Goal: Task Accomplishment & Management: Use online tool/utility

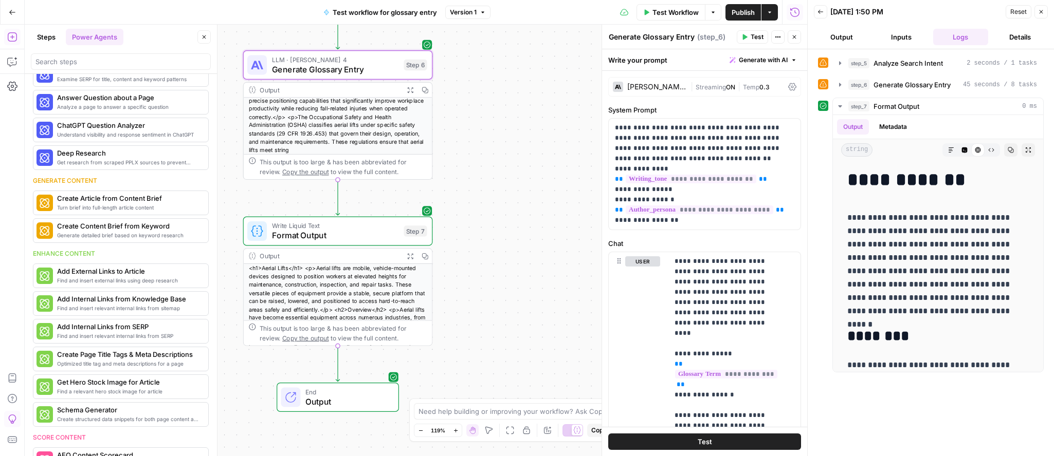
scroll to position [25, 0]
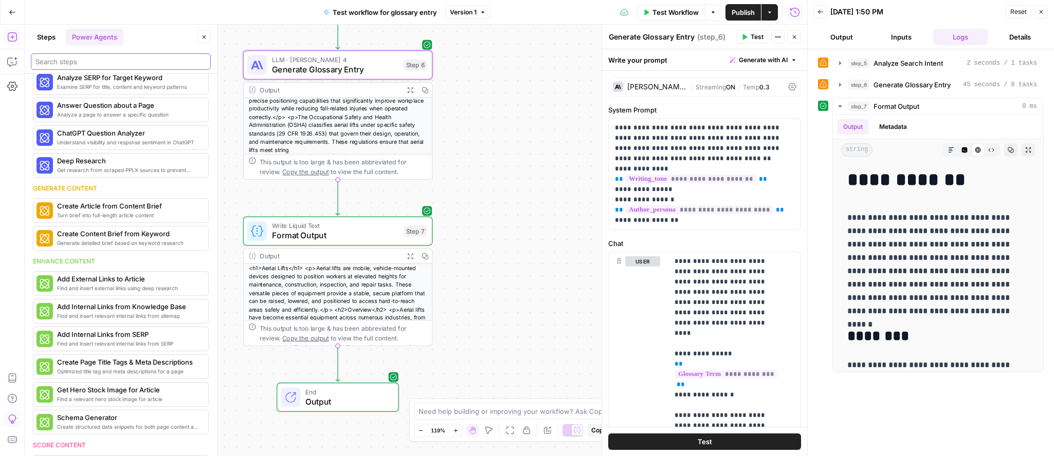
click at [123, 63] on input "search" at bounding box center [120, 62] width 171 height 10
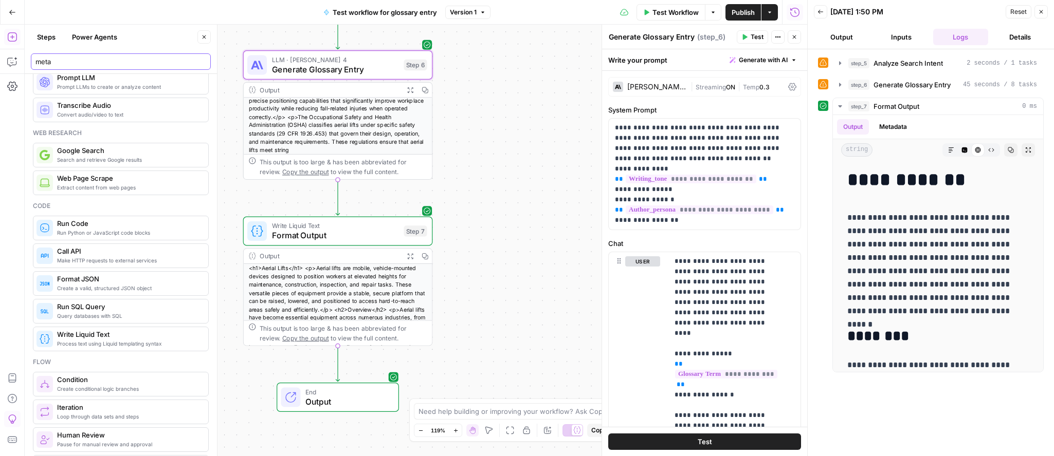
scroll to position [0, 0]
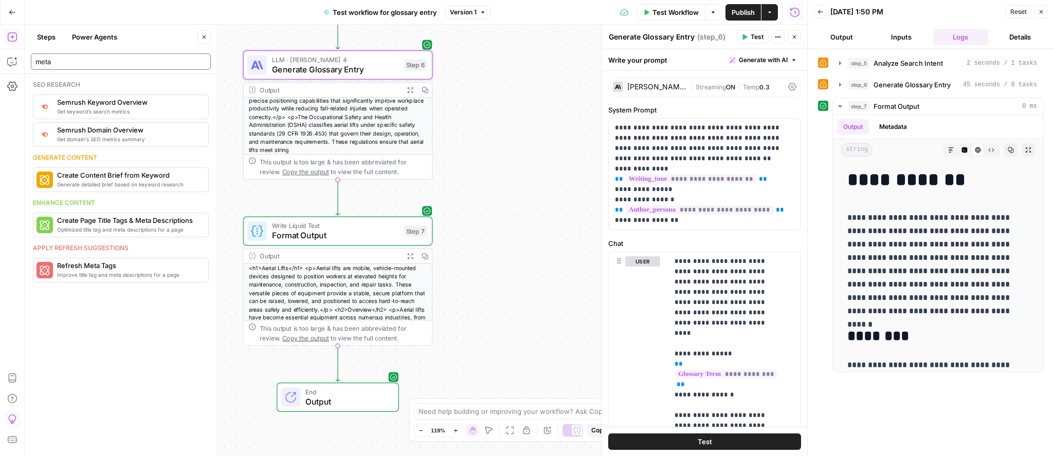
type input "meta"
click at [97, 35] on button "Power Agents" at bounding box center [95, 37] width 58 height 16
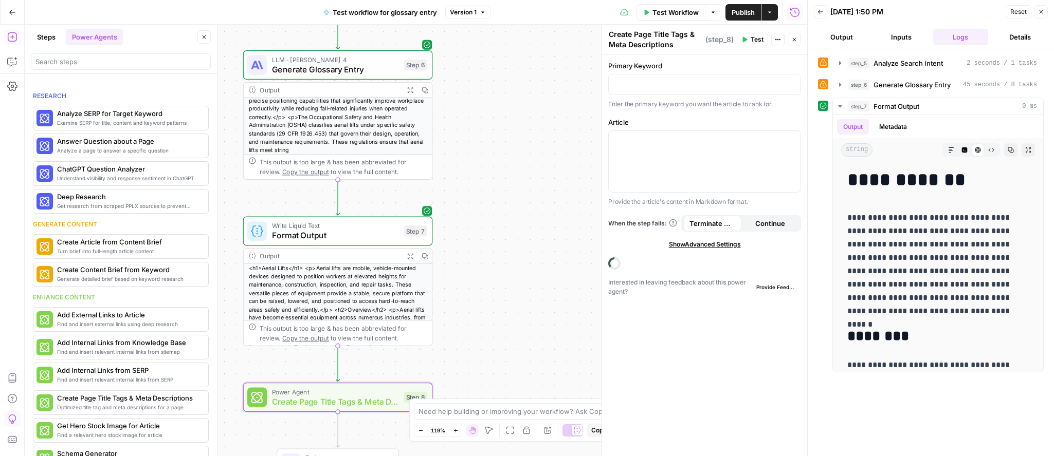
scroll to position [217, 0]
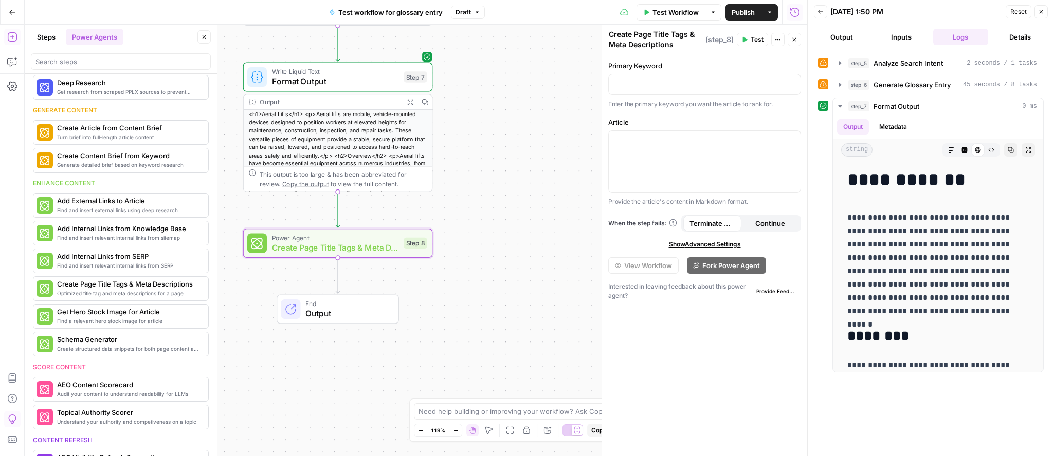
click at [667, 8] on span "Test Workflow" at bounding box center [675, 12] width 46 height 10
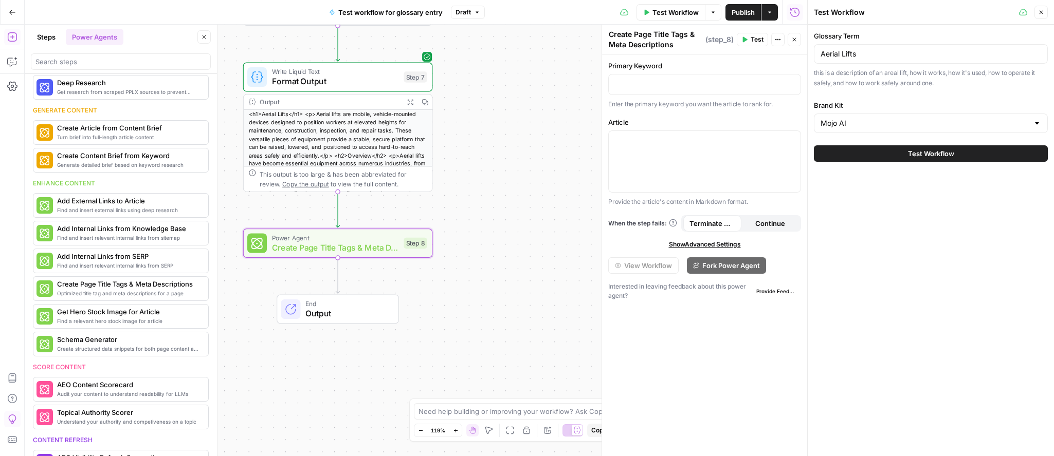
click at [898, 155] on button "Test Workflow" at bounding box center [931, 153] width 234 height 16
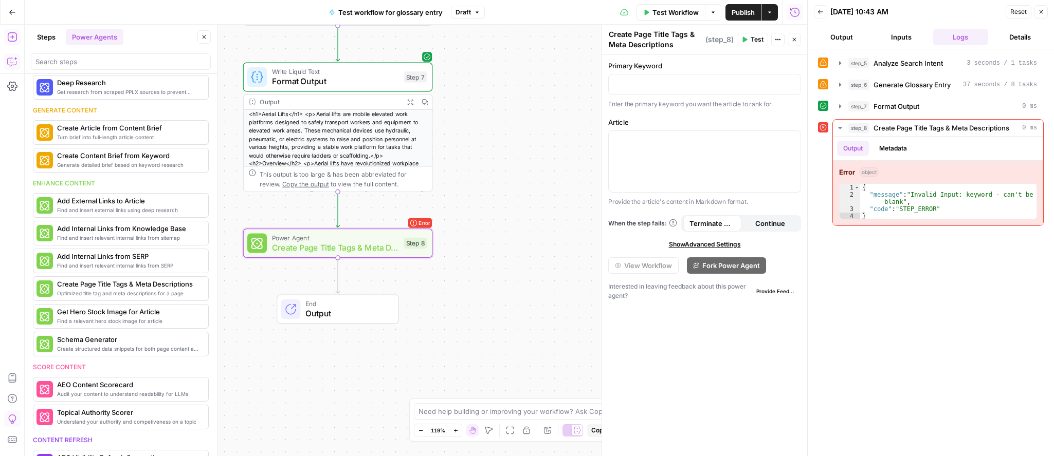
click at [6, 61] on button "Copilot" at bounding box center [12, 61] width 16 height 16
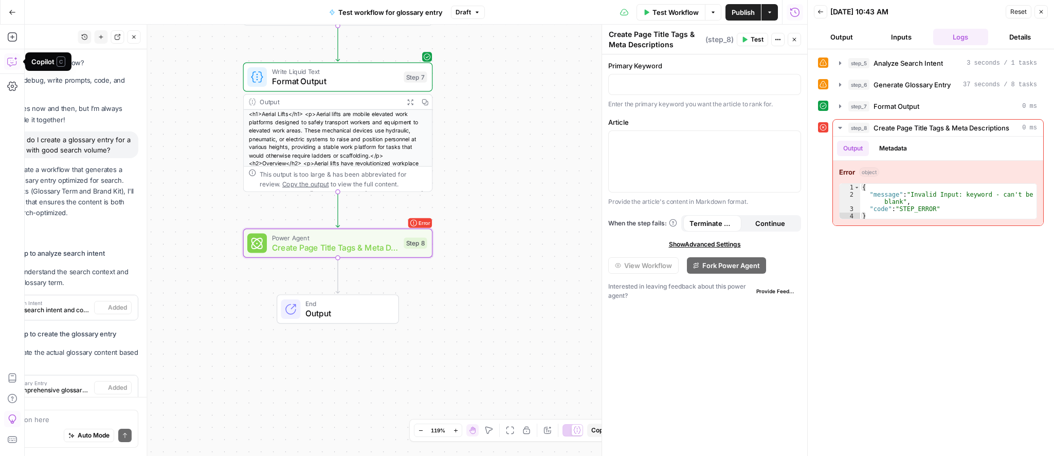
scroll to position [275, 0]
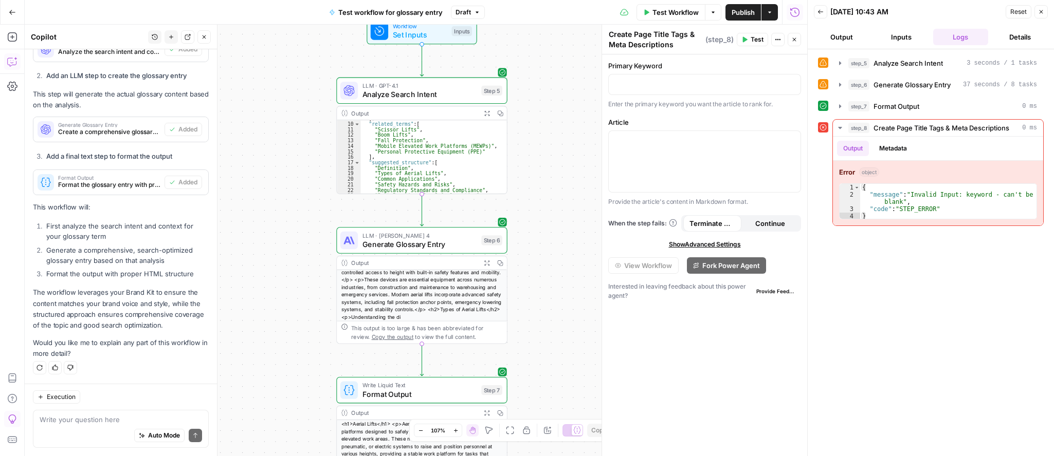
click at [98, 421] on textarea at bounding box center [121, 420] width 162 height 10
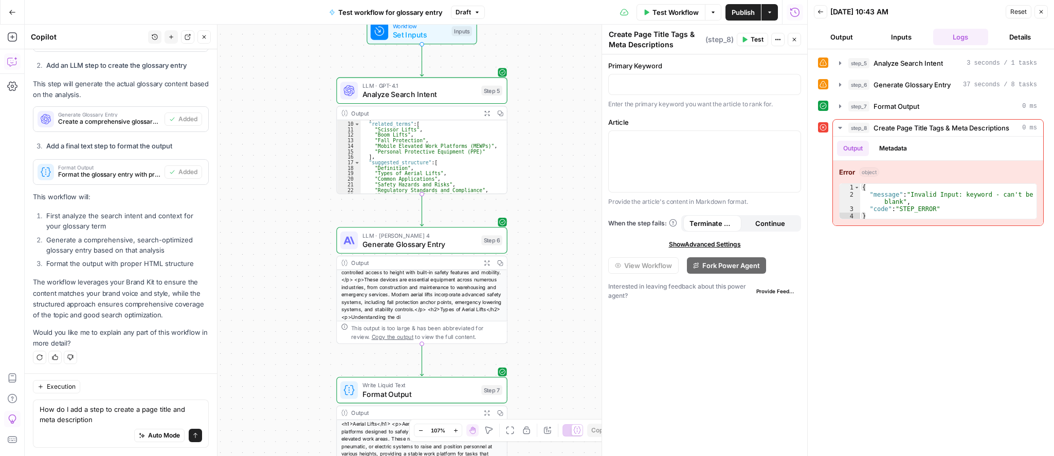
type textarea "How do I add a step to create a page title and meta description?"
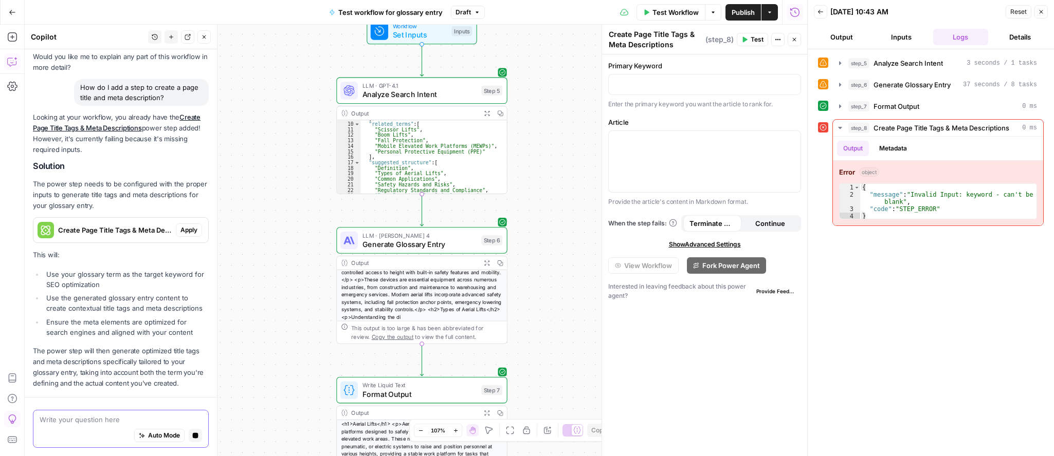
scroll to position [602, 0]
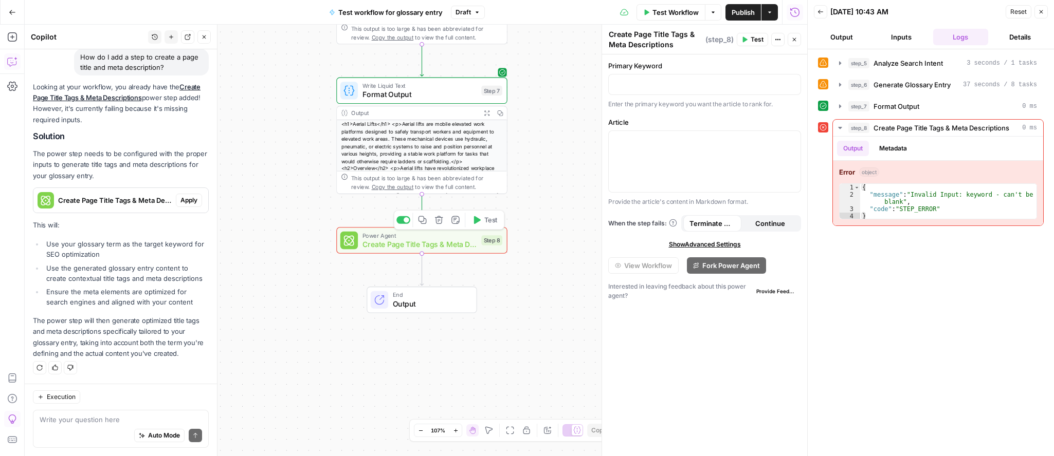
click at [440, 244] on span "Create Page Title Tags & Meta Descriptions" at bounding box center [419, 244] width 115 height 11
click at [454, 244] on span "Create Page Title Tags & Meta Descriptions" at bounding box center [419, 244] width 115 height 11
click at [682, 83] on p "To enrich screen reader interactions, please activate Accessibility in Grammarl…" at bounding box center [704, 84] width 179 height 10
click at [437, 225] on button "Delete step" at bounding box center [439, 220] width 14 height 14
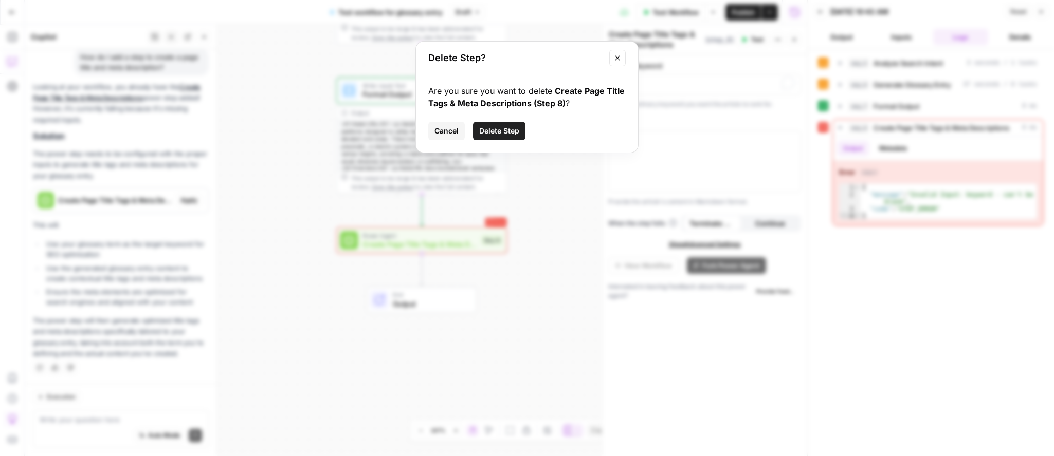
click at [491, 127] on span "Delete Step" at bounding box center [499, 131] width 40 height 10
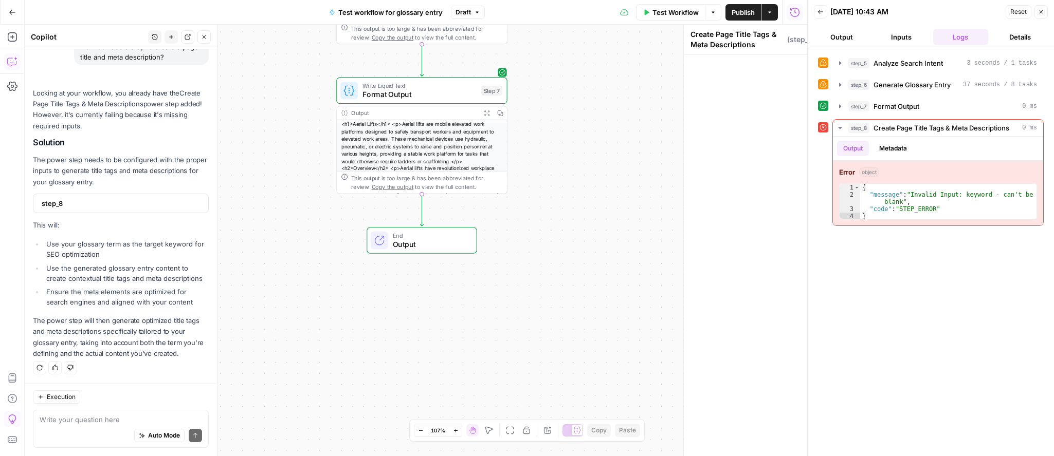
scroll to position [612, 0]
click at [117, 263] on li "Use the generated glossary entry content to create contextual title tags and me…" at bounding box center [126, 273] width 165 height 21
click at [97, 198] on span "step_8" at bounding box center [120, 203] width 156 height 10
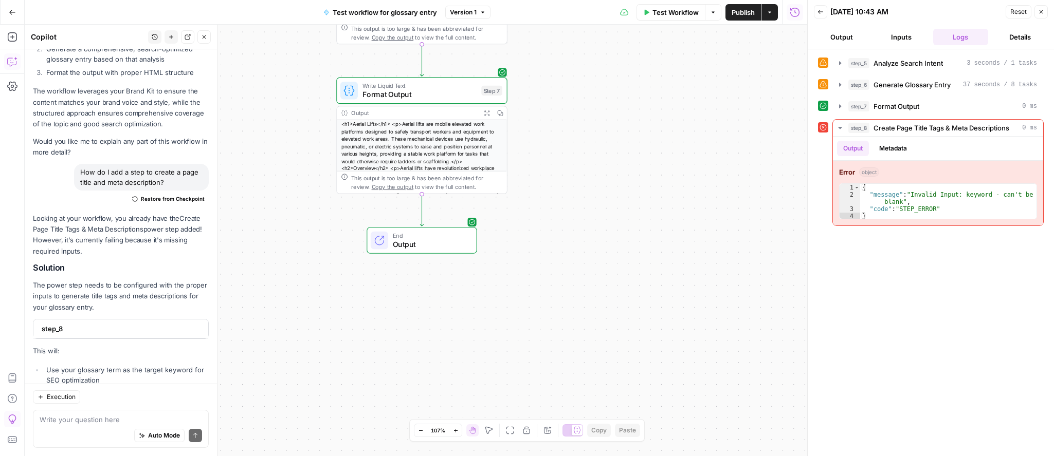
scroll to position [458, 0]
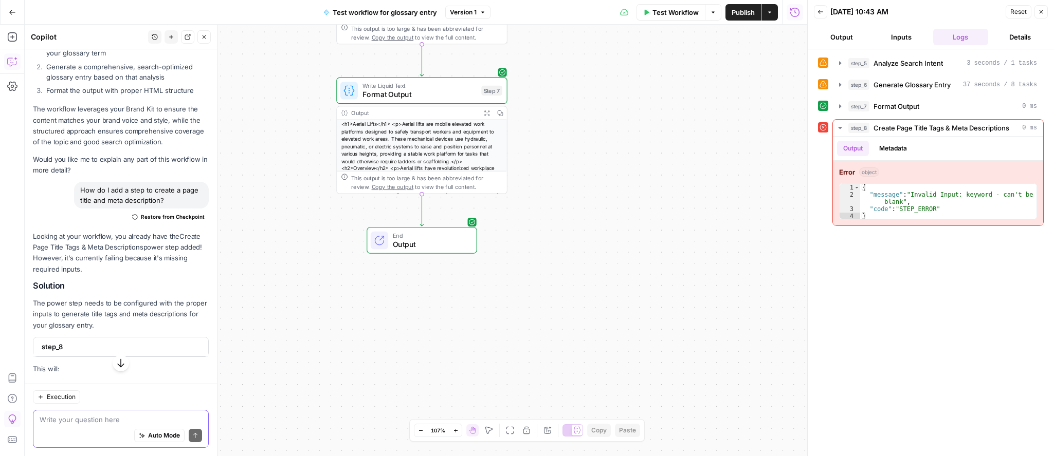
click at [100, 424] on textarea at bounding box center [121, 420] width 162 height 10
type textarea "C"
type textarea "What inputs or variables do I need for the 'Create Page Title Tags & Meta Descr…"
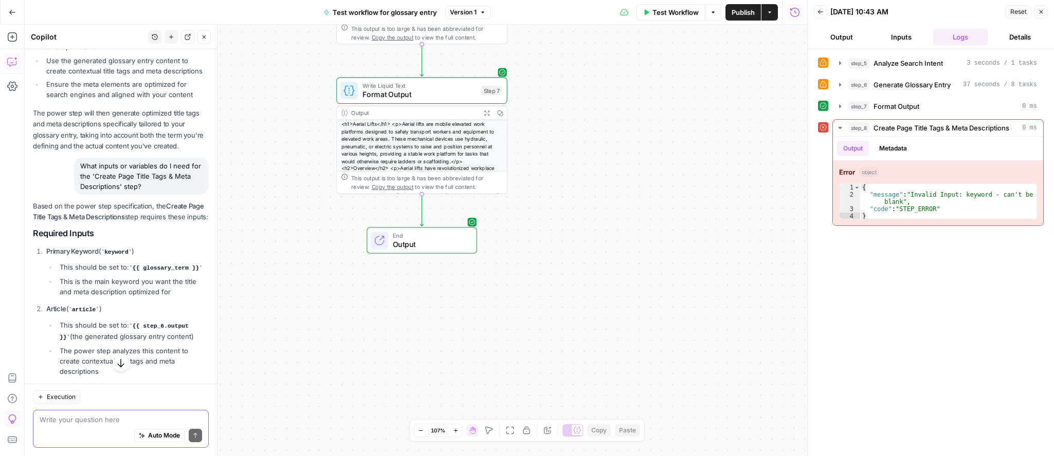
scroll to position [813, 0]
click at [13, 39] on icon "button" at bounding box center [12, 37] width 10 height 10
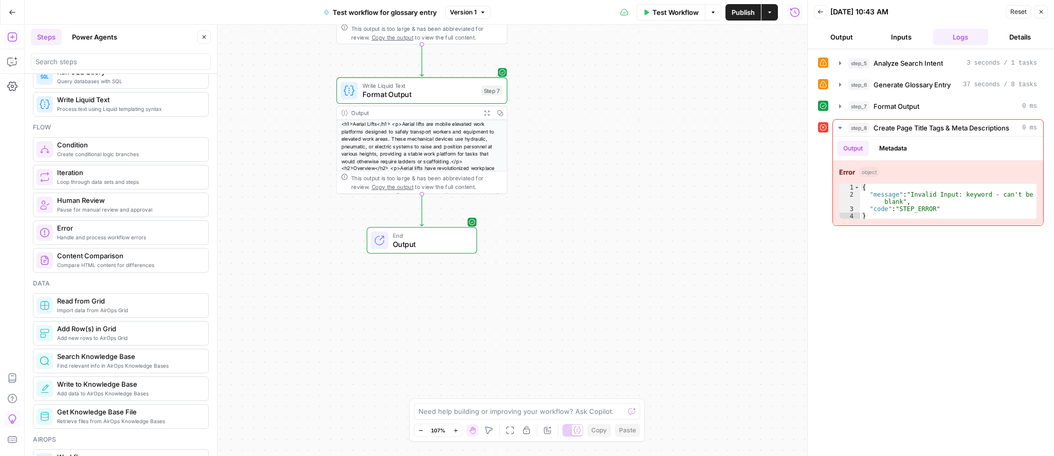
scroll to position [154, 0]
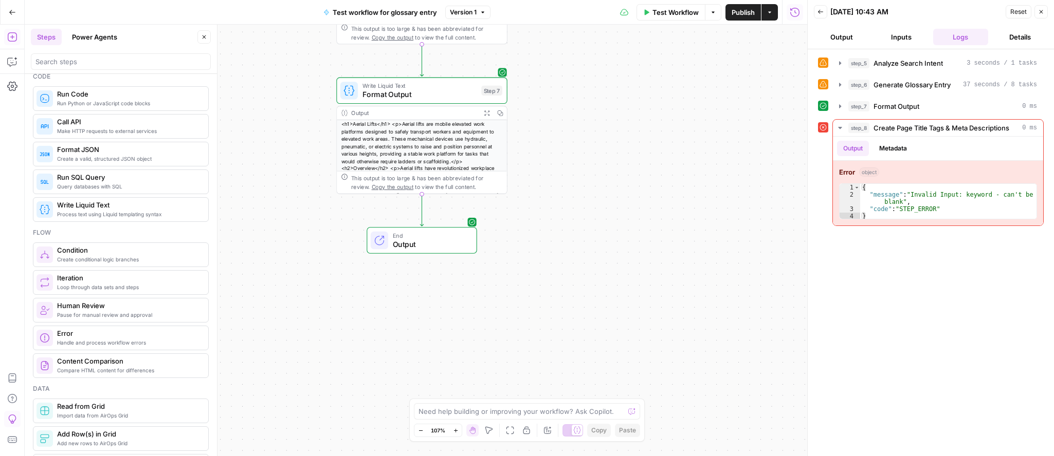
click at [93, 38] on button "Power Agents" at bounding box center [95, 37] width 58 height 16
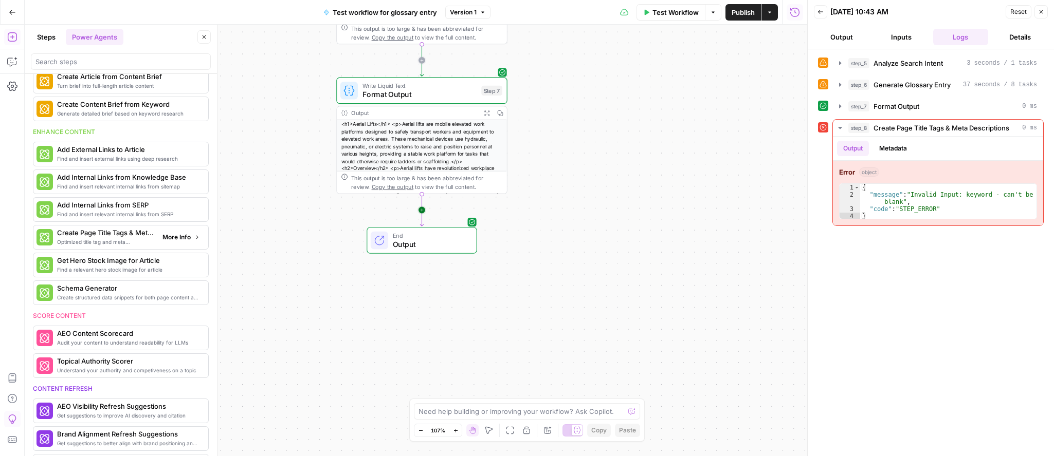
scroll to position [268, 0]
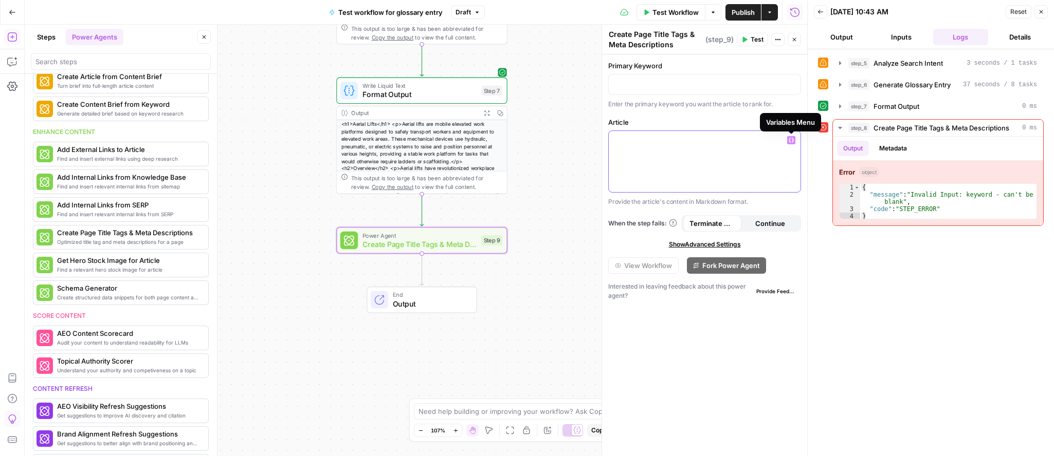
click at [788, 139] on icon "button" at bounding box center [790, 140] width 5 height 5
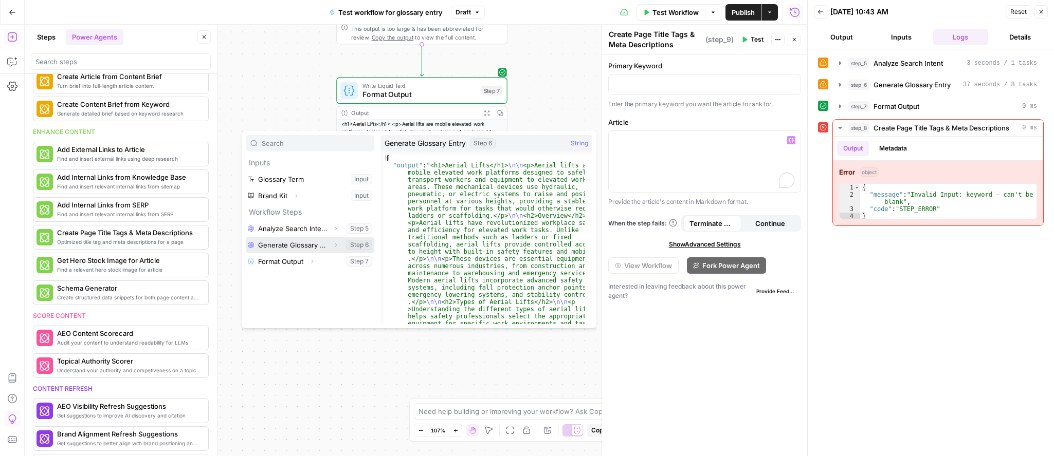
click at [264, 246] on button "Select variable Generate Glossary Entry" at bounding box center [310, 245] width 128 height 16
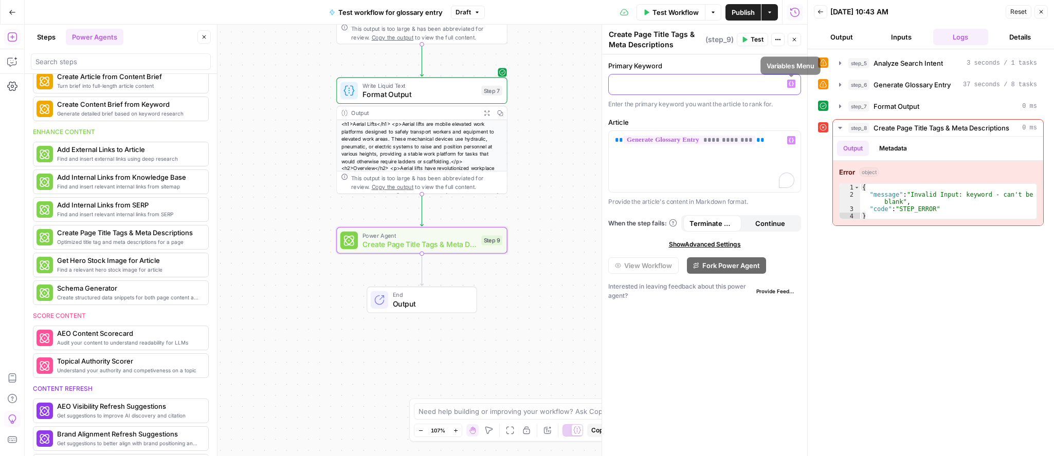
click at [793, 83] on icon "button" at bounding box center [790, 84] width 5 height 5
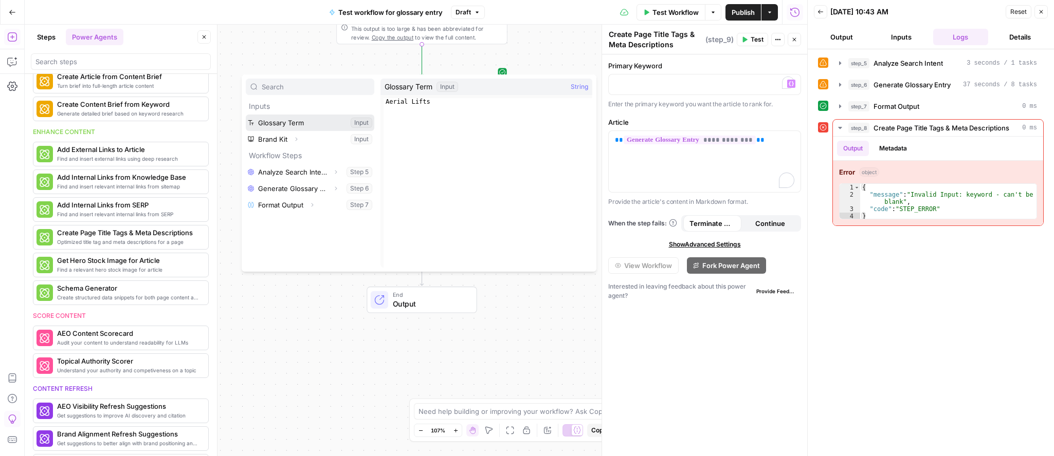
click at [284, 124] on button "Select variable Glossary Term" at bounding box center [310, 123] width 128 height 16
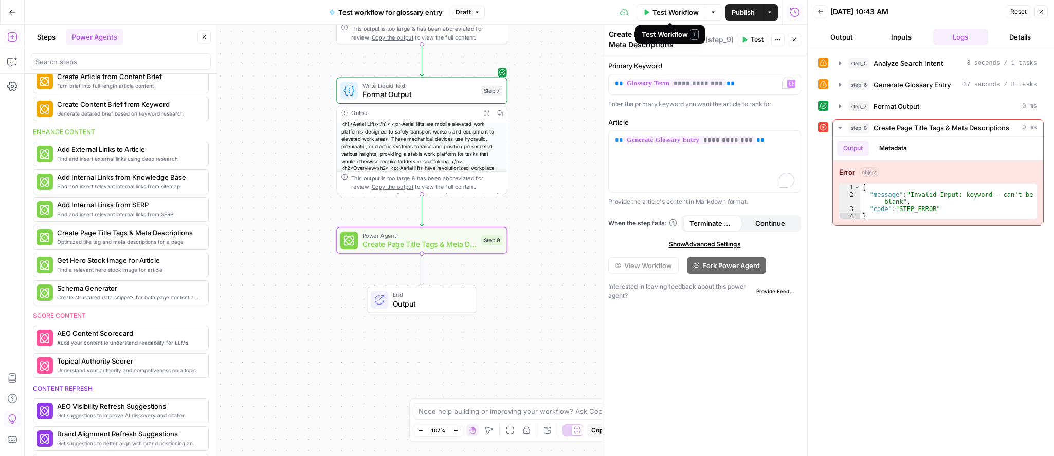
click at [669, 12] on span "Test Workflow" at bounding box center [675, 12] width 46 height 10
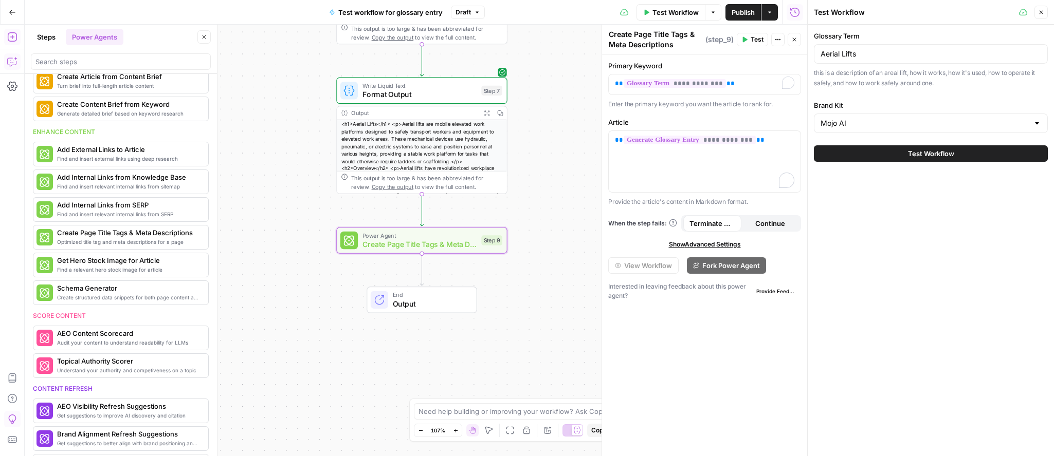
click at [7, 62] on button "Copilot" at bounding box center [12, 61] width 16 height 16
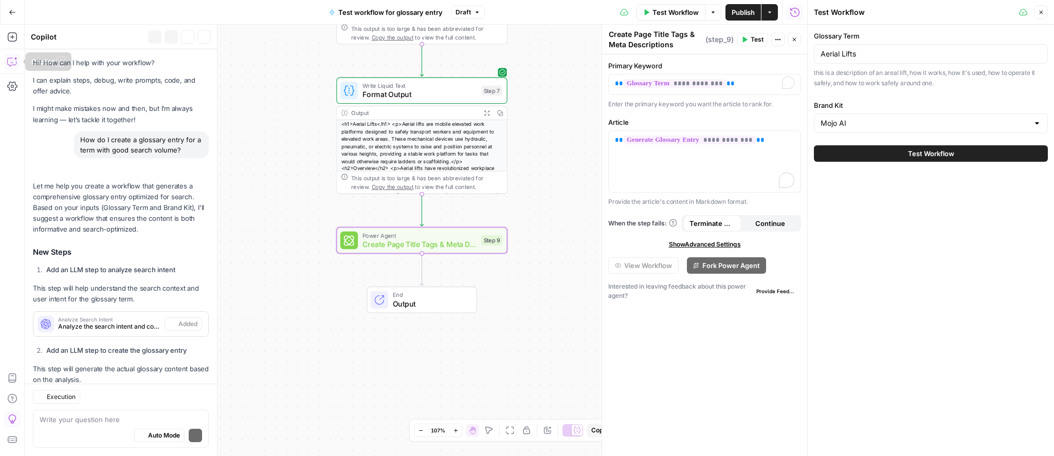
scroll to position [1137, 0]
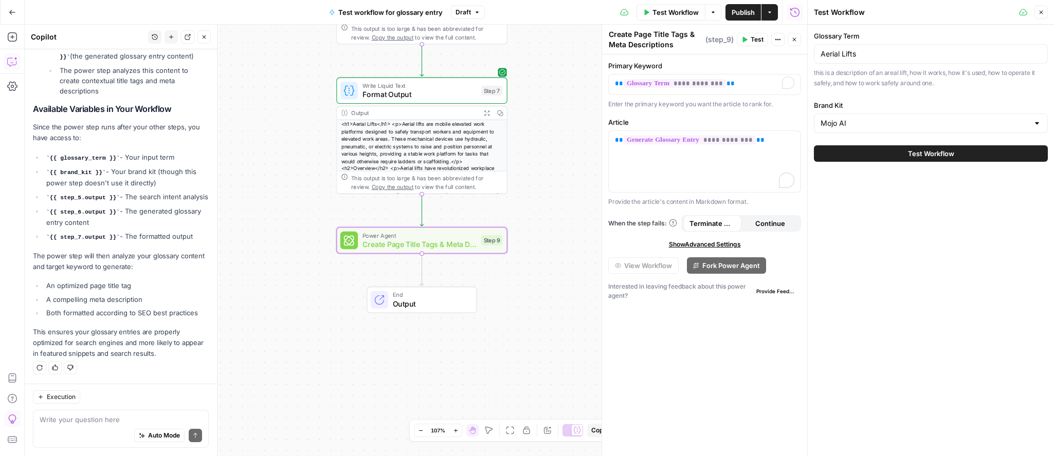
click at [949, 155] on span "Test Workflow" at bounding box center [931, 154] width 46 height 10
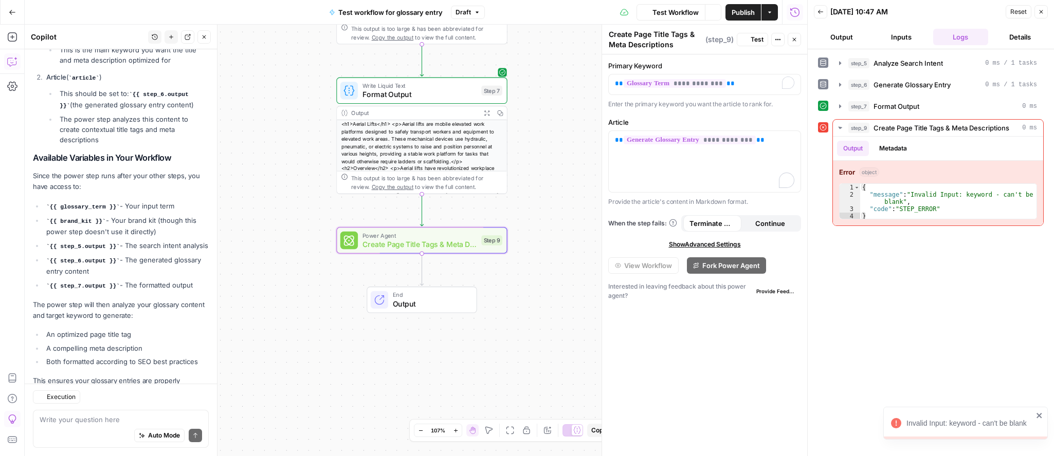
scroll to position [1137, 0]
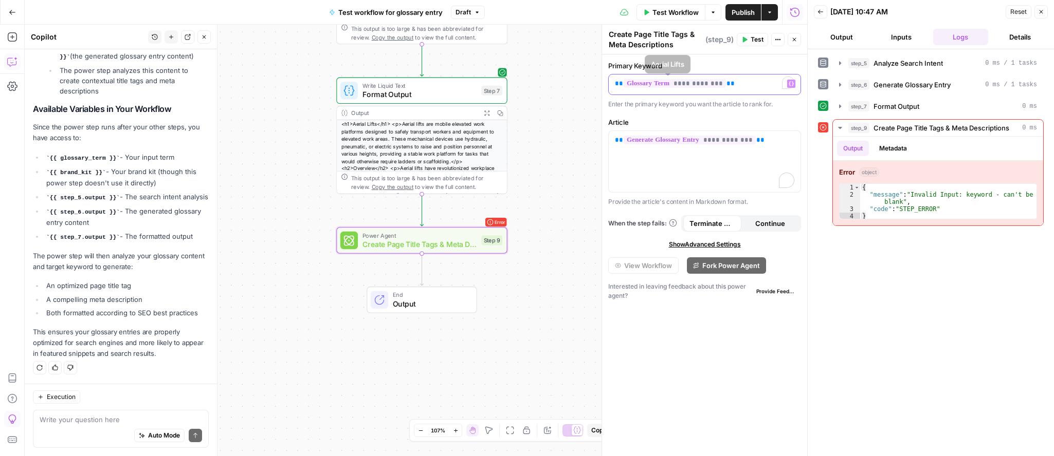
drag, startPoint x: 754, startPoint y: 84, endPoint x: 545, endPoint y: 91, distance: 208.3
click at [545, 91] on body "Mojo AI New Home Browse Insights Opportunities Your Data Recent Grids Run workf…" at bounding box center [527, 228] width 1054 height 456
click at [750, 85] on p "**********" at bounding box center [704, 84] width 179 height 10
click at [663, 10] on span "Test Workflow" at bounding box center [675, 12] width 46 height 10
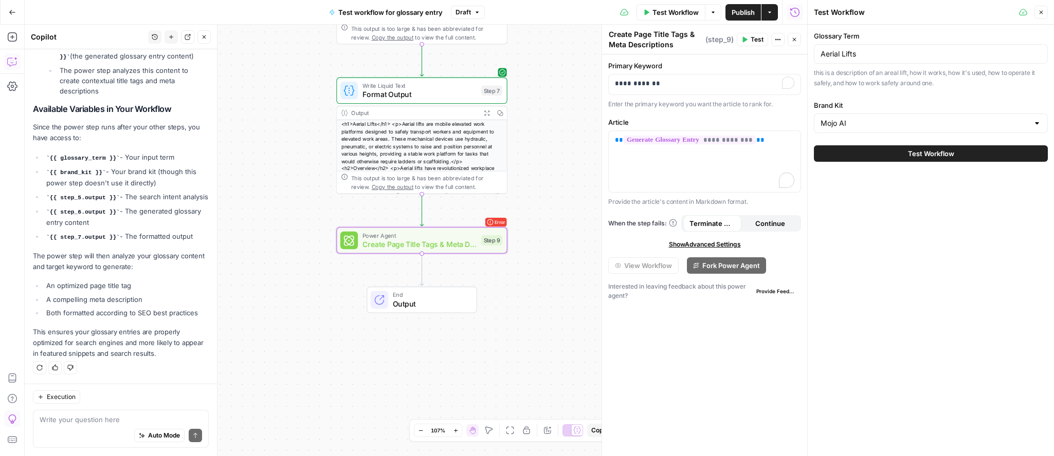
click at [945, 145] on button "Test Workflow" at bounding box center [931, 153] width 234 height 16
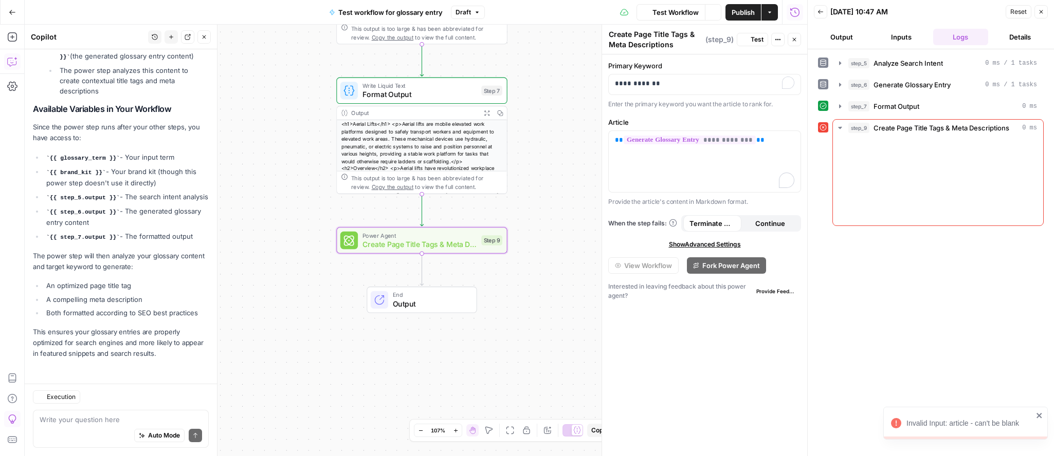
scroll to position [1137, 0]
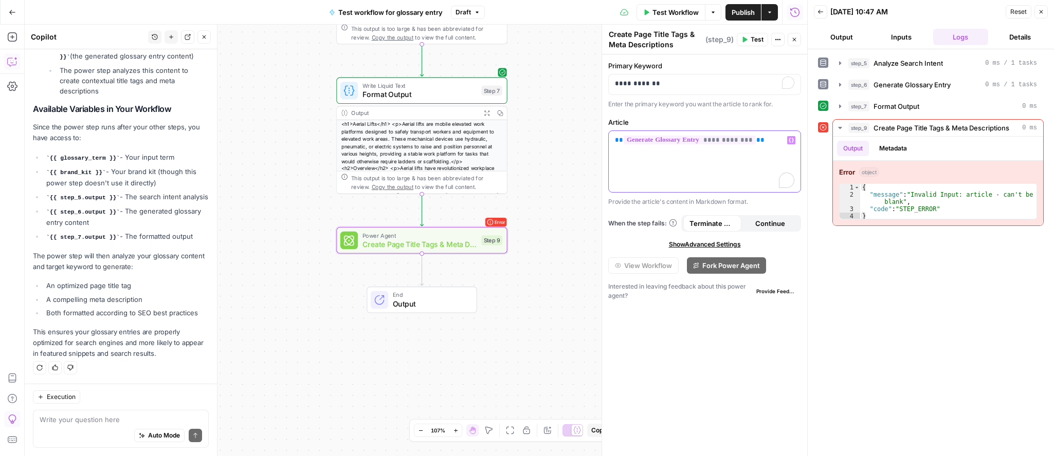
click at [768, 141] on p "**********" at bounding box center [704, 140] width 179 height 10
drag, startPoint x: 759, startPoint y: 143, endPoint x: 603, endPoint y: 143, distance: 155.7
click at [603, 143] on div "**********" at bounding box center [704, 241] width 206 height 432
click at [793, 139] on icon "button" at bounding box center [790, 140] width 5 height 5
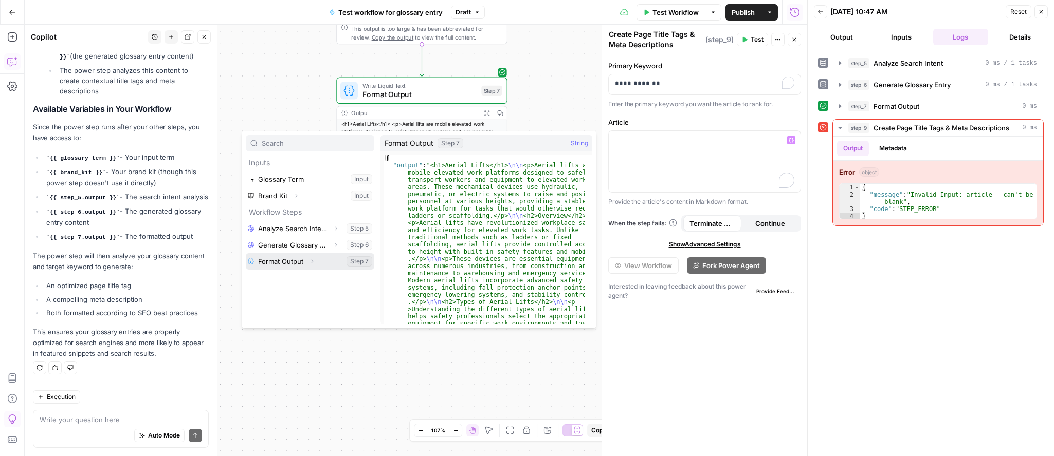
click at [288, 259] on button "Select variable Format Output" at bounding box center [310, 261] width 128 height 16
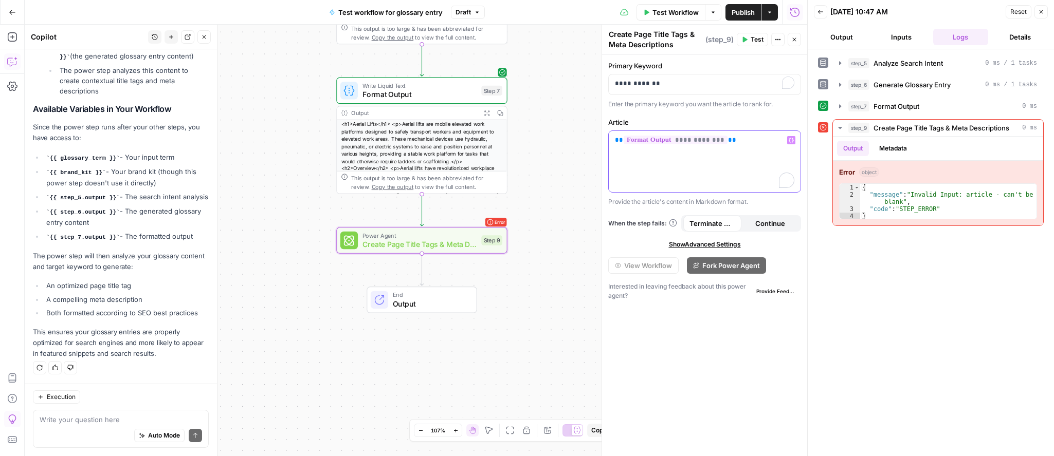
click at [730, 140] on p "**********" at bounding box center [704, 140] width 179 height 10
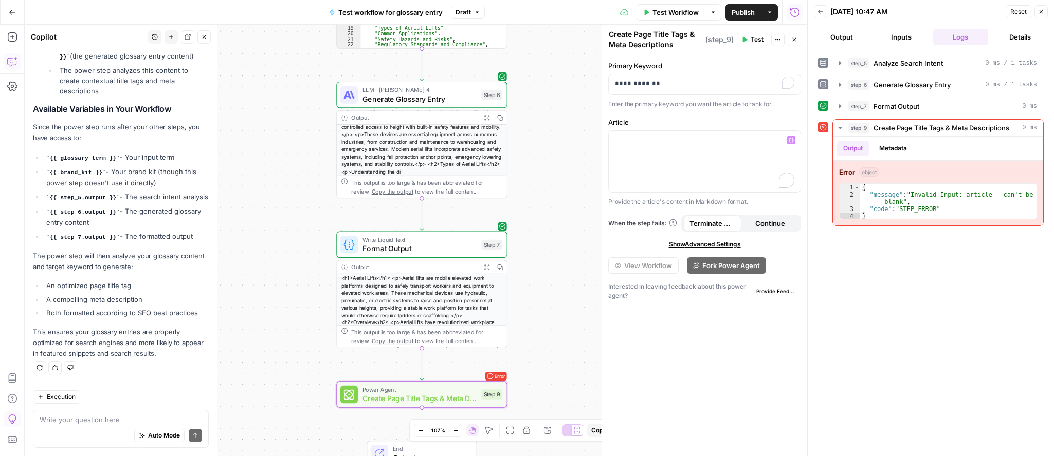
click at [396, 192] on span "Copy the output" at bounding box center [393, 191] width 42 height 7
click at [675, 143] on p "To enrich screen reader interactions, please activate Accessibility in Grammarl…" at bounding box center [704, 140] width 179 height 10
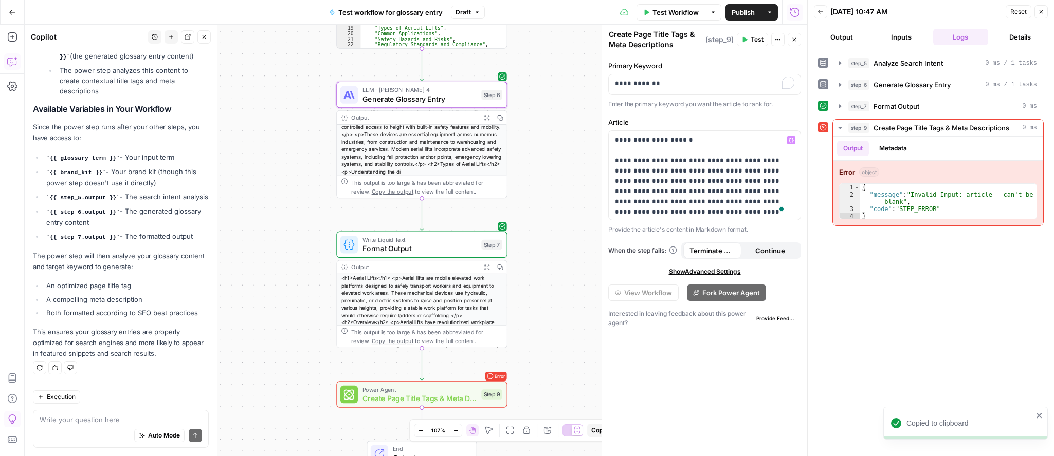
click at [666, 12] on span "Test Workflow" at bounding box center [675, 12] width 46 height 10
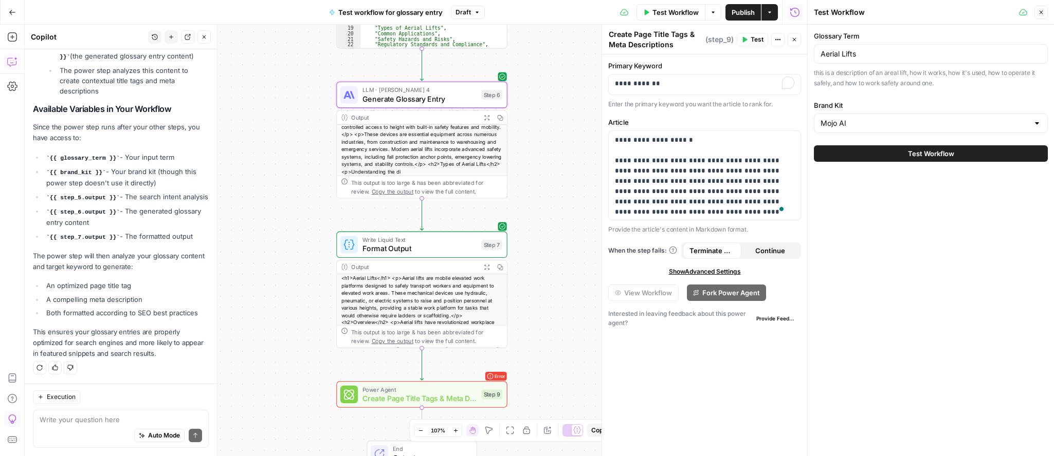
click at [925, 155] on span "Test Workflow" at bounding box center [931, 154] width 46 height 10
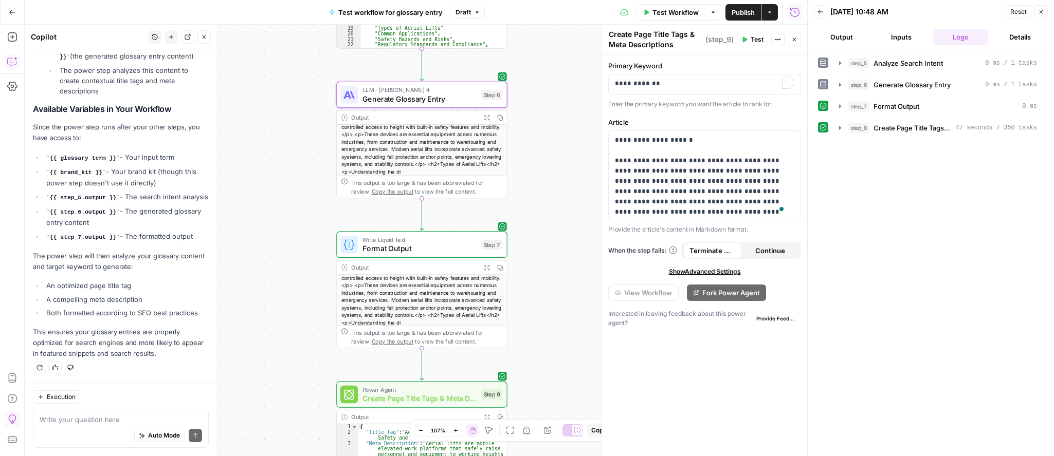
scroll to position [71, 0]
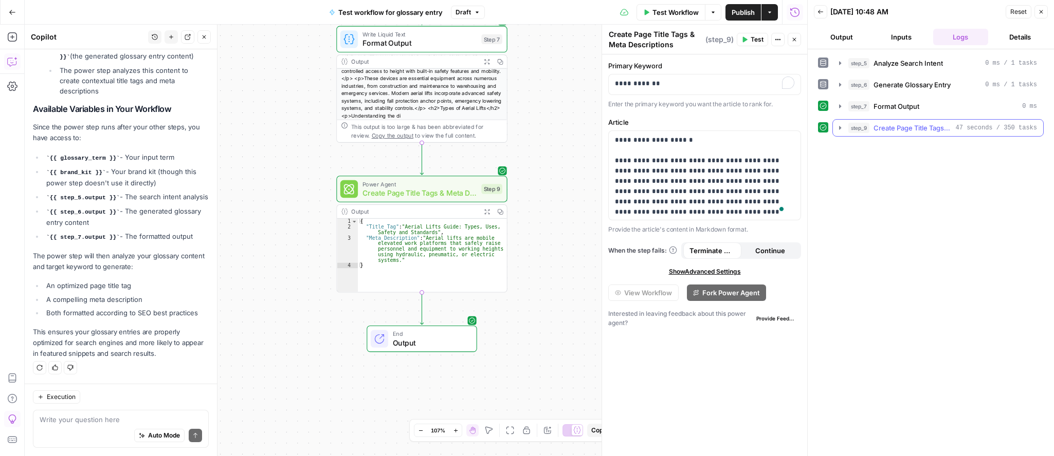
click at [1018, 129] on span "47 seconds / 350 tasks" at bounding box center [996, 127] width 81 height 9
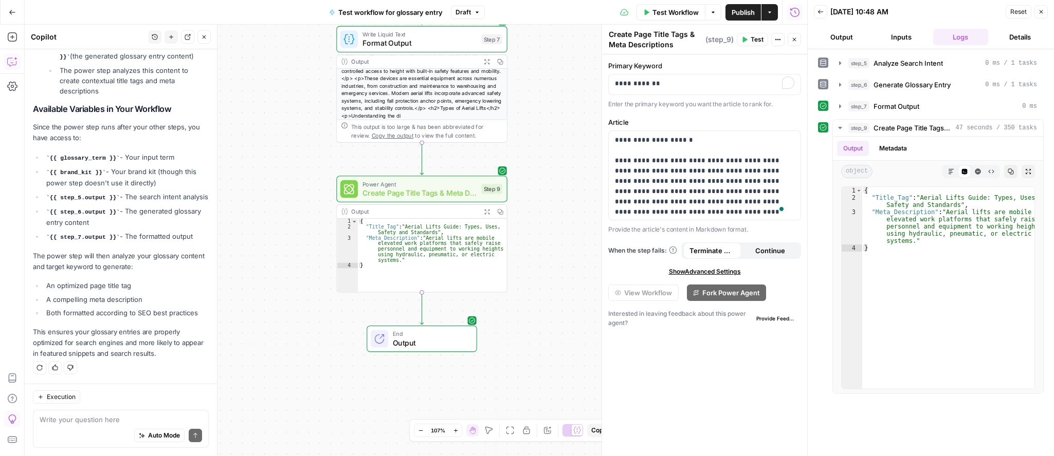
click at [1024, 39] on button "Details" at bounding box center [1020, 37] width 56 height 16
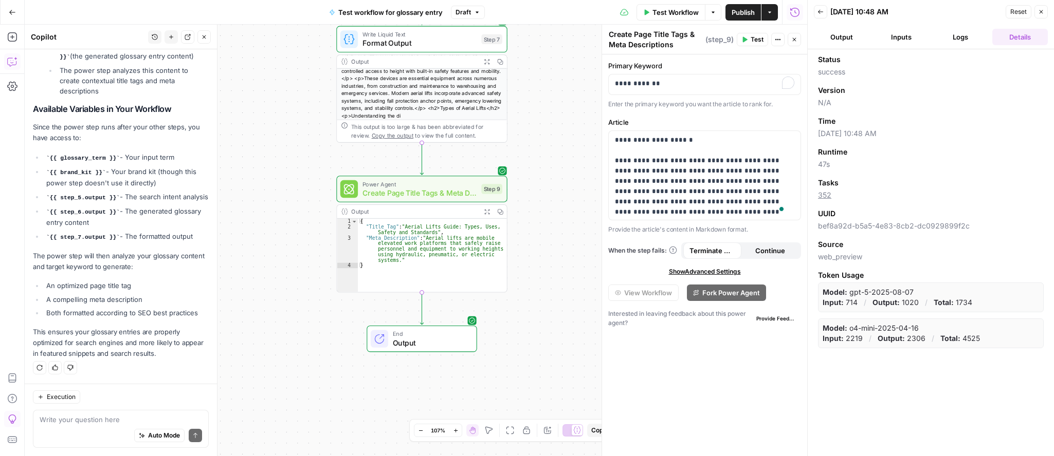
click at [822, 193] on link "352" at bounding box center [824, 195] width 13 height 9
click at [848, 34] on button "Output" at bounding box center [842, 37] width 56 height 16
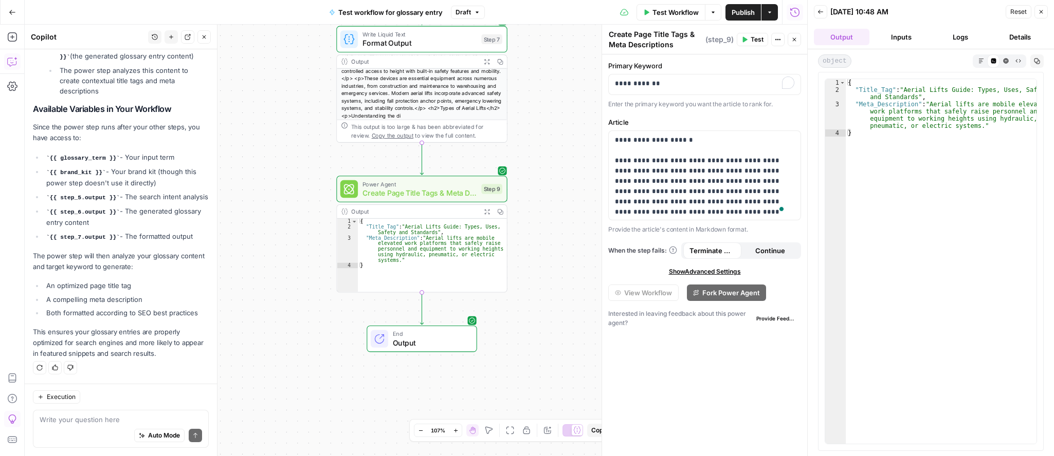
click at [942, 36] on button "Logs" at bounding box center [961, 37] width 56 height 16
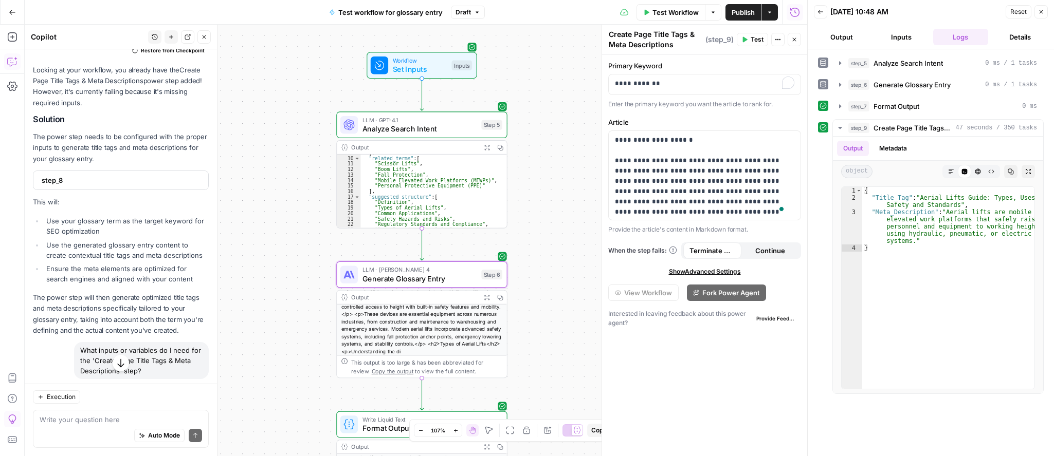
scroll to position [520, 0]
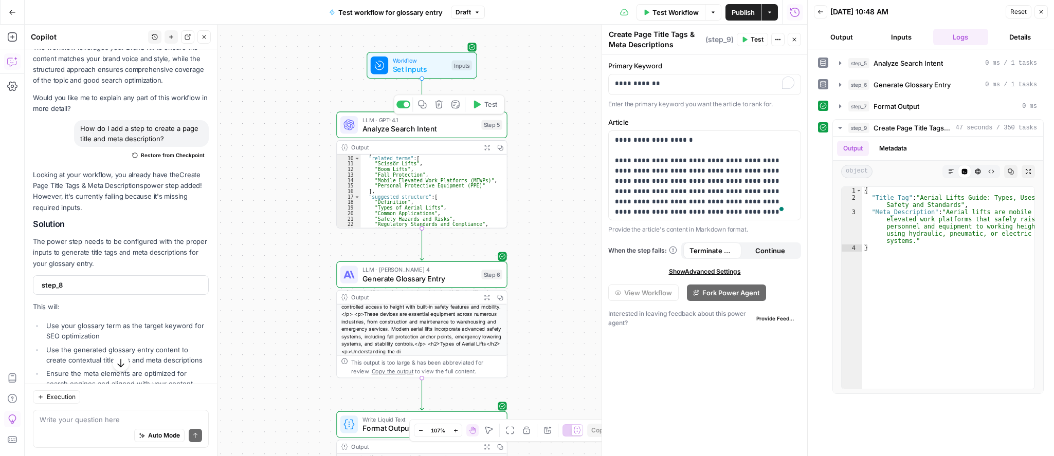
click at [461, 125] on span "Analyze Search Intent" at bounding box center [419, 128] width 115 height 11
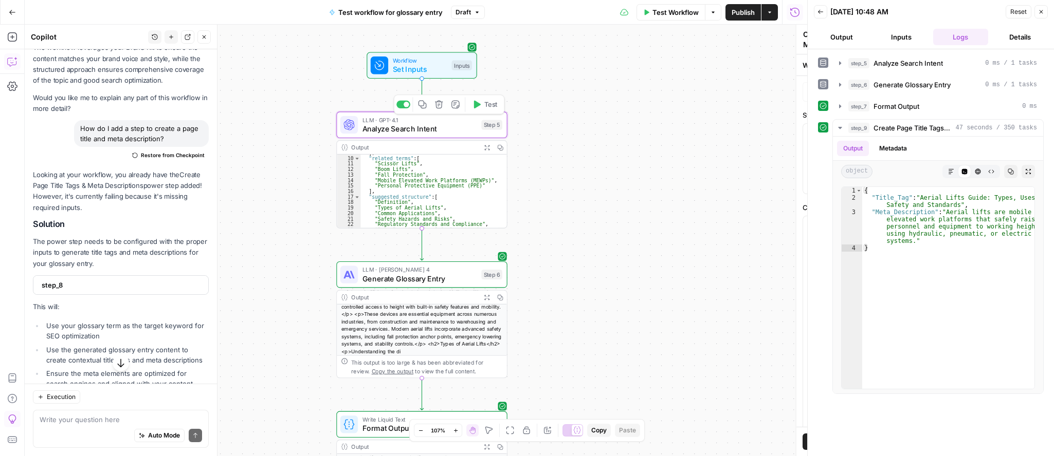
type textarea "Analyze Search Intent"
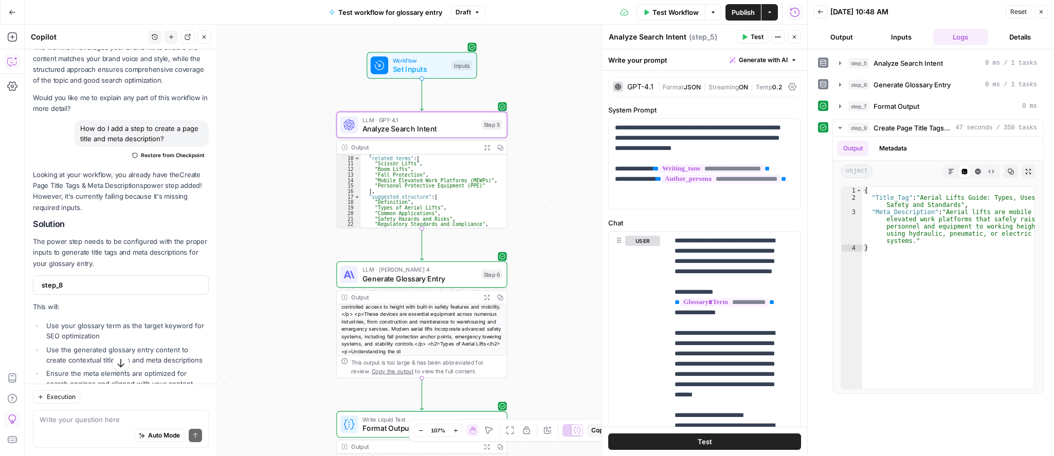
click at [567, 12] on div "Test Workflow Options Publish Actions Run History" at bounding box center [646, 12] width 323 height 24
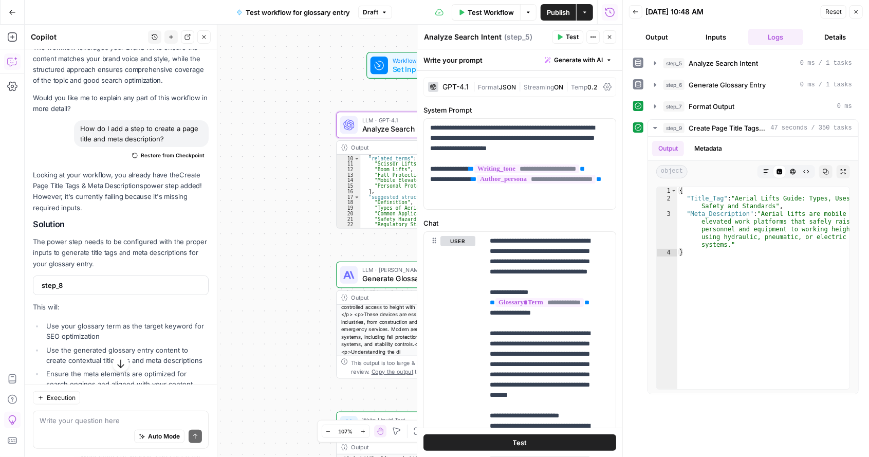
click at [861, 102] on div "step_5 Analyze Search Intent 0 ms / 1 tasks step_6 Generate Glossary Entry 0 ms…" at bounding box center [746, 253] width 246 height 408
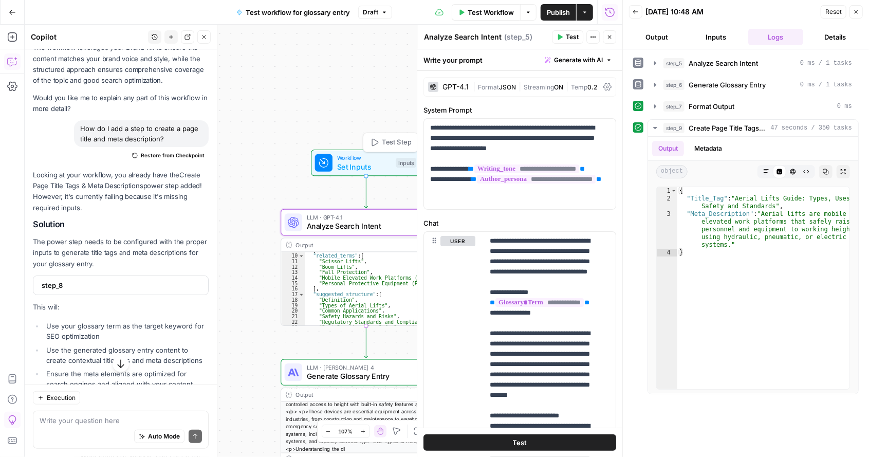
click at [374, 163] on span "Set Inputs" at bounding box center [364, 166] width 54 height 11
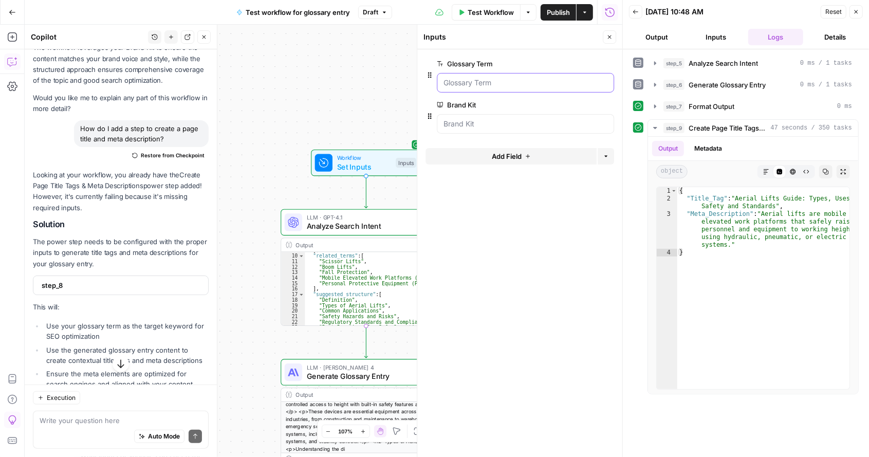
click at [515, 81] on Term "Glossary Term" at bounding box center [526, 83] width 164 height 10
click at [377, 223] on span "Analyze Search Intent" at bounding box center [364, 226] width 115 height 11
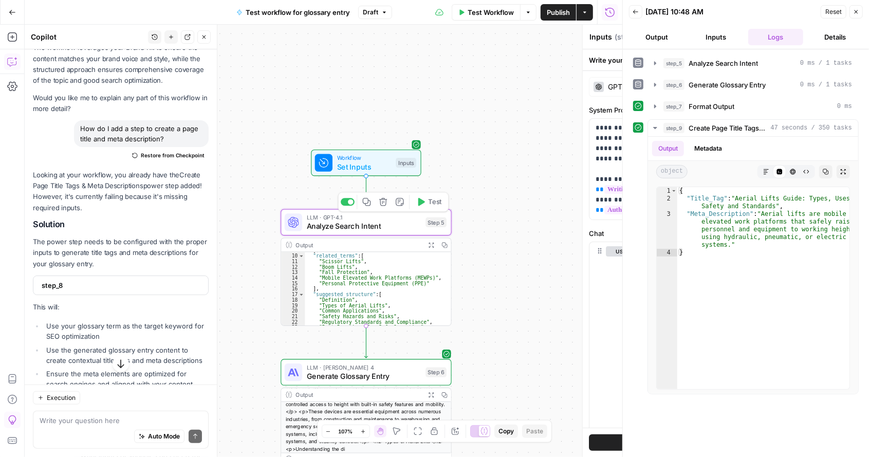
type textarea "Analyze Search Intent"
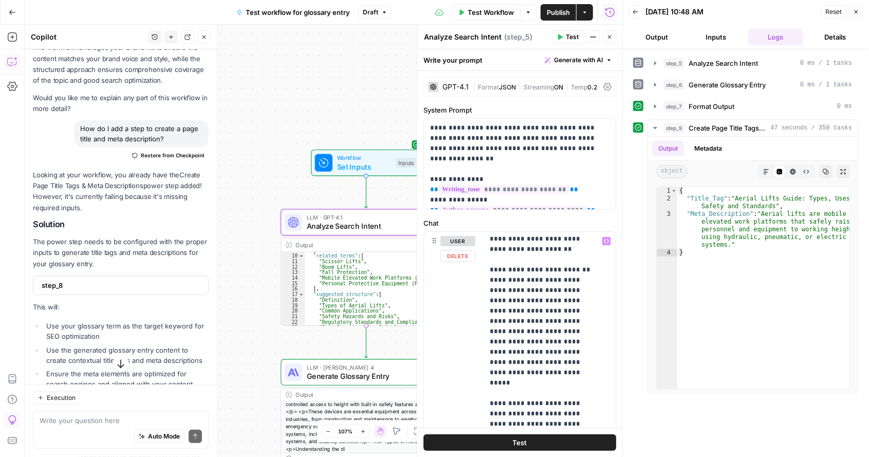
scroll to position [0, 0]
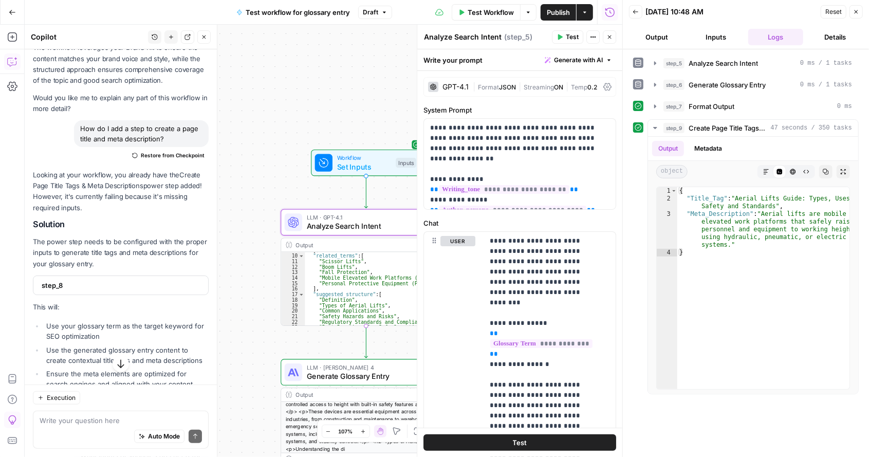
click at [719, 33] on button "Inputs" at bounding box center [717, 37] width 56 height 16
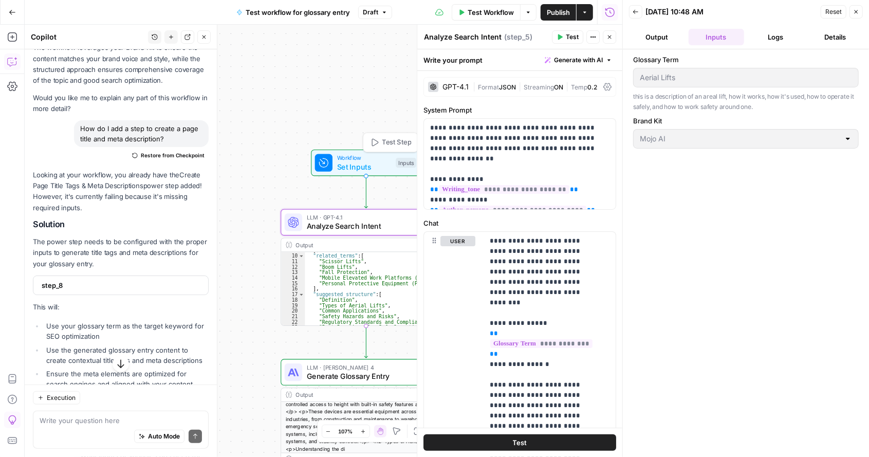
click at [365, 164] on span "Set Inputs" at bounding box center [364, 166] width 54 height 11
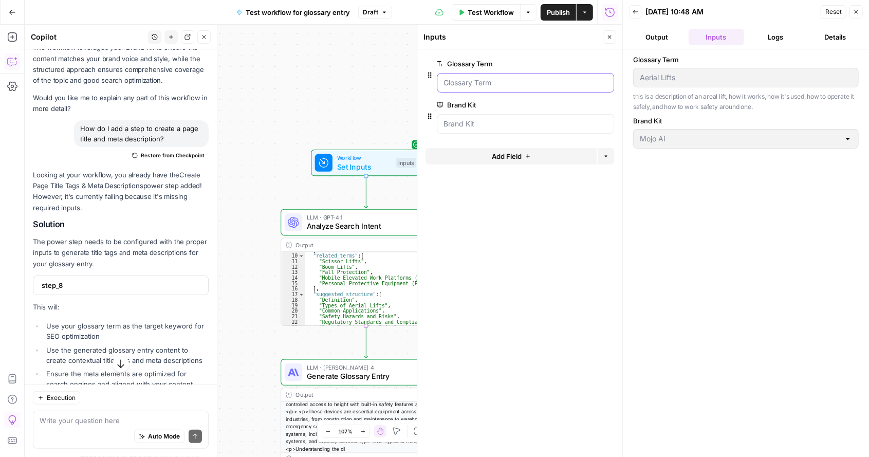
click at [498, 82] on Term "Glossary Term" at bounding box center [526, 83] width 164 height 10
drag, startPoint x: 496, startPoint y: 82, endPoint x: 338, endPoint y: 108, distance: 160.0
click at [338, 108] on body "Mojo AI New Home Browse Insights Opportunities Your Data Recent Grids Run workf…" at bounding box center [434, 228] width 869 height 457
click at [579, 63] on span "edit field" at bounding box center [575, 64] width 23 height 8
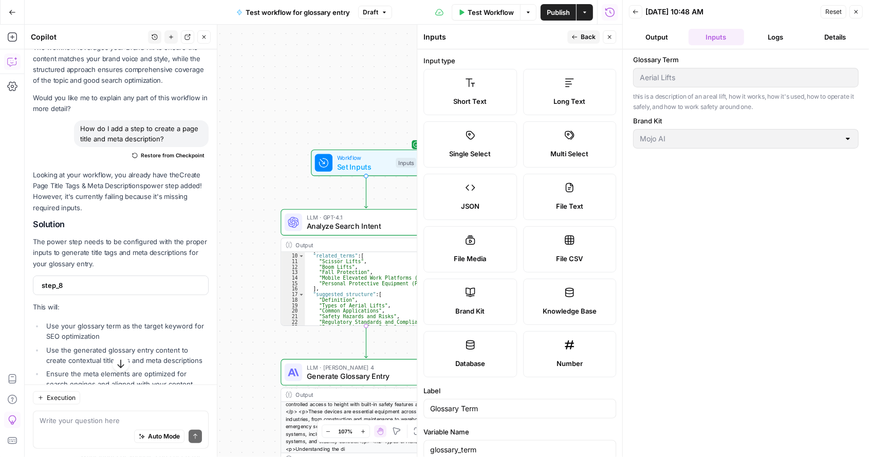
click at [581, 38] on button "Back" at bounding box center [583, 36] width 32 height 13
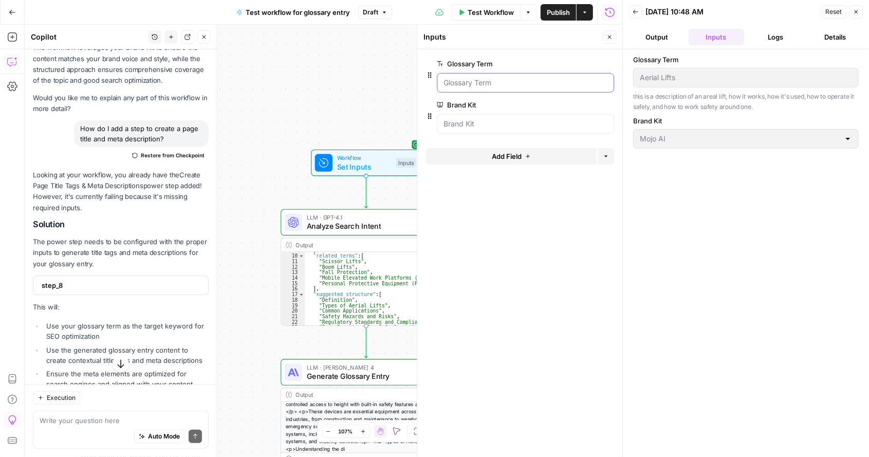
click at [472, 84] on Term "Glossary Term" at bounding box center [526, 83] width 164 height 10
click at [528, 17] on button "Options" at bounding box center [528, 12] width 16 height 16
click at [532, 20] on button "Options" at bounding box center [528, 12] width 16 height 16
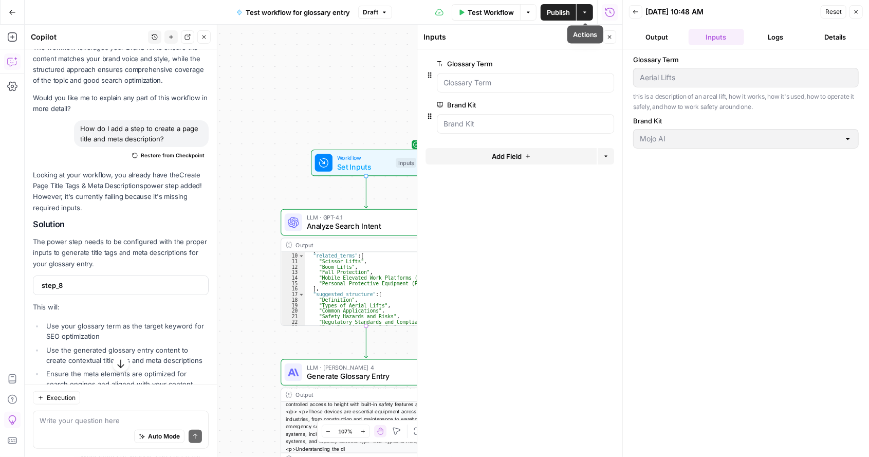
click at [584, 13] on icon "button" at bounding box center [585, 12] width 6 height 6
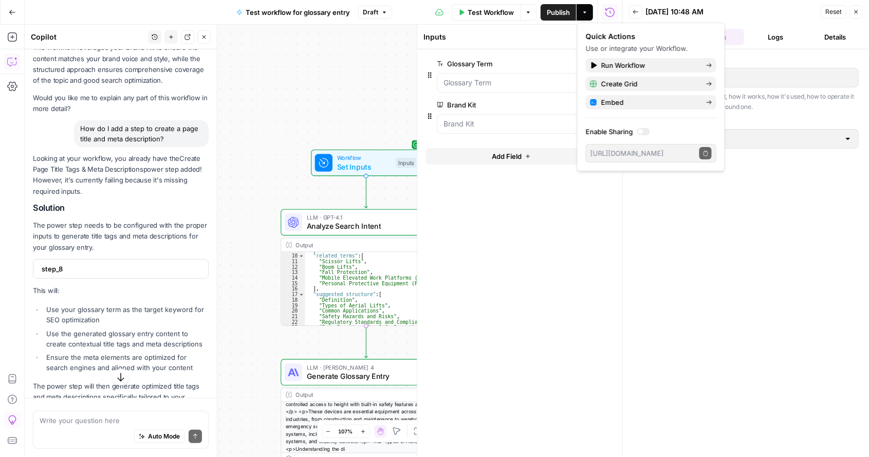
scroll to position [520, 0]
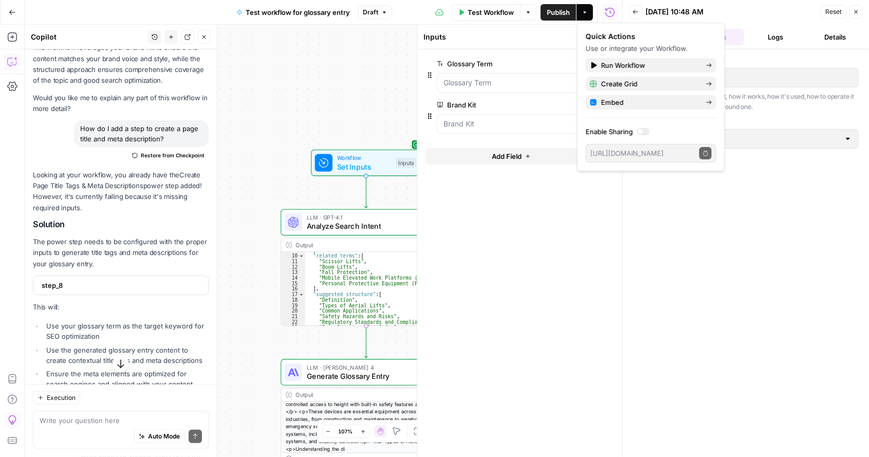
click at [309, 70] on div "Workflow Set Inputs Inputs LLM · GPT-4.1 Analyze Search Intent Step 5 Output Ex…" at bounding box center [324, 241] width 598 height 432
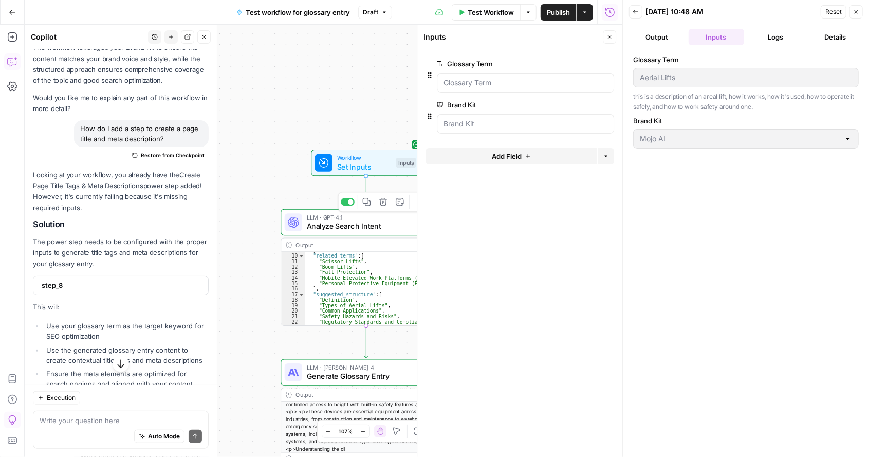
click at [396, 222] on span "Analyze Search Intent" at bounding box center [364, 226] width 115 height 11
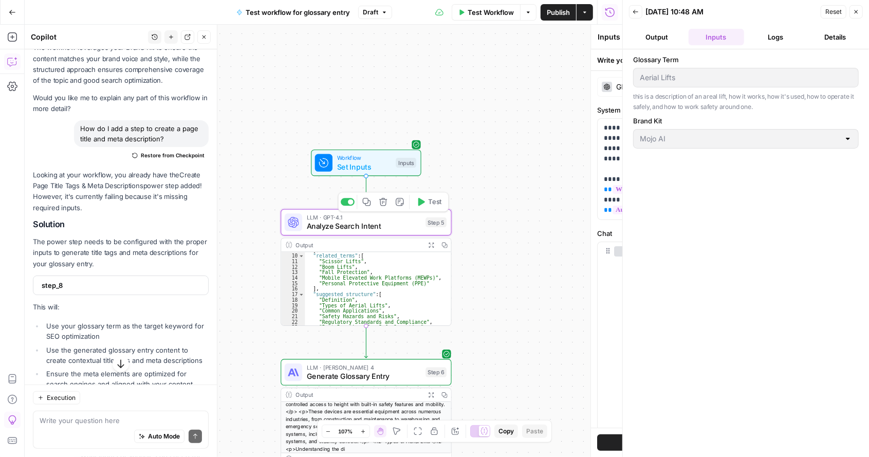
type textarea "Analyze Search Intent"
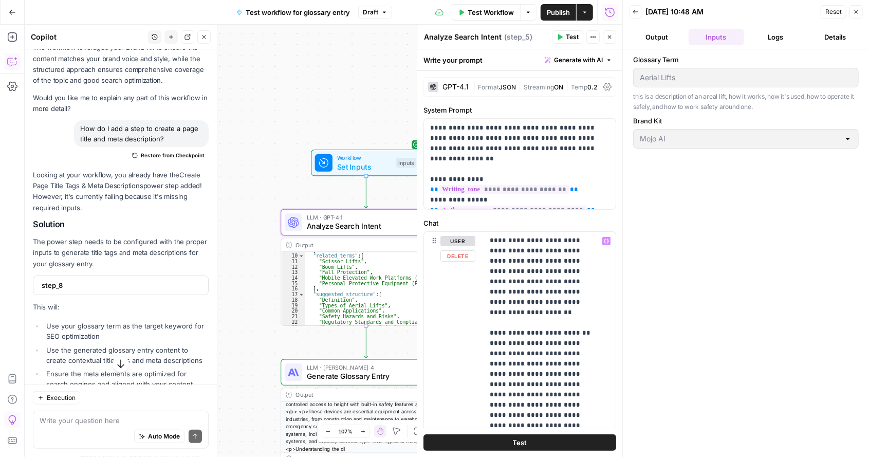
scroll to position [0, 0]
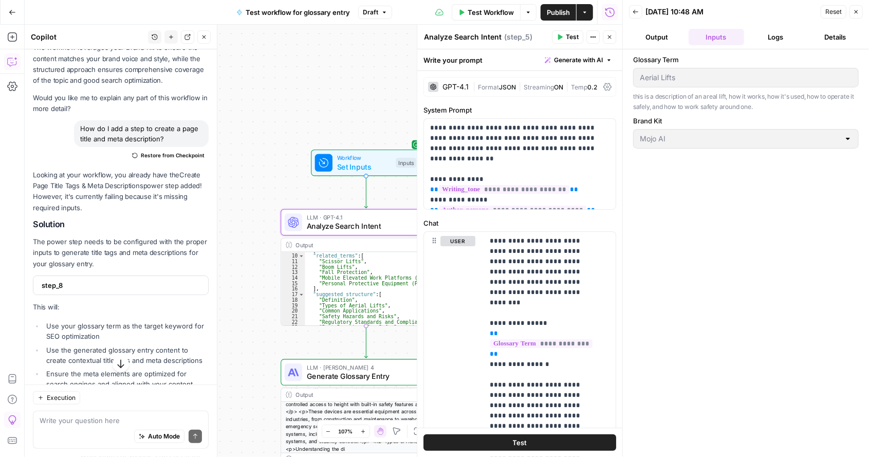
click at [836, 12] on span "Reset" at bounding box center [833, 11] width 16 height 9
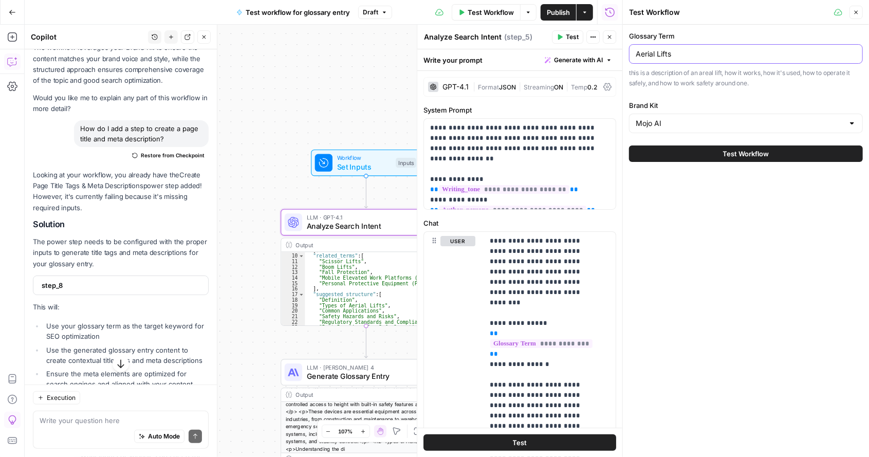
click at [683, 56] on input "Aerial Lifts" at bounding box center [746, 54] width 221 height 10
drag, startPoint x: 681, startPoint y: 56, endPoint x: 582, endPoint y: 31, distance: 101.7
click at [582, 31] on body "Mojo AI New Home Browse Insights Opportunities Your Data Recent Grids Run workf…" at bounding box center [434, 228] width 869 height 457
drag, startPoint x: 679, startPoint y: 51, endPoint x: 623, endPoint y: 63, distance: 57.9
click at [623, 63] on div "Test Workflow Close Glossary Term Aerial Lifts this is a description of an area…" at bounding box center [745, 228] width 247 height 457
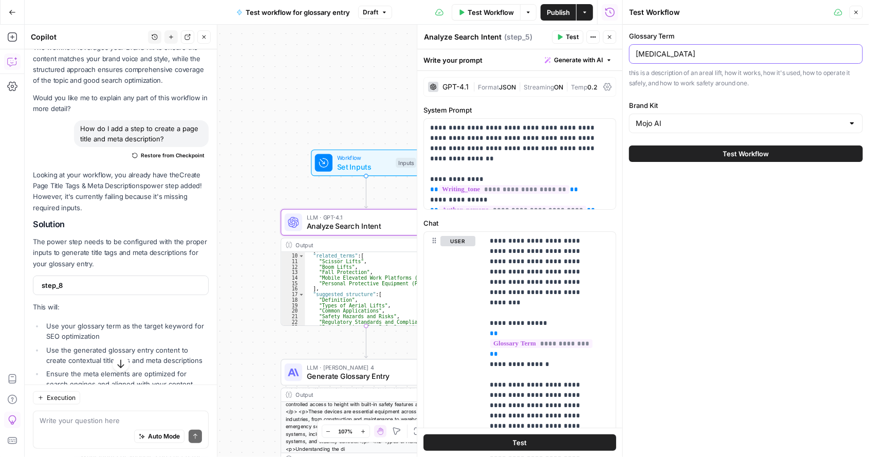
type input "Back Injuries"
click at [751, 151] on span "Test Workflow" at bounding box center [746, 154] width 46 height 10
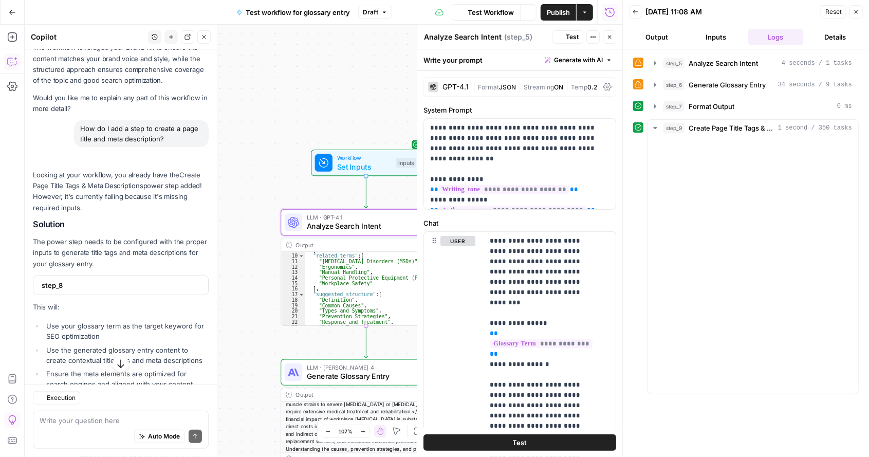
scroll to position [520, 0]
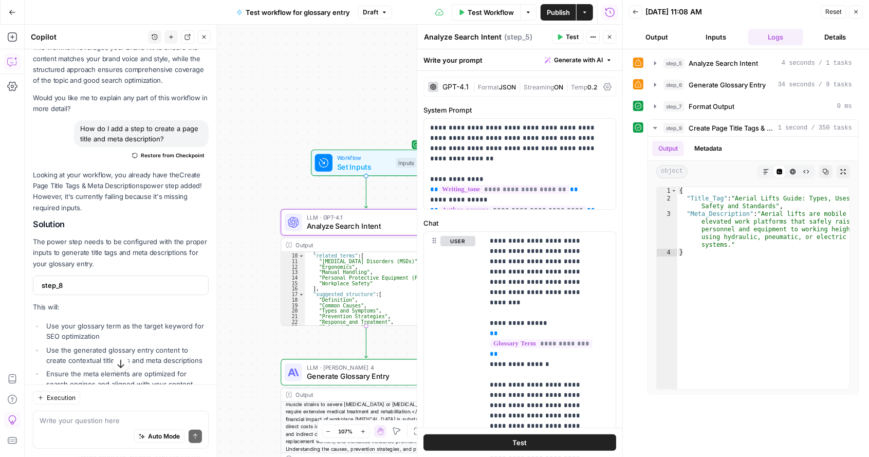
click at [659, 31] on button "Output" at bounding box center [657, 37] width 56 height 16
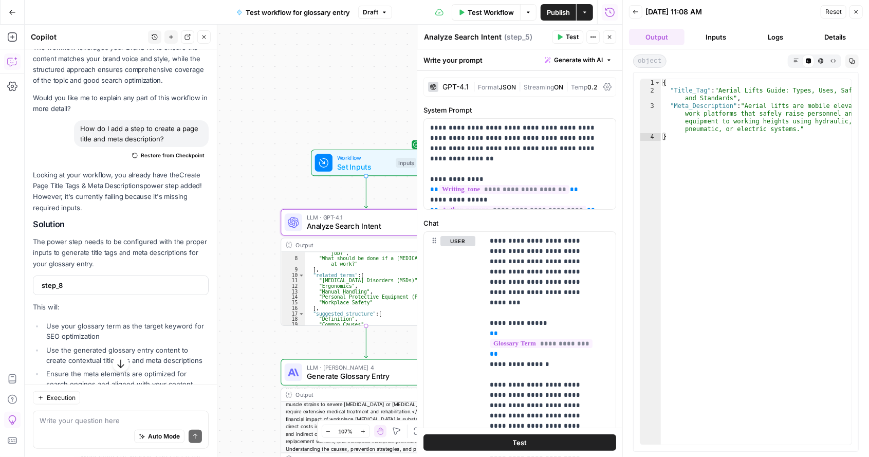
scroll to position [48, 0]
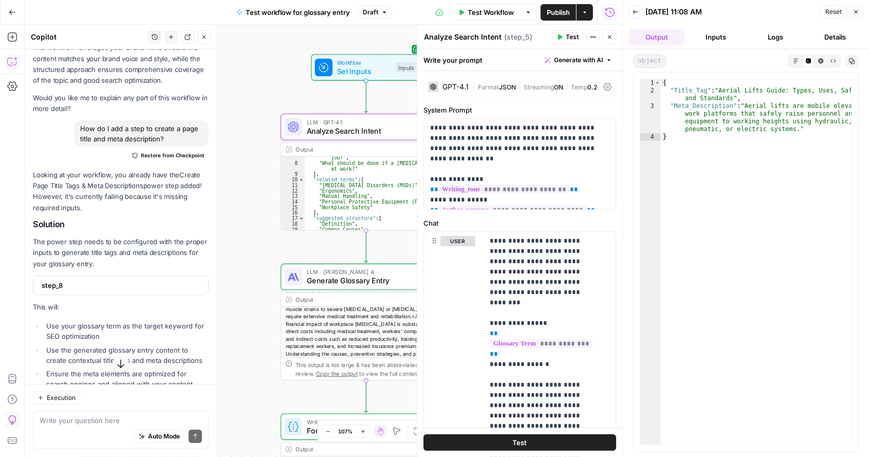
click at [375, 320] on div "<h1>Back Injuries</h1> <p>Back injuries are physical damage to the muscles, lig…" at bounding box center [366, 297] width 170 height 119
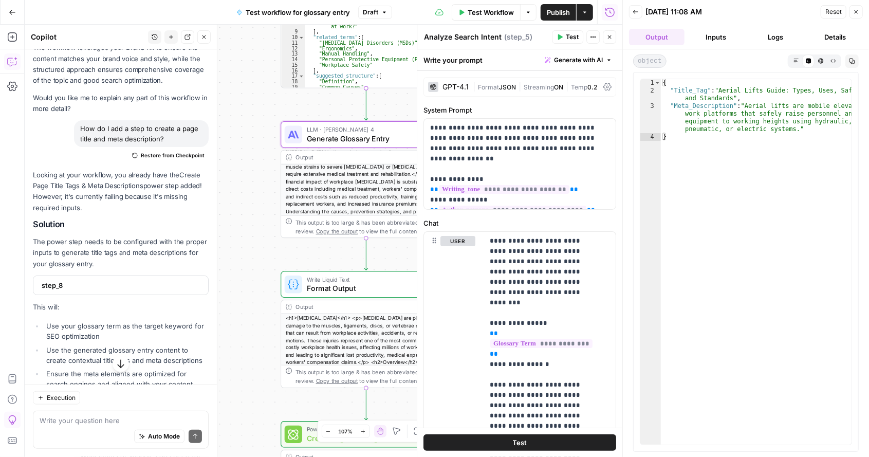
click at [345, 328] on div "<h1>Back Injuries</h1> <p>Back injuries are physical damage to the muscles, lig…" at bounding box center [366, 373] width 170 height 119
click at [393, 284] on span "Format Output" at bounding box center [364, 288] width 115 height 11
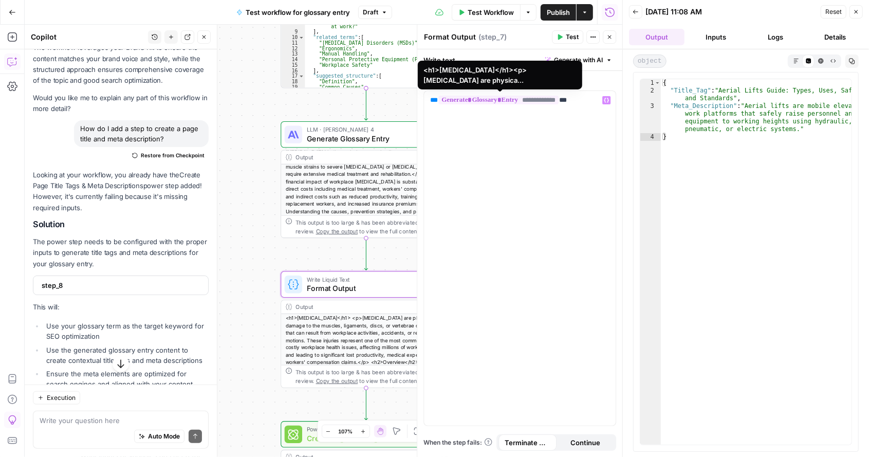
click at [511, 99] on span "**********" at bounding box center [498, 100] width 120 height 9
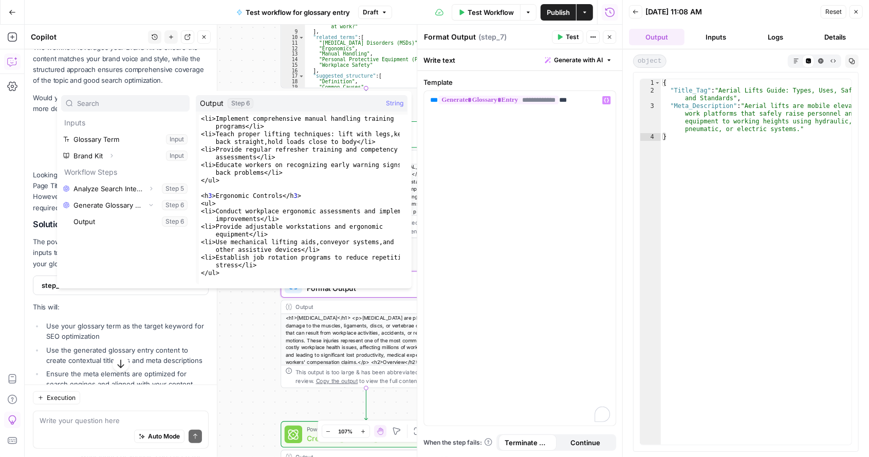
scroll to position [768, 0]
type textarea "*****"
click at [350, 183] on div "<ul> <li>Implement comprehensive manual handling training programs</li> <li>Tea…" at bounding box center [299, 201] width 201 height 185
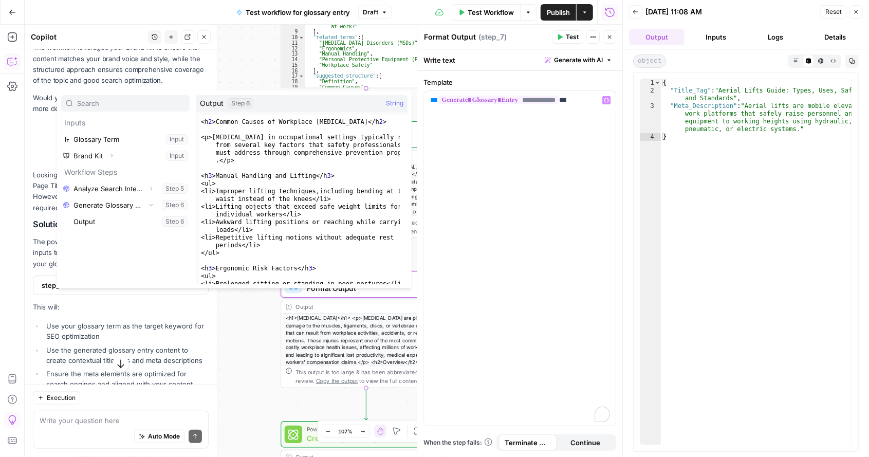
scroll to position [0, 0]
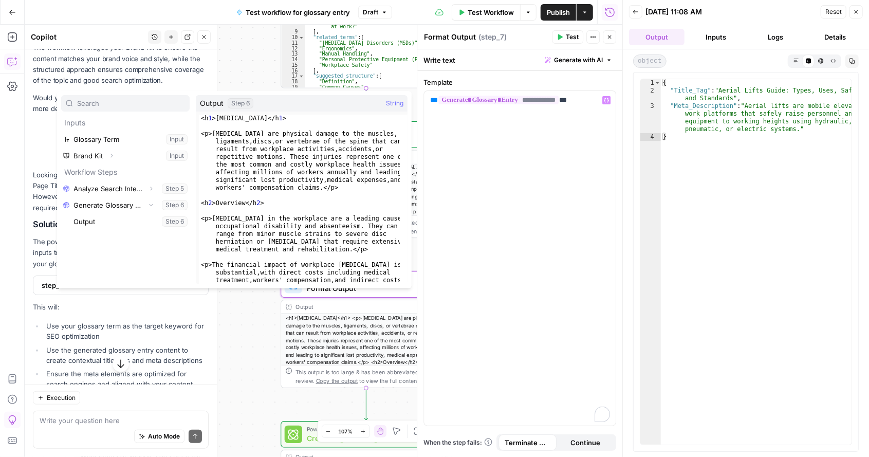
click at [243, 42] on div "Workflow Set Inputs Inputs LLM · GPT-4.1 Analyze Search Intent Step 5 Output Ex…" at bounding box center [324, 241] width 598 height 432
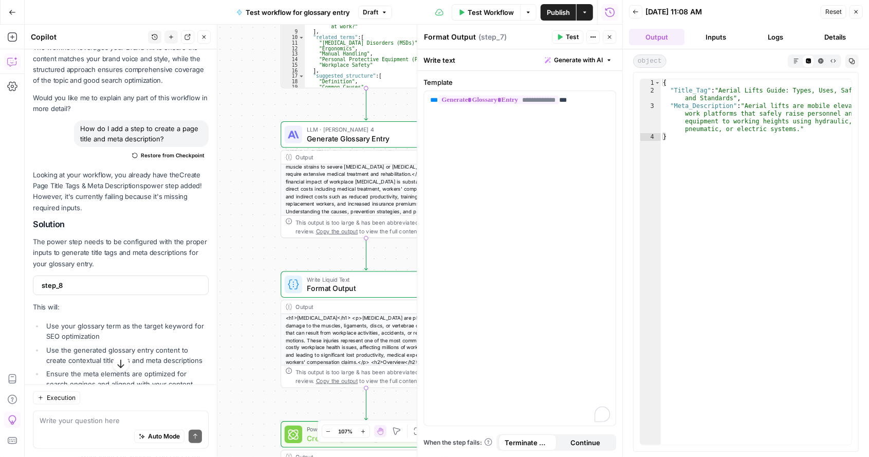
click at [781, 32] on button "Logs" at bounding box center [776, 37] width 56 height 16
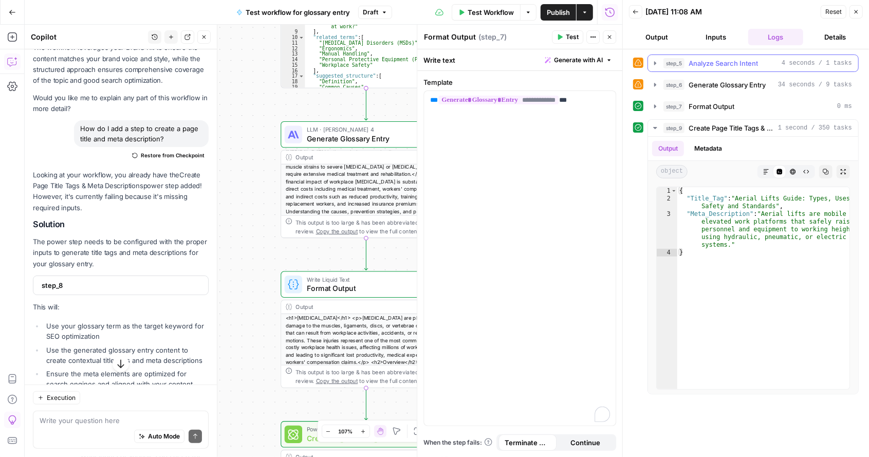
click at [755, 61] on span "Analyze Search Intent" at bounding box center [723, 63] width 69 height 10
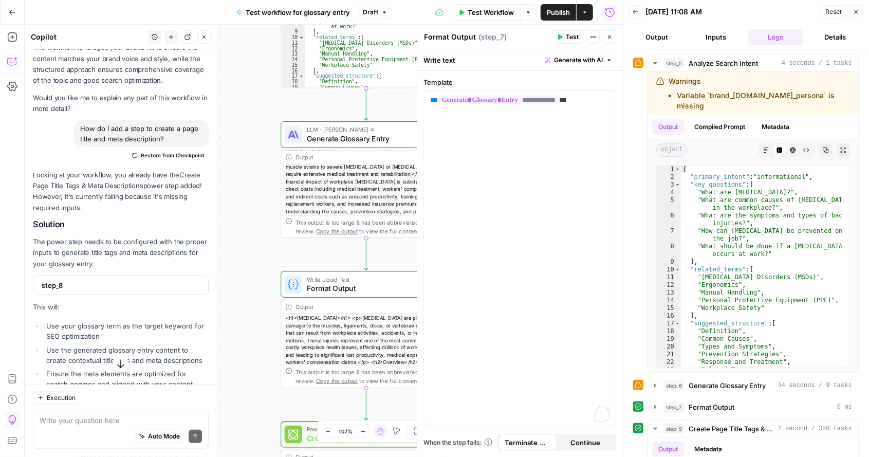
click at [716, 38] on button "Inputs" at bounding box center [717, 37] width 56 height 16
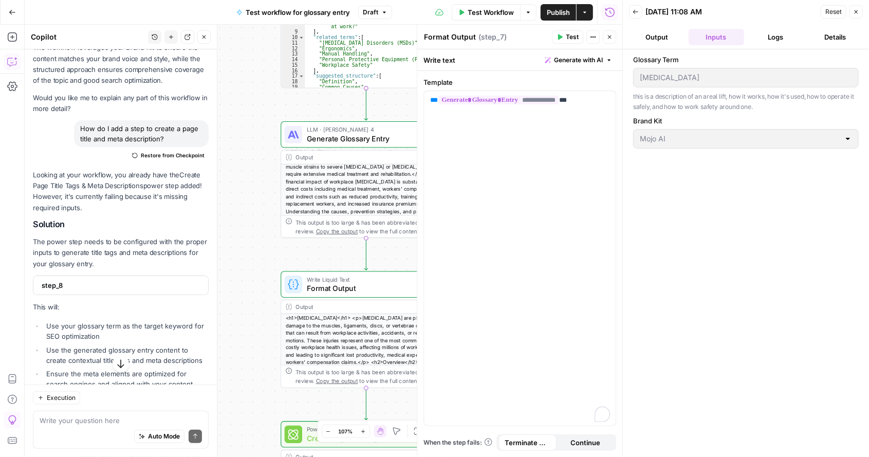
click at [846, 139] on div at bounding box center [848, 139] width 8 height 10
click at [391, 136] on span "Generate Glossary Entry" at bounding box center [364, 138] width 115 height 11
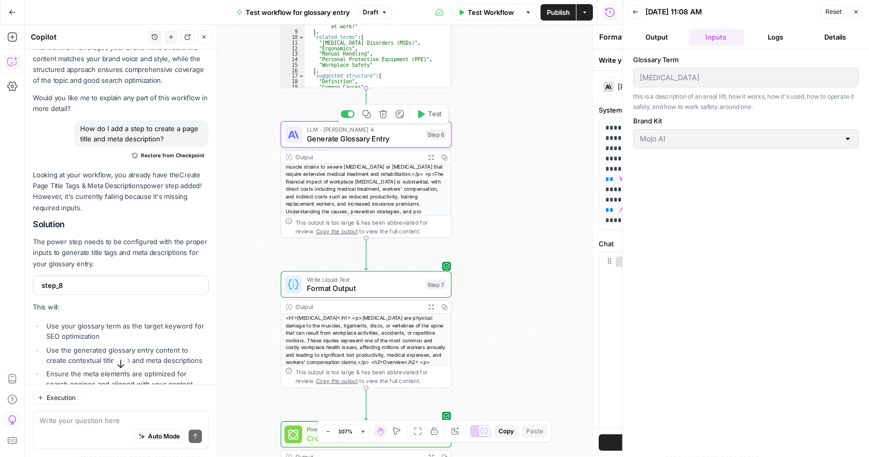
type textarea "Generate Glossary Entry"
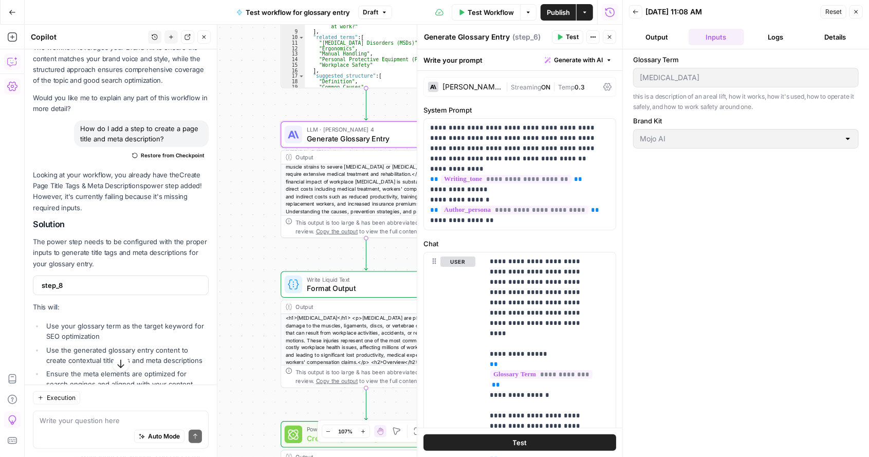
click at [12, 83] on icon "button" at bounding box center [12, 86] width 10 height 10
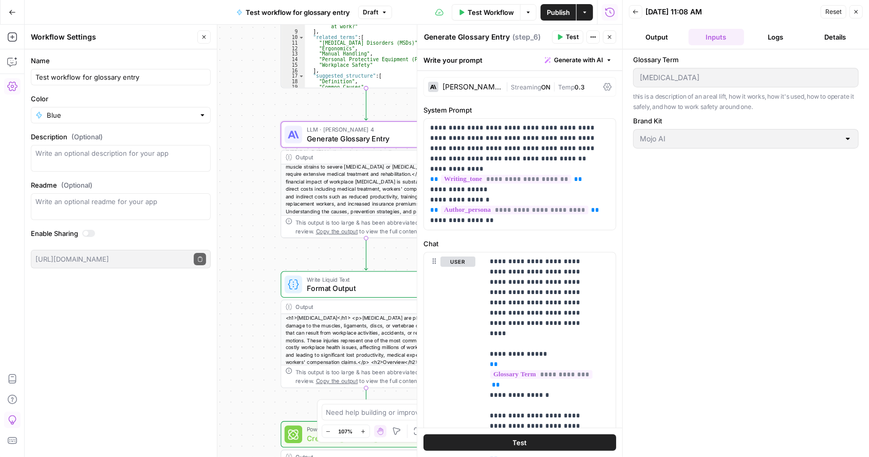
click at [7, 12] on button "Go Back" at bounding box center [12, 12] width 19 height 19
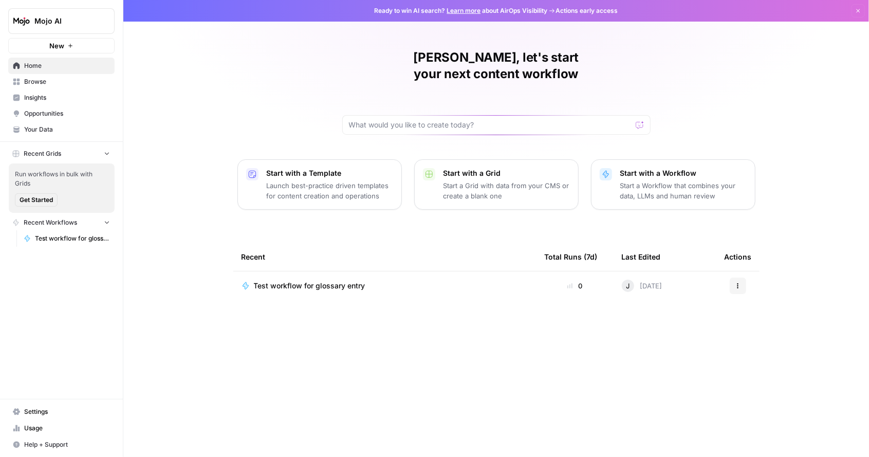
click at [48, 135] on link "Your Data" at bounding box center [61, 129] width 106 height 16
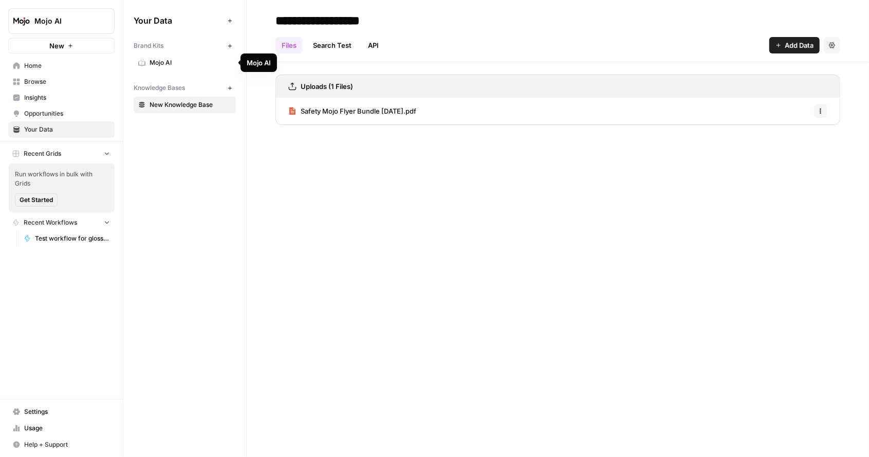
click at [194, 59] on span "Mojo AI" at bounding box center [191, 62] width 82 height 9
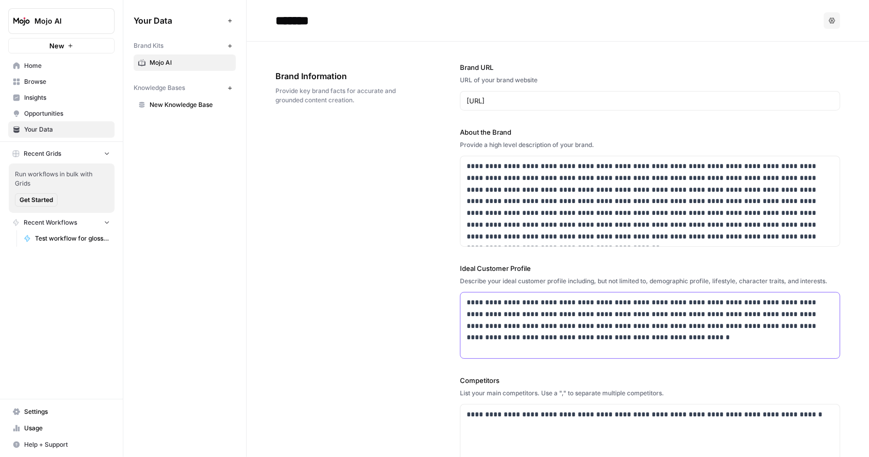
click at [509, 313] on p "**********" at bounding box center [648, 320] width 362 height 47
click at [686, 340] on p "**********" at bounding box center [648, 320] width 362 height 47
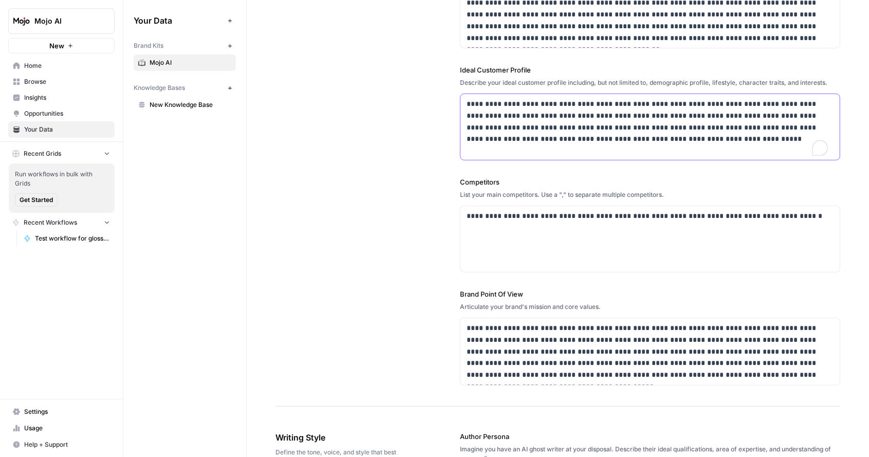
scroll to position [200, 0]
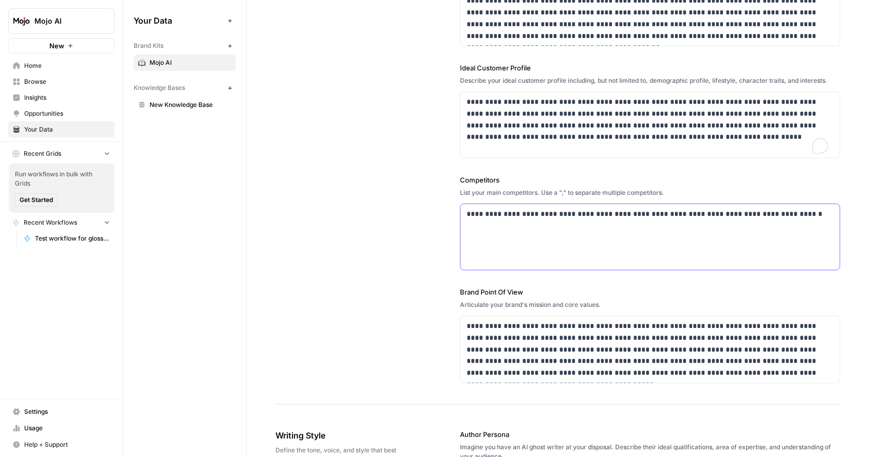
click at [802, 210] on p "**********" at bounding box center [648, 214] width 362 height 12
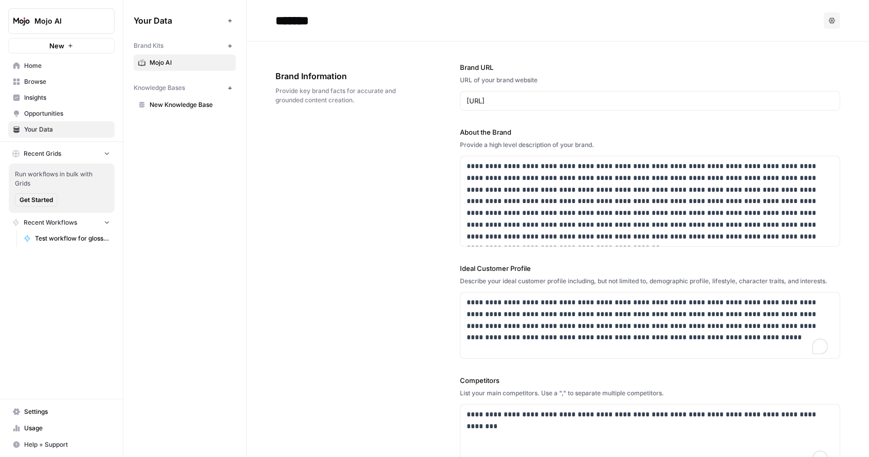
scroll to position [200, 0]
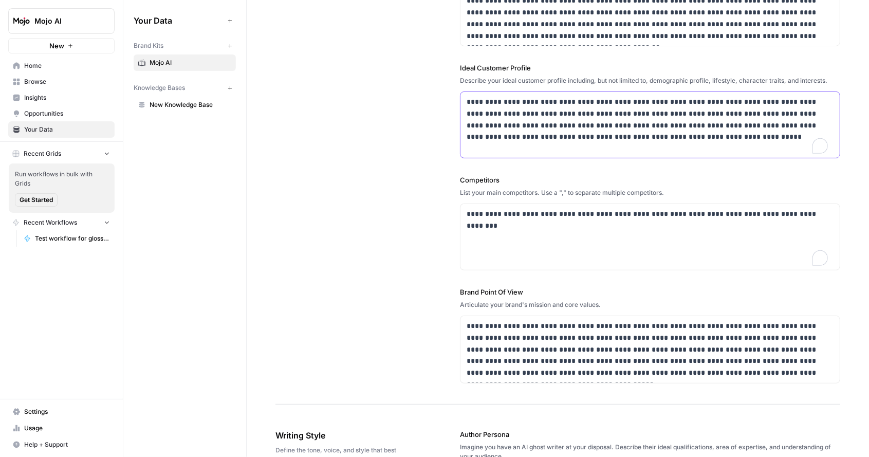
click at [736, 125] on p "**********" at bounding box center [648, 119] width 362 height 47
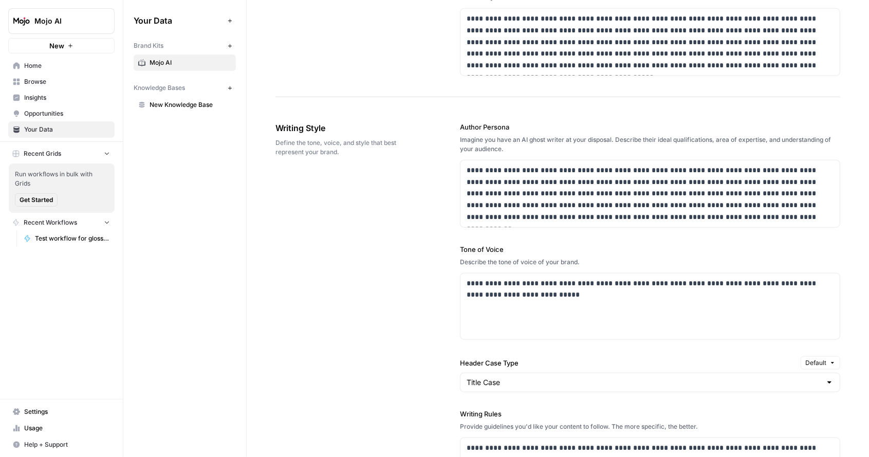
scroll to position [0, 0]
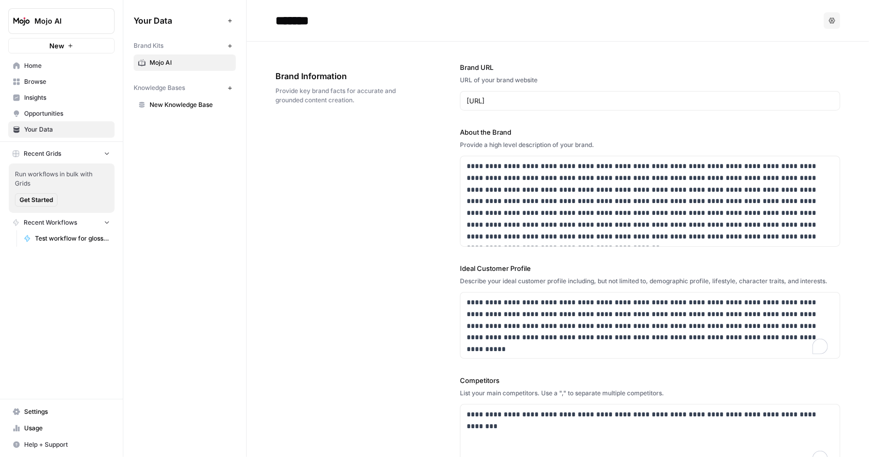
click at [42, 65] on span "Home" at bounding box center [67, 65] width 86 height 9
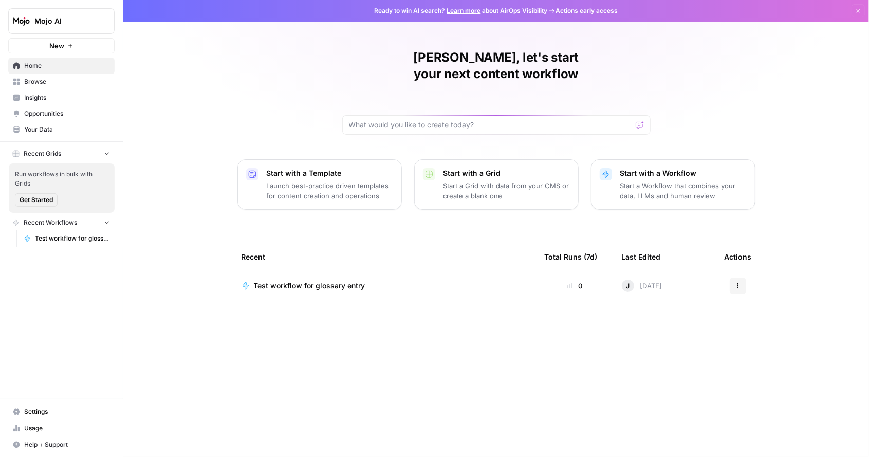
click at [445, 281] on div "Test workflow for glossary entry" at bounding box center [385, 286] width 287 height 10
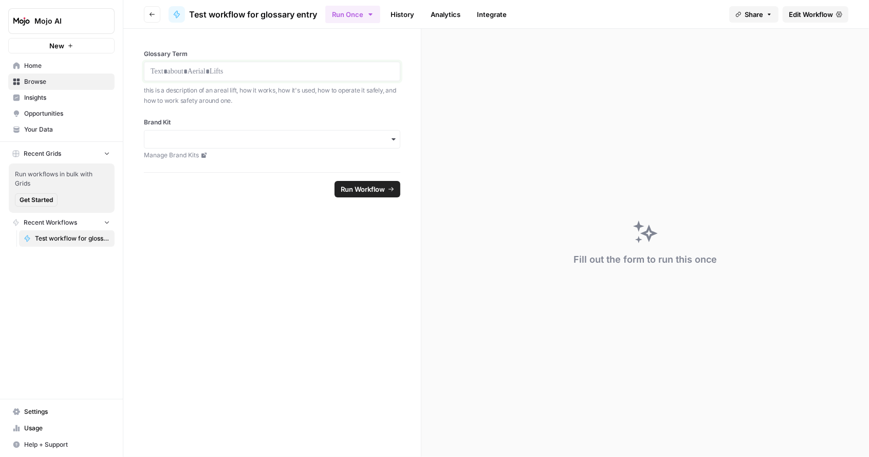
click at [218, 72] on p at bounding box center [272, 71] width 243 height 10
click at [397, 14] on link "History" at bounding box center [402, 14] width 36 height 16
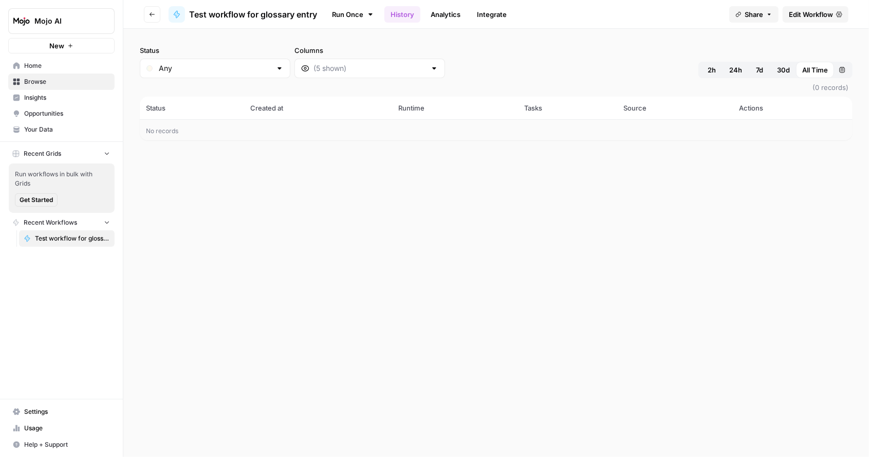
click at [253, 13] on span "Test workflow for glossary entry" at bounding box center [253, 14] width 128 height 12
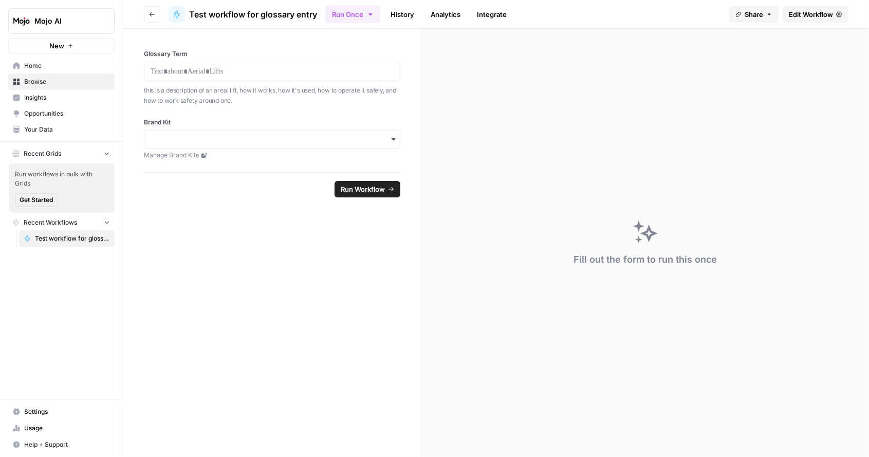
click at [71, 236] on span "Test workflow for glossary entry" at bounding box center [72, 238] width 75 height 9
click at [235, 14] on span "Test workflow for glossary entry" at bounding box center [253, 14] width 128 height 12
click at [374, 13] on icon "button" at bounding box center [370, 14] width 8 height 8
click at [582, 76] on div "Fill out the form to run this once" at bounding box center [645, 243] width 448 height 428
click at [402, 11] on link "History" at bounding box center [402, 14] width 36 height 16
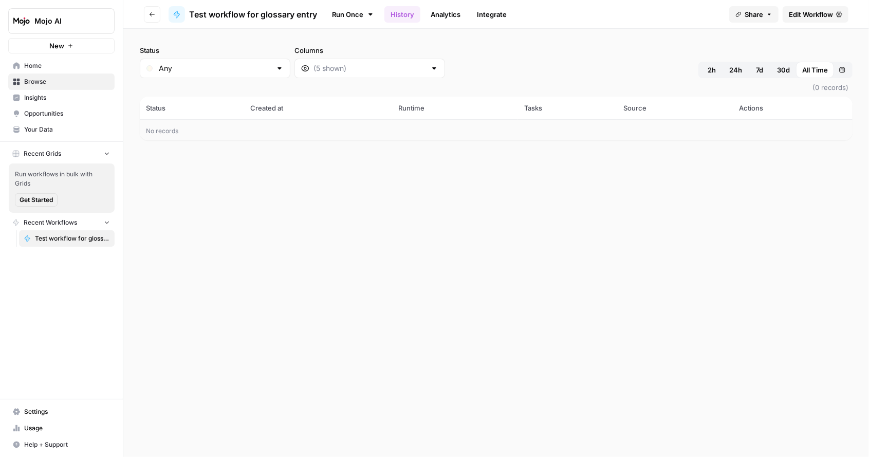
click at [806, 21] on link "Edit Workflow" at bounding box center [816, 14] width 66 height 16
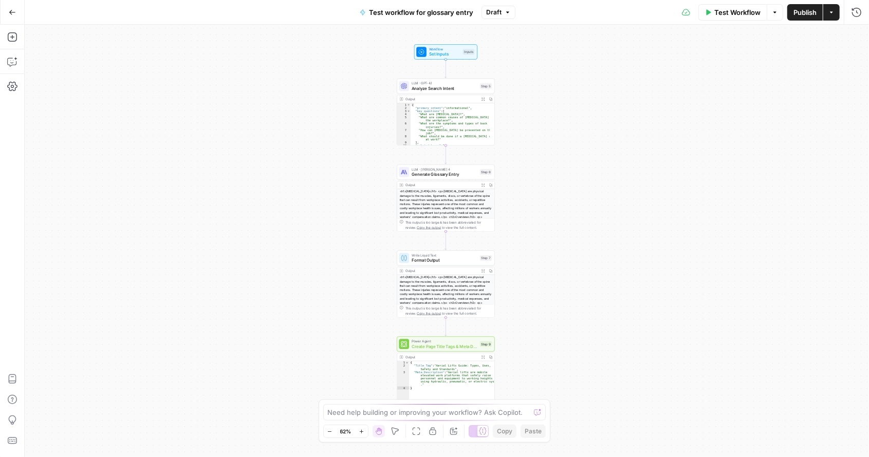
click at [363, 432] on icon "button" at bounding box center [362, 432] width 6 height 6
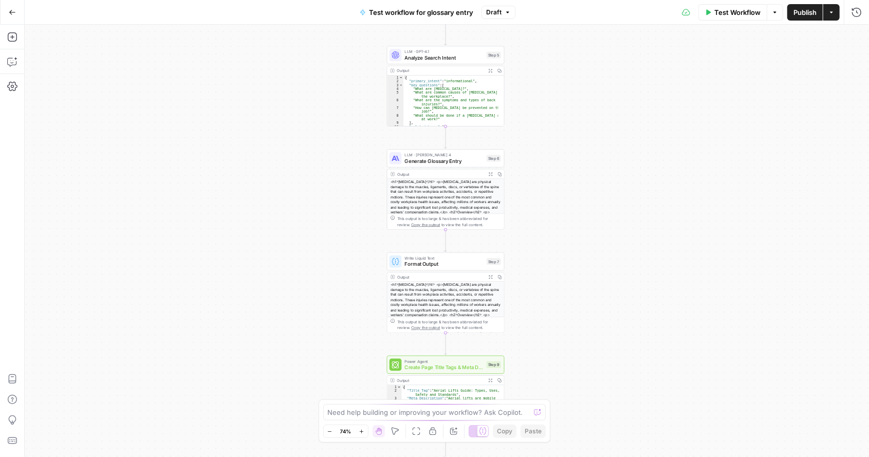
click at [363, 432] on icon "button" at bounding box center [362, 432] width 6 height 6
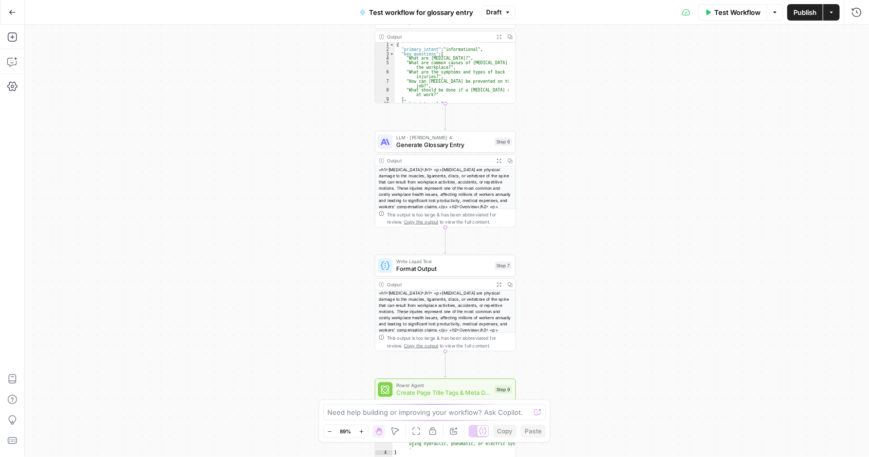
click at [363, 432] on icon "button" at bounding box center [362, 432] width 6 height 6
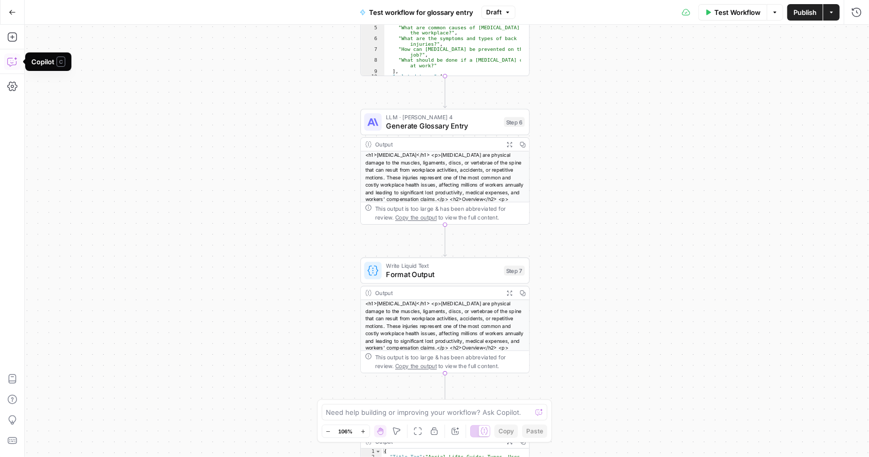
click at [10, 65] on icon "button" at bounding box center [12, 62] width 10 height 10
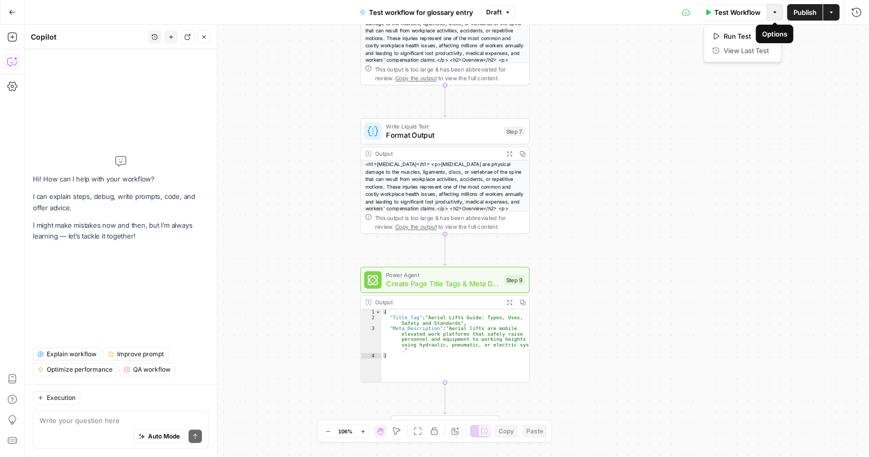
click at [773, 15] on icon "button" at bounding box center [775, 12] width 6 height 6
click at [831, 7] on button "Actions" at bounding box center [831, 12] width 16 height 16
click at [656, 182] on div "Workflow Set Inputs Inputs LLM · GPT-4.1 Analyze Search Intent Step 5 Output Ex…" at bounding box center [447, 241] width 844 height 432
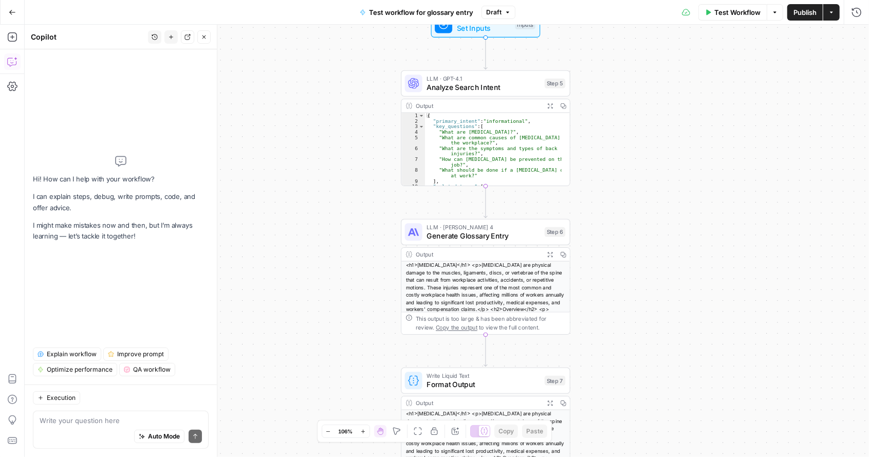
click at [86, 426] on div "Auto Mode Send" at bounding box center [121, 437] width 162 height 23
click at [13, 83] on icon "button" at bounding box center [12, 86] width 10 height 10
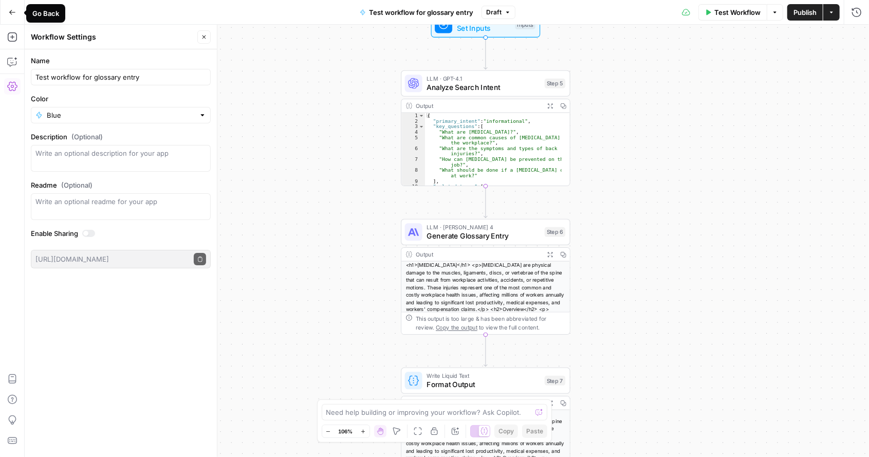
click at [9, 9] on icon "button" at bounding box center [12, 12] width 7 height 7
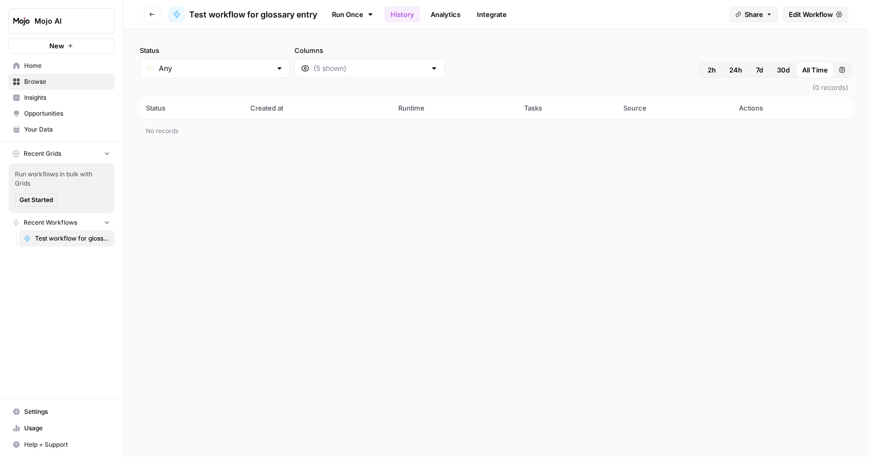
click at [57, 128] on span "Your Data" at bounding box center [67, 129] width 86 height 9
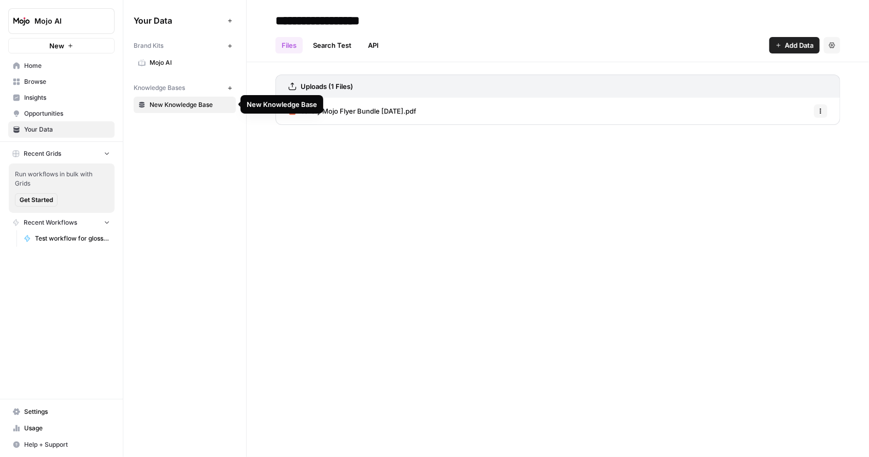
click at [193, 104] on span "New Knowledge Base" at bounding box center [191, 104] width 82 height 9
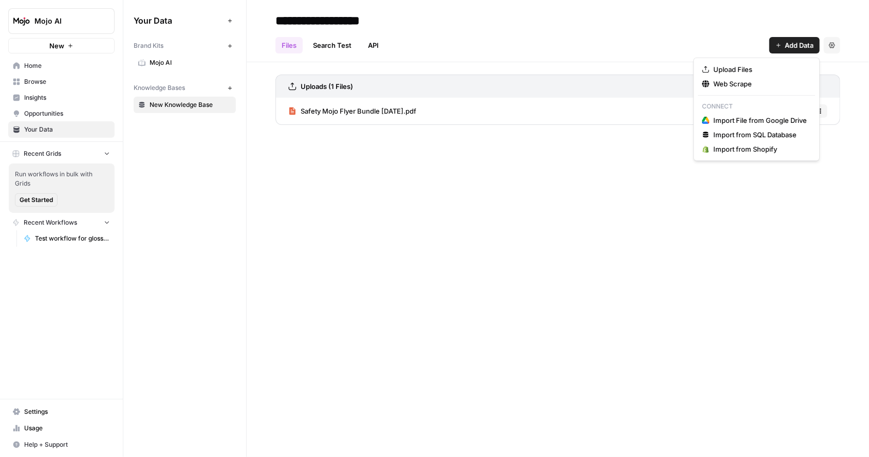
click at [796, 46] on span "Add Data" at bounding box center [799, 45] width 29 height 10
click at [717, 70] on span "Upload Files" at bounding box center [760, 69] width 94 height 10
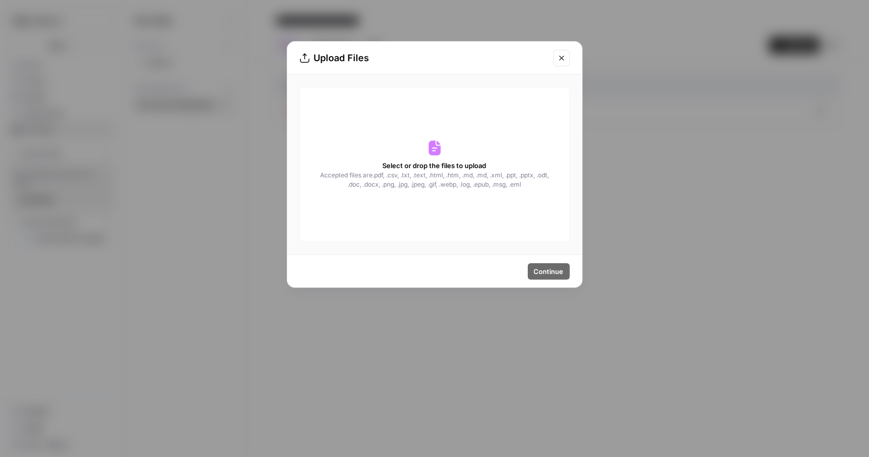
click at [435, 156] on div "Select or drop the files to upload Accepted files are .pdf, .csv, .txt, .text, …" at bounding box center [435, 164] width 270 height 155
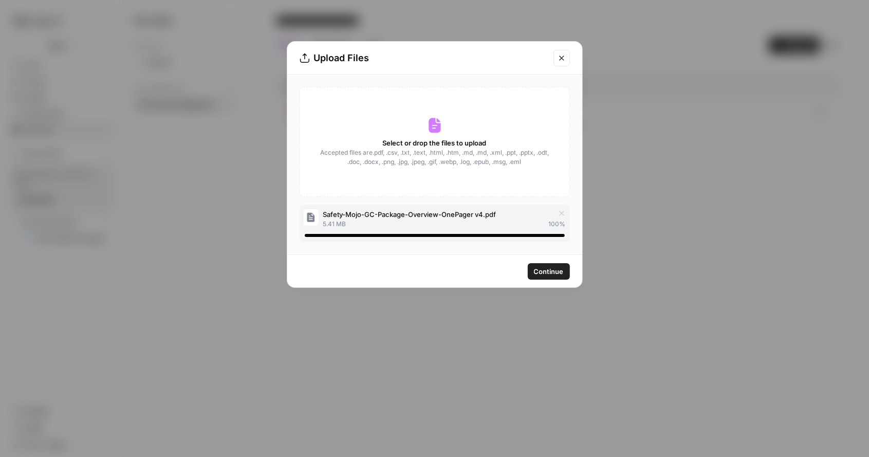
click at [535, 269] on span "Continue" at bounding box center [549, 271] width 30 height 10
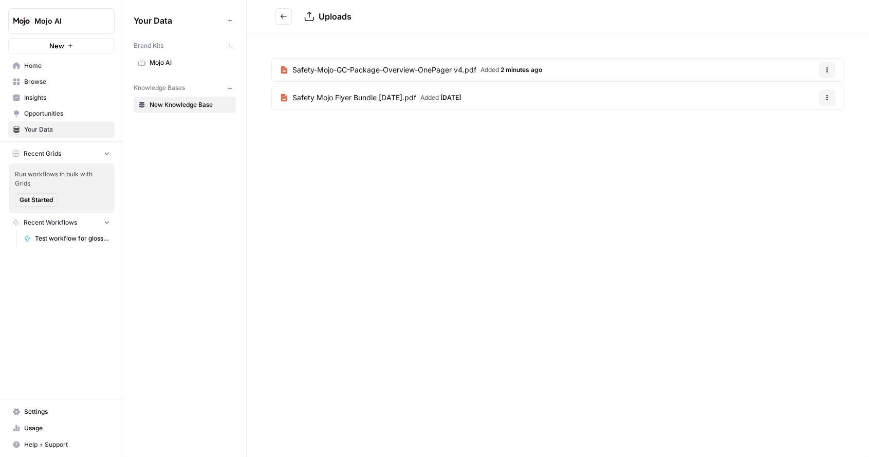
click at [36, 65] on span "Home" at bounding box center [67, 65] width 86 height 9
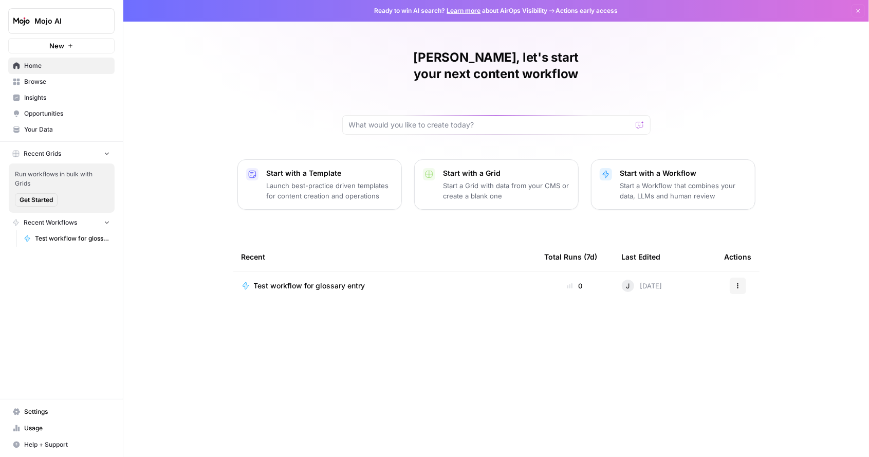
click at [678, 180] on p "Start a Workflow that combines your data, LLMs and human review" at bounding box center [683, 190] width 126 height 21
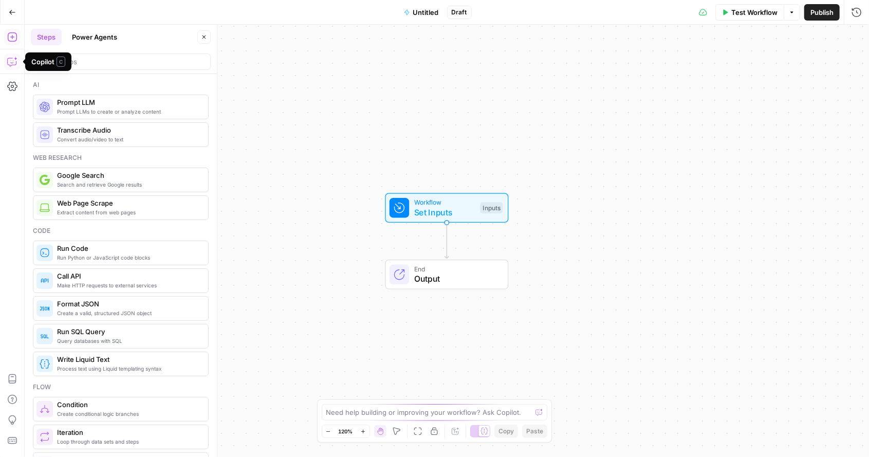
click at [9, 61] on icon "button" at bounding box center [12, 62] width 10 height 10
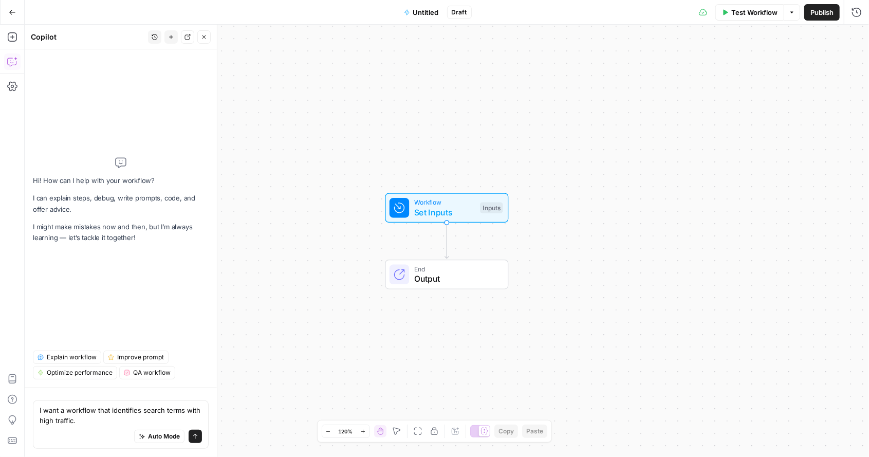
type textarea "I want a workflow that identifies search terms with high traffic."
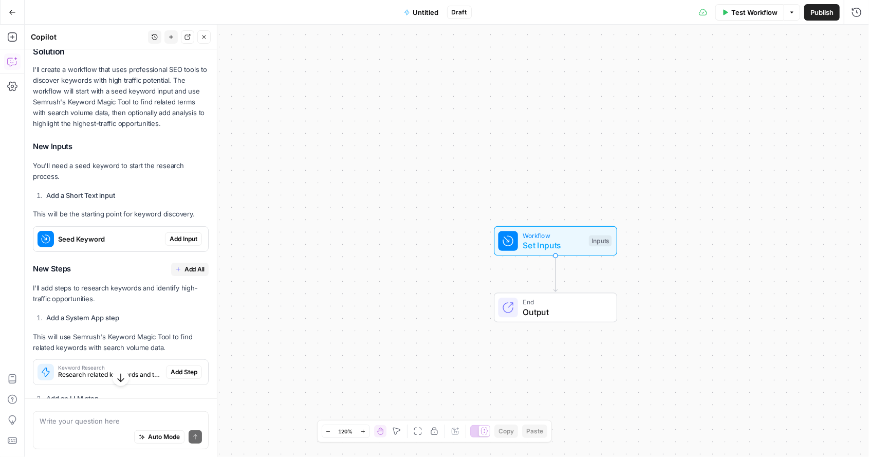
scroll to position [170, 0]
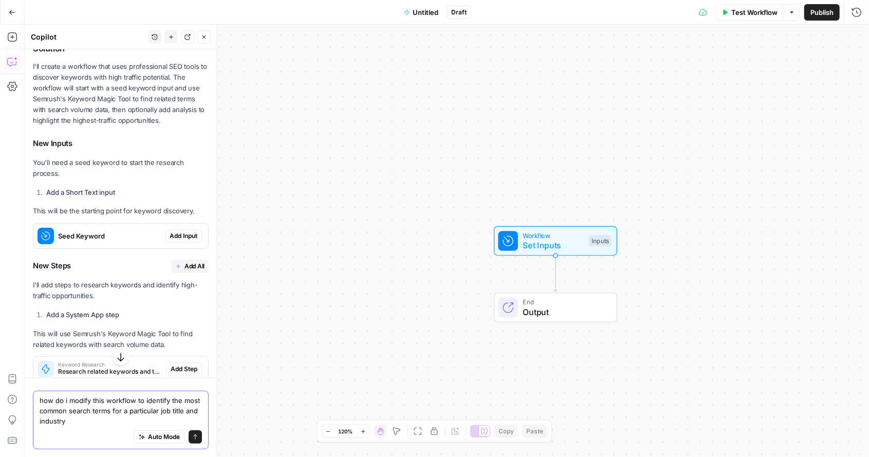
type textarea "how do i modify this workflow to identify the most common search terms for a pa…"
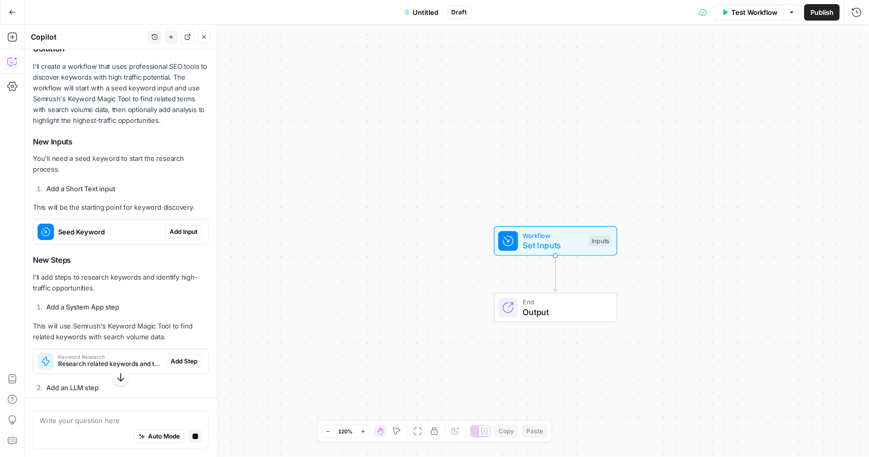
drag, startPoint x: 114, startPoint y: 421, endPoint x: 202, endPoint y: 117, distance: 316.7
click at [202, 117] on div "Hi! How can I help with your workflow? I can explain steps, debug, write prompt…" at bounding box center [121, 299] width 192 height 841
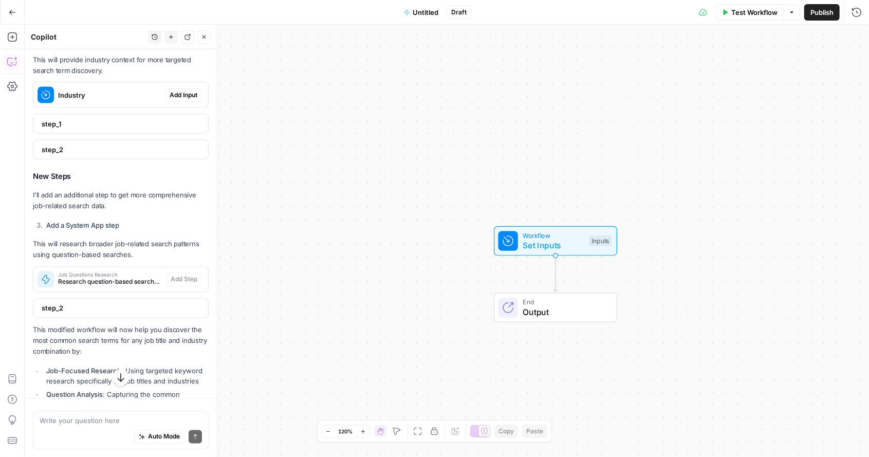
scroll to position [1188, 0]
click at [553, 237] on span "Workflow" at bounding box center [553, 235] width 61 height 10
click at [770, 65] on button "Add Field" at bounding box center [757, 70] width 171 height 16
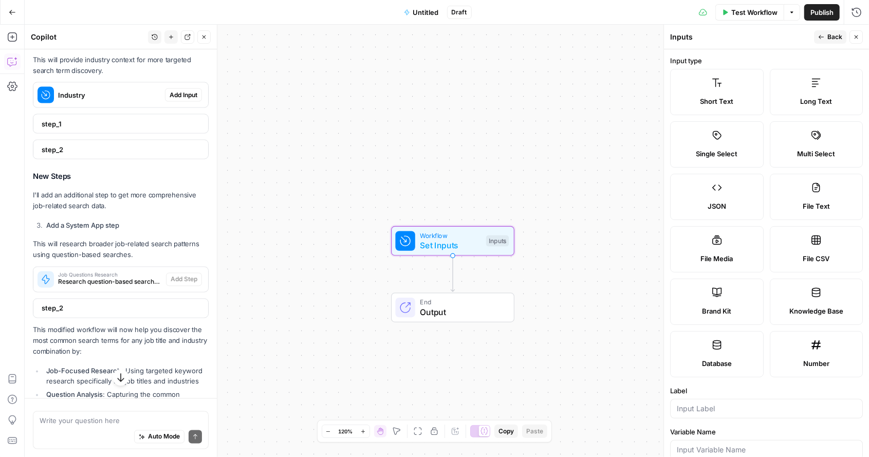
click at [175, 100] on span "Add Input" at bounding box center [184, 94] width 28 height 9
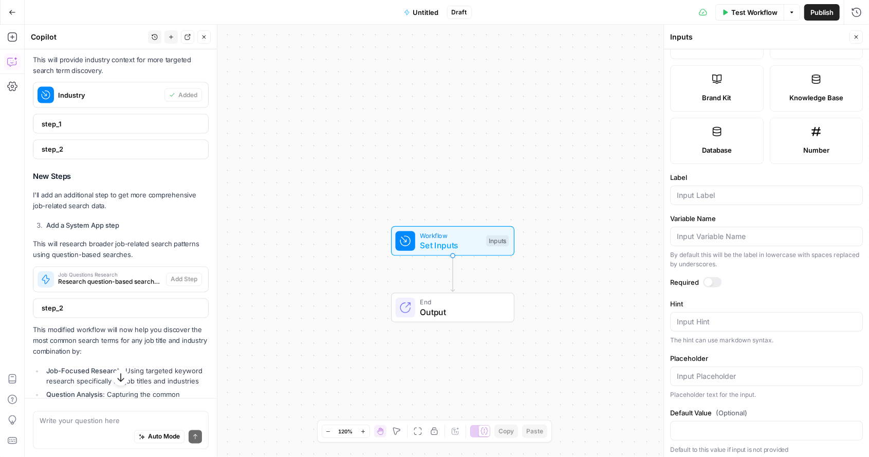
scroll to position [213, 0]
click at [459, 238] on span "Workflow" at bounding box center [450, 235] width 61 height 10
click at [119, 132] on div "step_1" at bounding box center [117, 124] width 169 height 19
click at [145, 155] on span "step_2" at bounding box center [120, 150] width 156 height 10
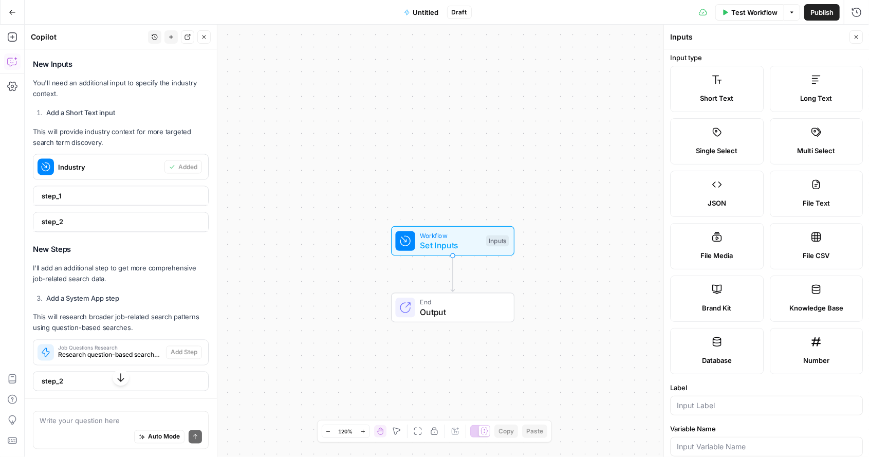
scroll to position [0, 0]
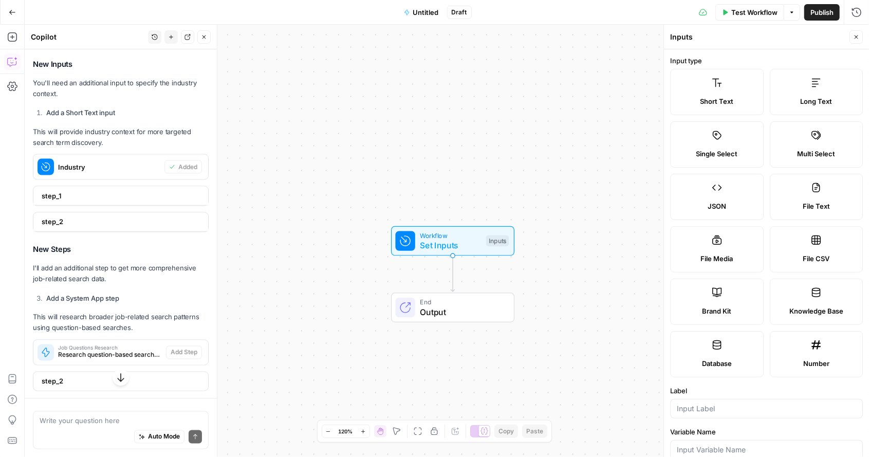
click at [712, 81] on icon at bounding box center [717, 83] width 10 height 10
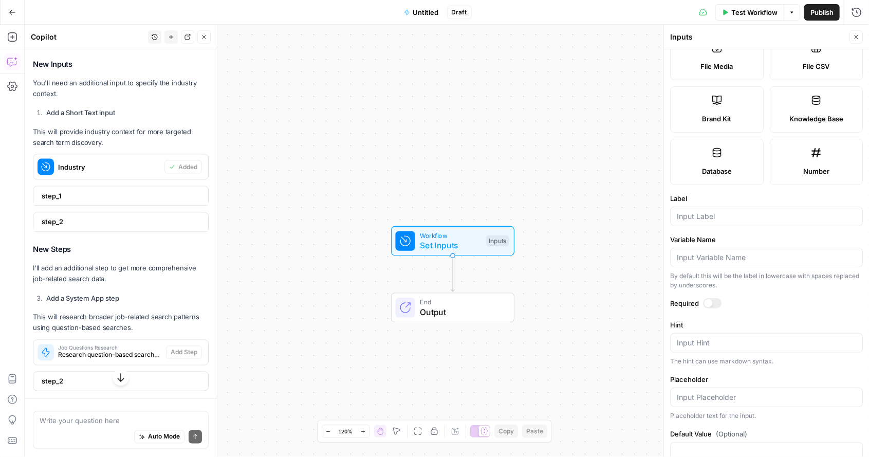
scroll to position [213, 0]
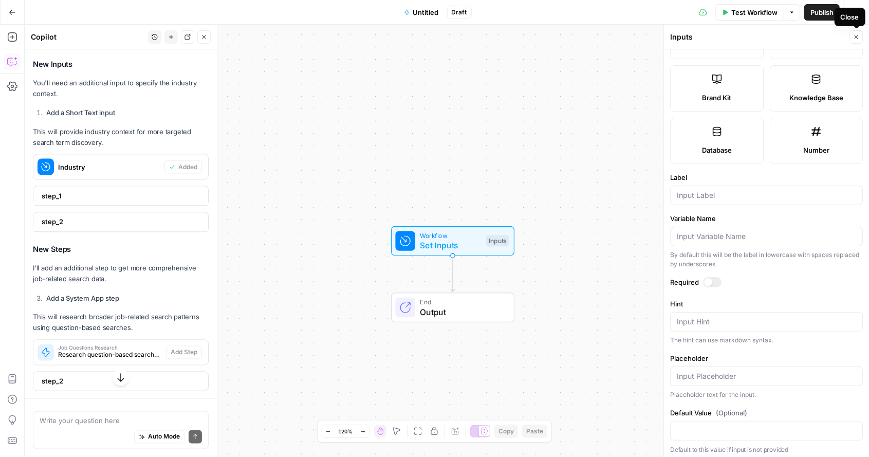
click at [854, 43] on button "Close" at bounding box center [856, 36] width 13 height 13
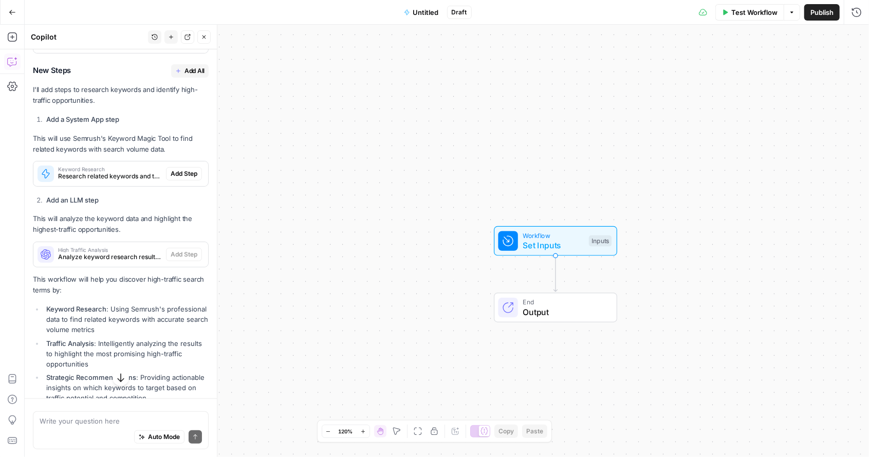
scroll to position [389, 0]
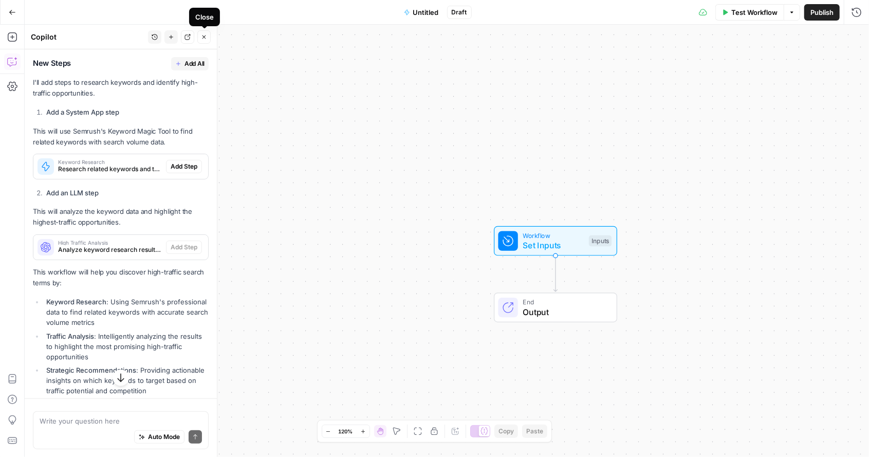
click at [205, 38] on icon "button" at bounding box center [205, 37] width 4 height 4
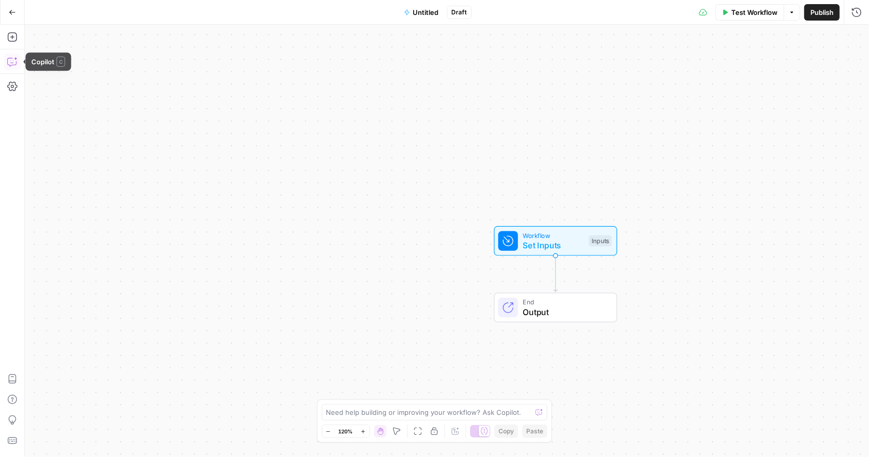
click at [13, 68] on button "Copilot" at bounding box center [12, 61] width 16 height 16
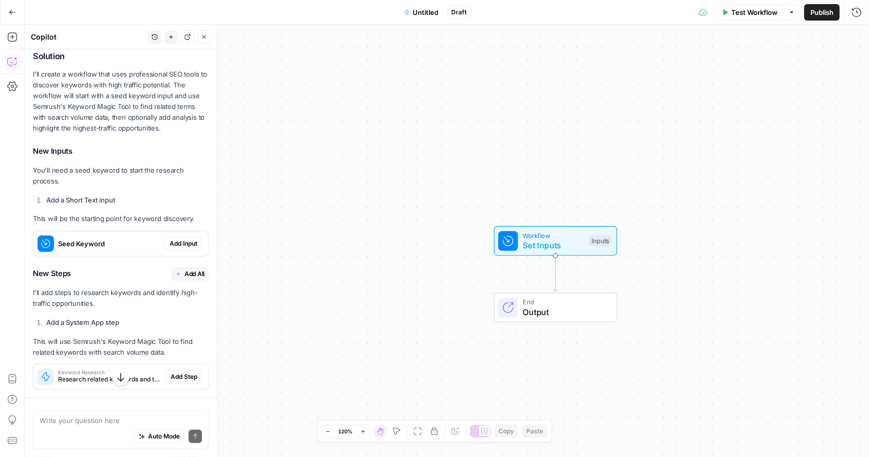
scroll to position [0, 0]
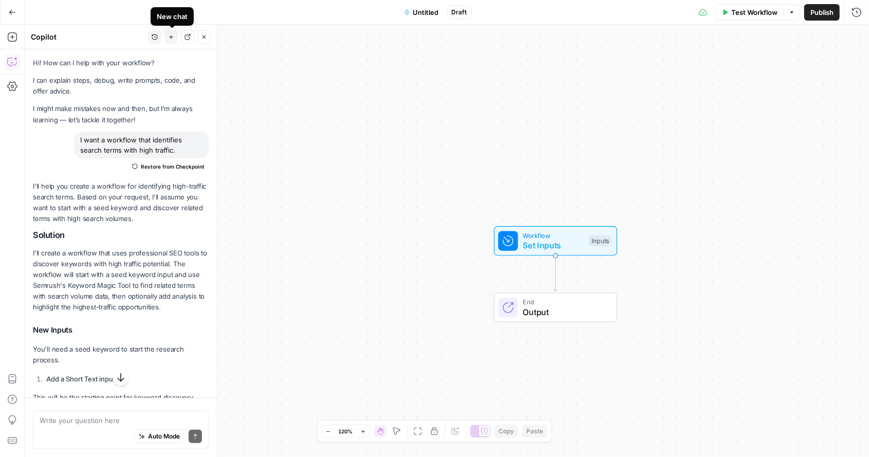
click at [175, 37] on button "New chat" at bounding box center [170, 36] width 13 height 13
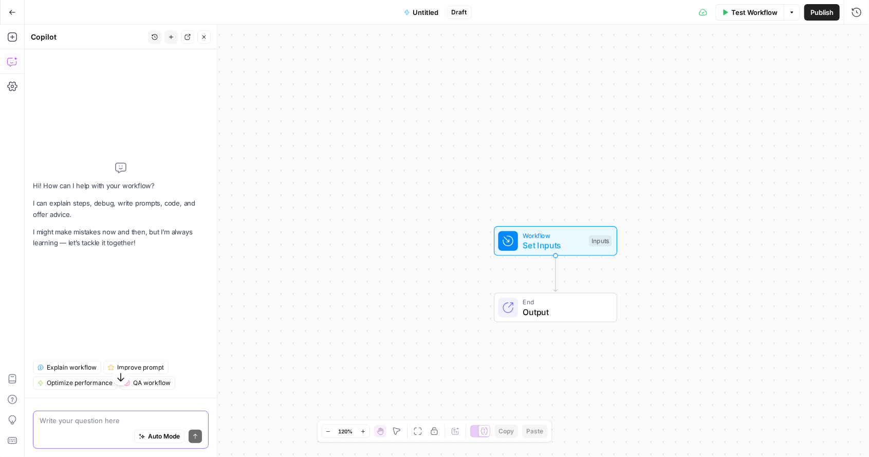
click at [80, 423] on textarea at bounding box center [121, 420] width 162 height 10
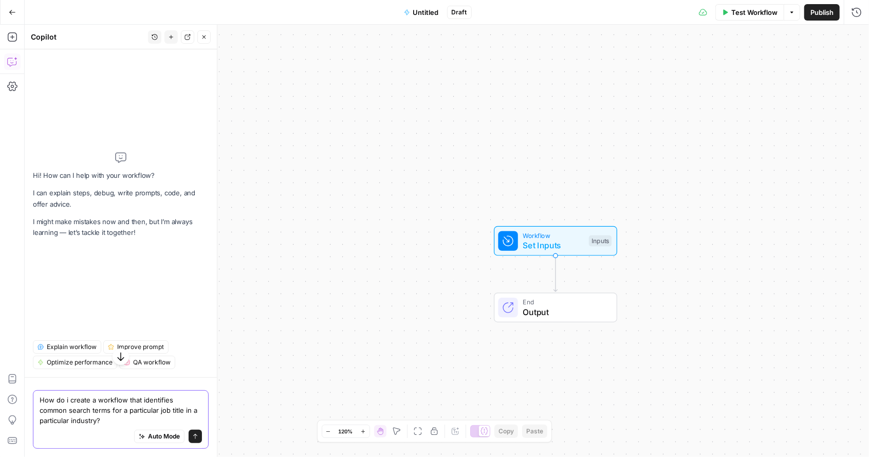
click at [96, 408] on textarea "How do i create a workflow that identifies common search terms for a particular…" at bounding box center [121, 410] width 162 height 31
type textarea "How do i create a workflow that identifies common search terms made by a partic…"
click at [197, 438] on icon "submit" at bounding box center [195, 436] width 6 height 6
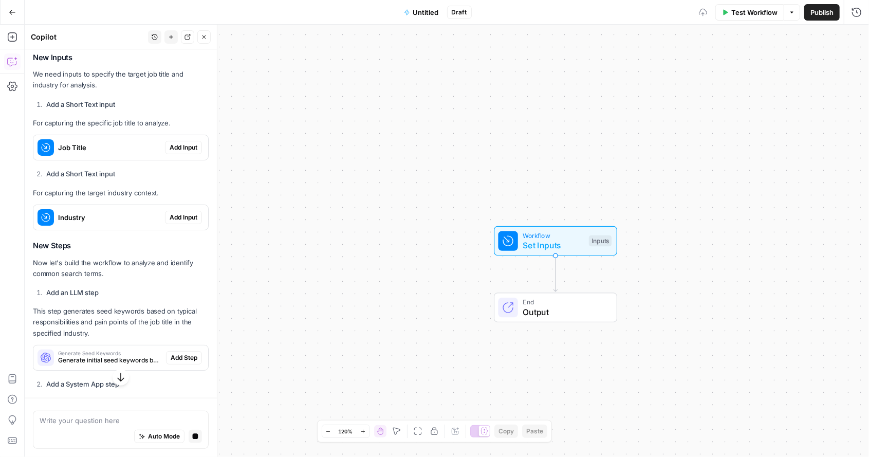
scroll to position [278, 0]
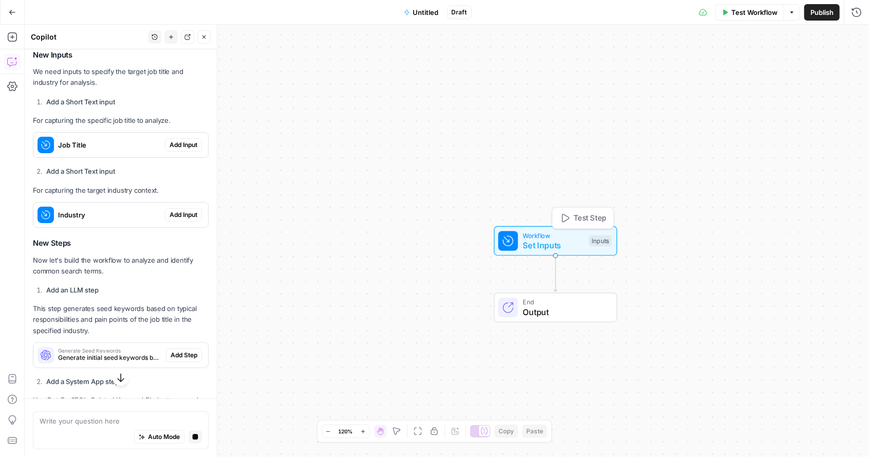
click at [560, 237] on span "Workflow" at bounding box center [553, 235] width 61 height 10
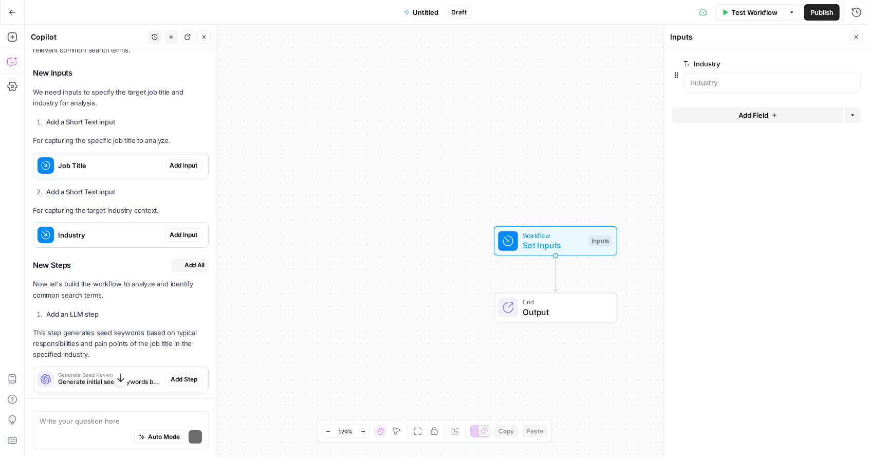
scroll to position [294, 0]
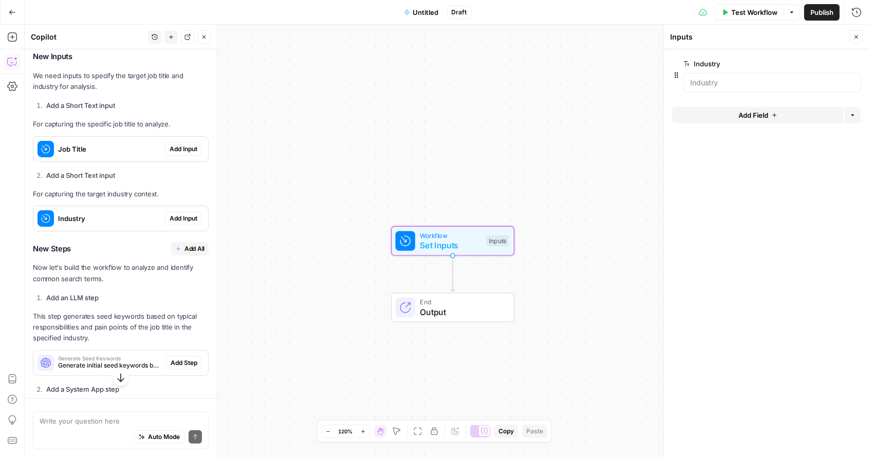
click at [177, 154] on span "Add Input" at bounding box center [184, 148] width 28 height 9
click at [735, 81] on input "Industry" at bounding box center [772, 83] width 164 height 10
click at [823, 67] on span "edit field" at bounding box center [822, 64] width 23 height 8
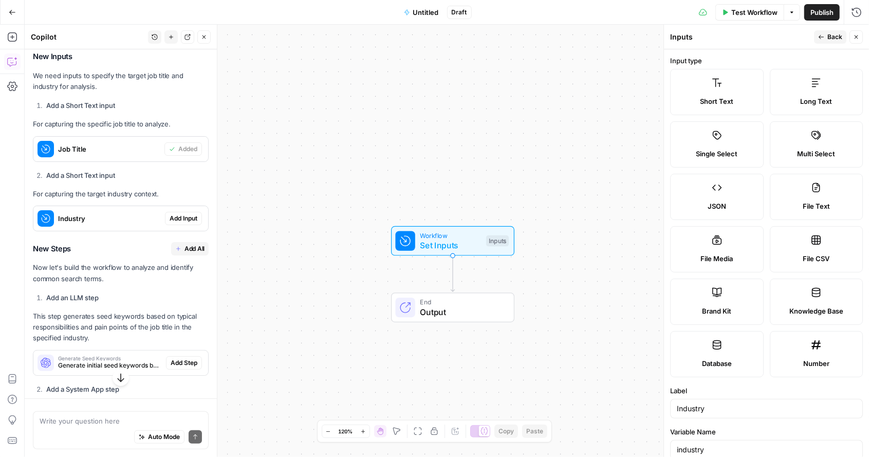
scroll to position [224, 0]
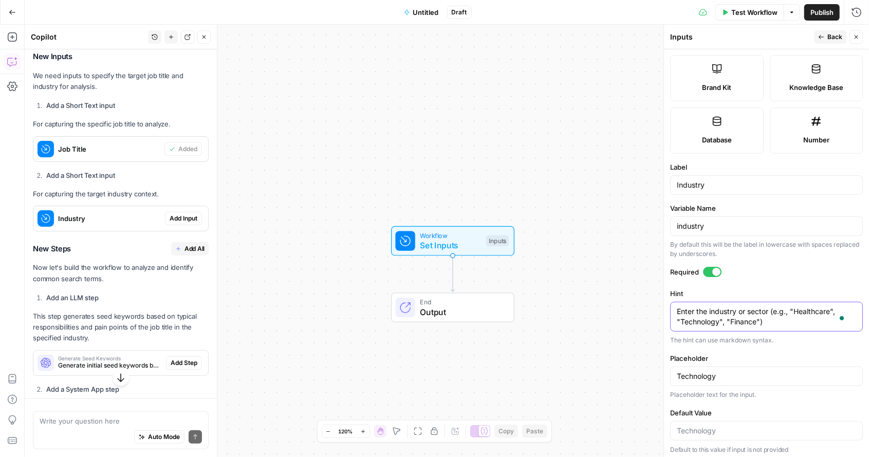
drag, startPoint x: 791, startPoint y: 321, endPoint x: 663, endPoint y: 314, distance: 128.7
click at [664, 314] on div "Inputs Back Close Input type Short Text Long Text Single Select Multi Select JS…" at bounding box center [767, 241] width 206 height 432
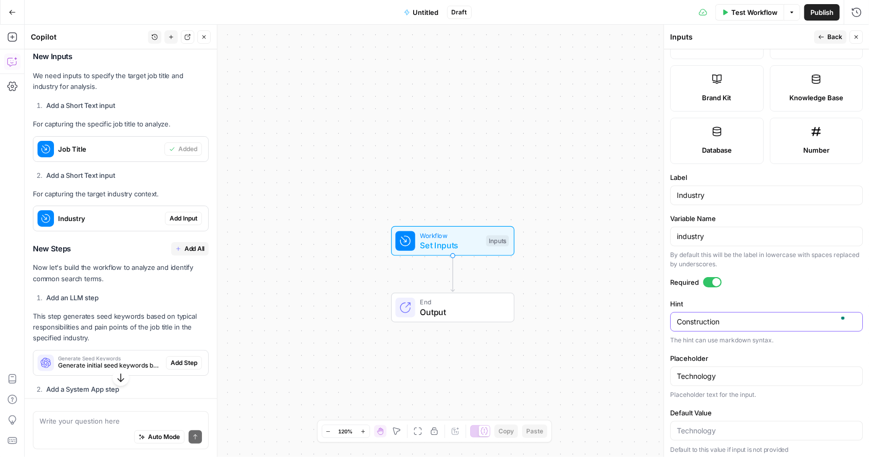
type textarea "Construction"
drag, startPoint x: 718, startPoint y: 371, endPoint x: 658, endPoint y: 374, distance: 59.7
click at [658, 374] on body "Mojo AI New Home Browse Insights Opportunities Your Data Recent Grids Run workf…" at bounding box center [434, 228] width 869 height 457
type input "T"
type input "Construction"
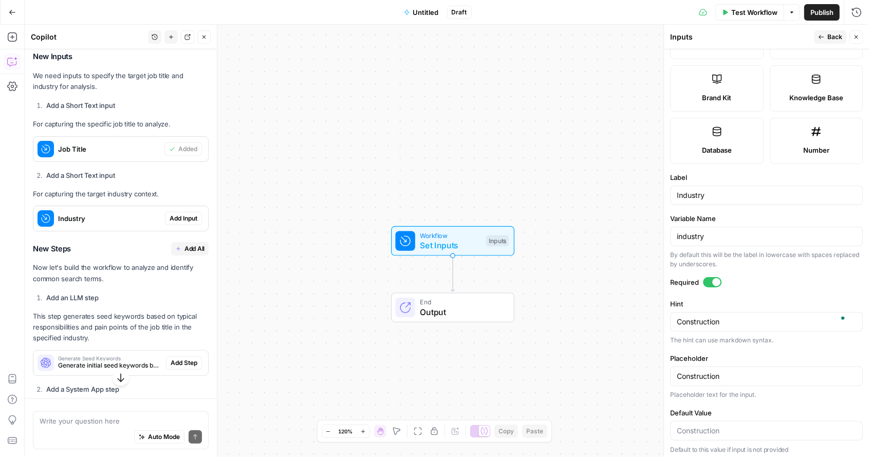
click at [833, 32] on button "Back" at bounding box center [830, 36] width 32 height 13
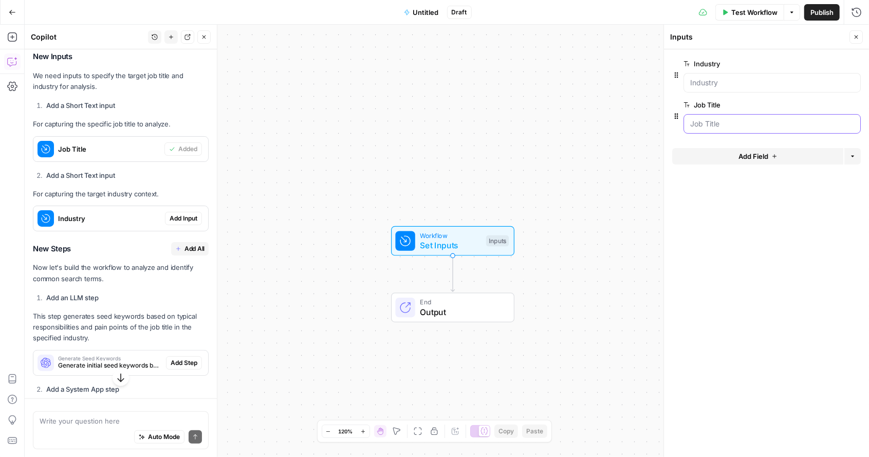
click at [750, 121] on Title "Job Title" at bounding box center [772, 124] width 164 height 10
click at [822, 102] on span "edit field" at bounding box center [822, 105] width 23 height 8
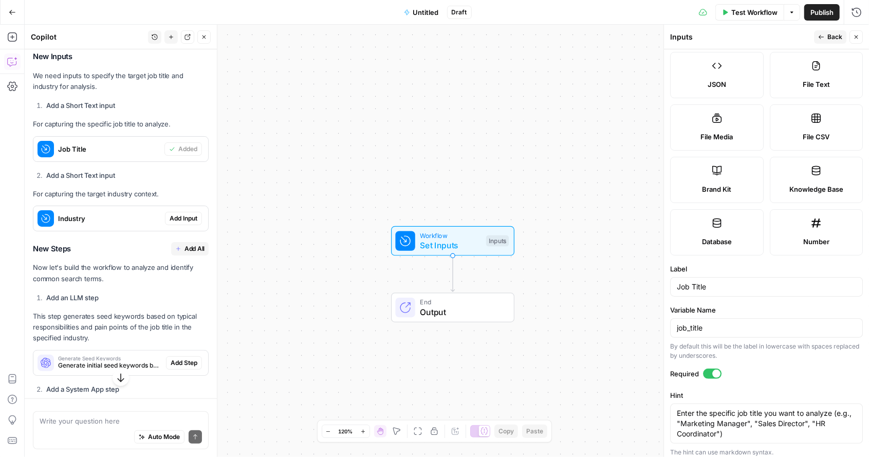
scroll to position [234, 0]
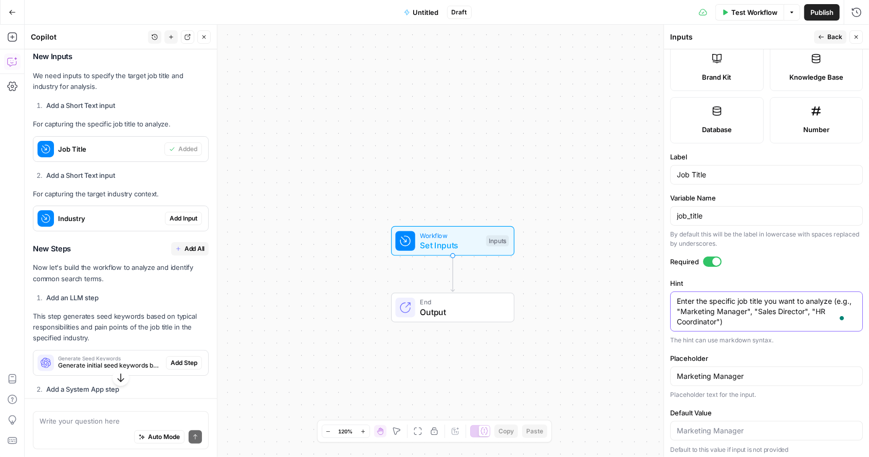
drag, startPoint x: 736, startPoint y: 319, endPoint x: 654, endPoint y: 298, distance: 84.9
click at [654, 298] on body "Mojo AI New Home Browse Insights Opportunities Your Data Recent Grids Run workf…" at bounding box center [434, 228] width 869 height 457
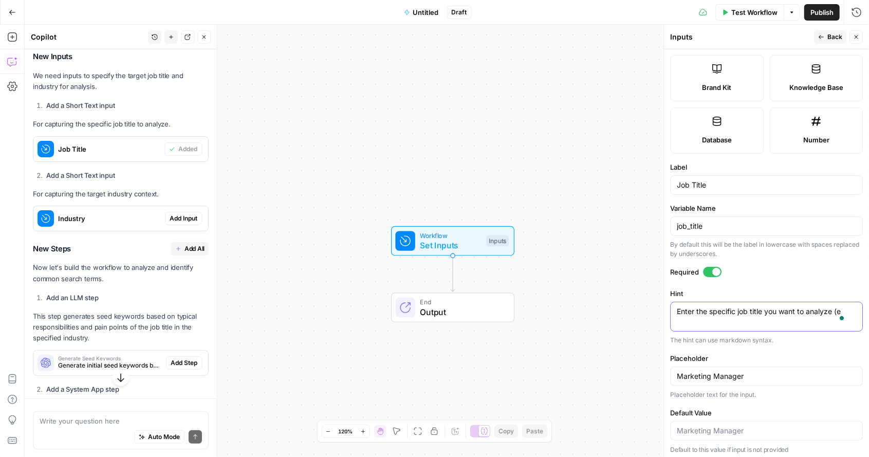
scroll to position [213, 0]
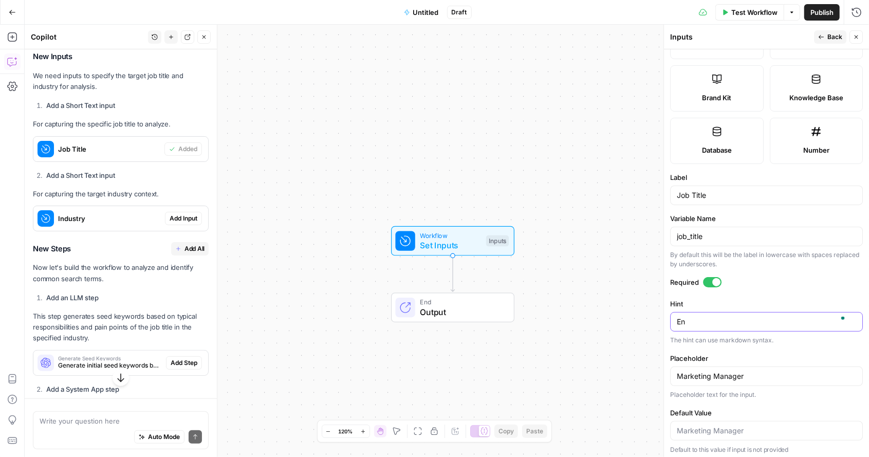
type textarea "E"
type textarea "Superintendent"
drag, startPoint x: 752, startPoint y: 378, endPoint x: 671, endPoint y: 374, distance: 81.3
click at [671, 374] on div "Marketing Manager" at bounding box center [766, 376] width 193 height 20
type input "Superintendent"
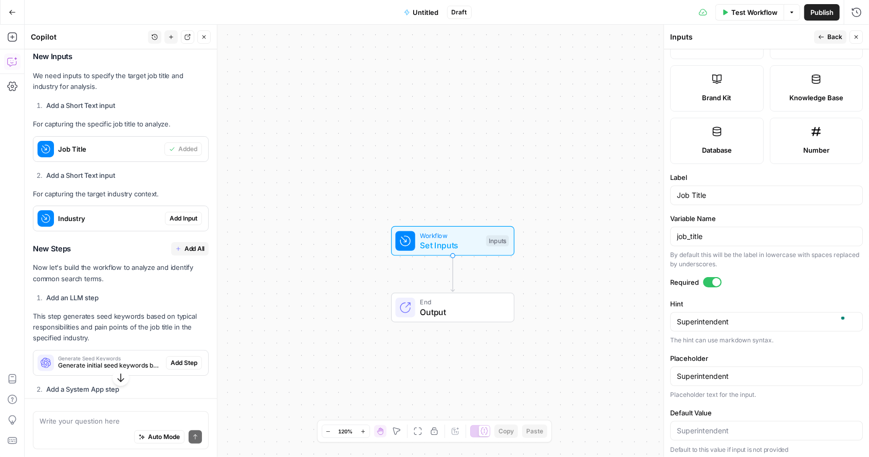
click at [829, 33] on span "Back" at bounding box center [835, 36] width 15 height 9
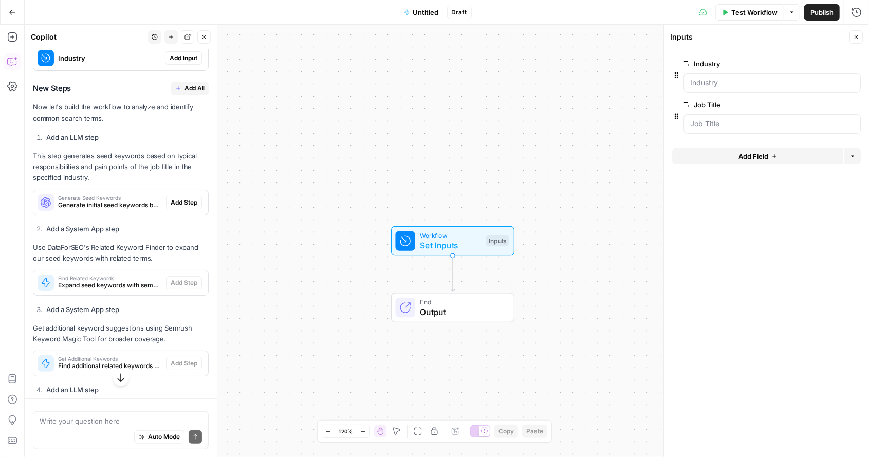
scroll to position [457, 0]
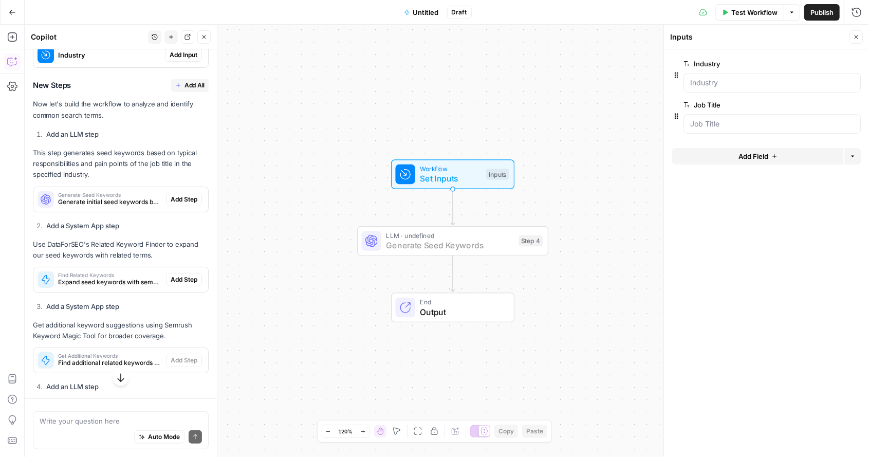
click at [180, 204] on span "Add Step" at bounding box center [184, 199] width 27 height 9
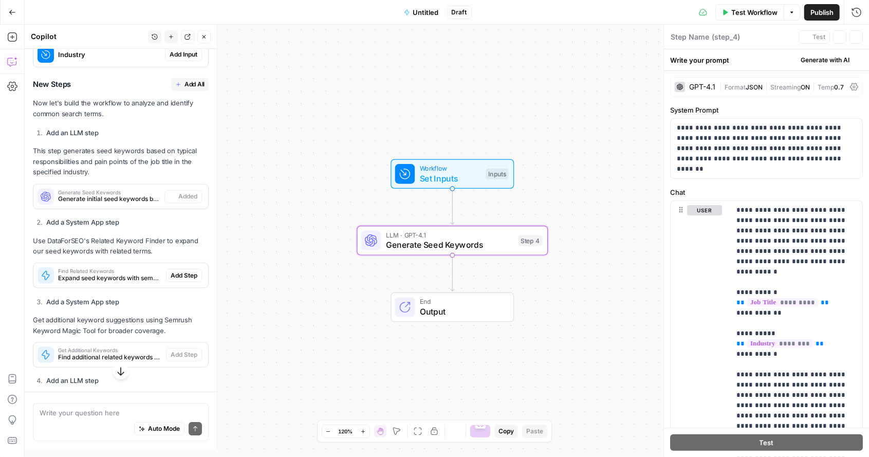
type textarea "Generate Seed Keywords"
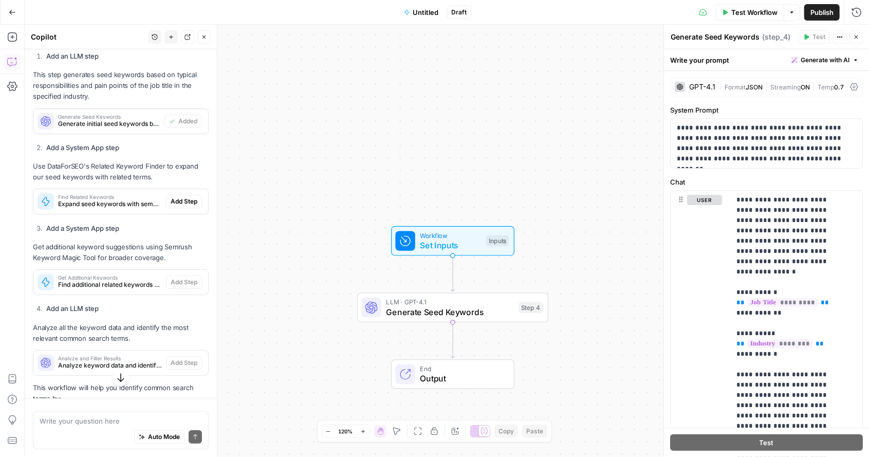
scroll to position [536, 0]
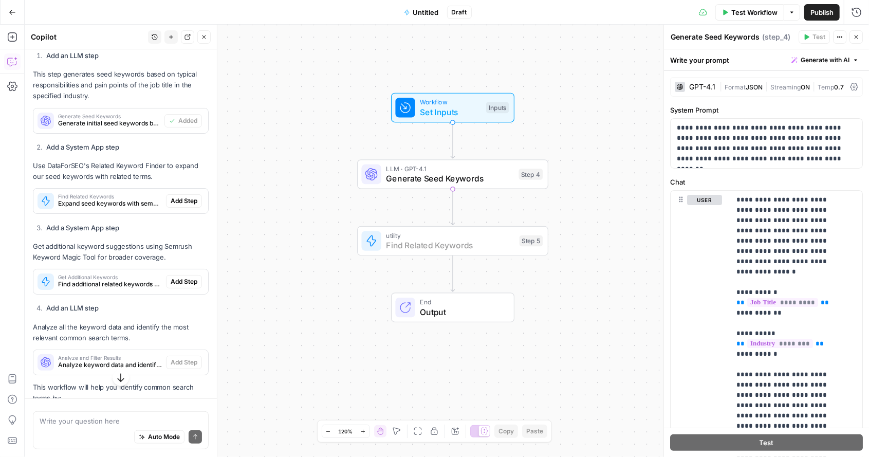
click at [179, 206] on span "Add Step" at bounding box center [184, 200] width 27 height 9
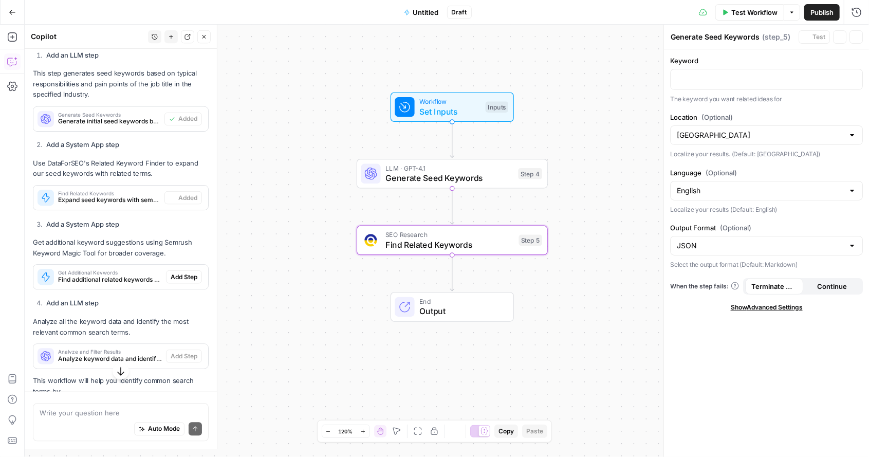
type textarea "Find Related Keywords"
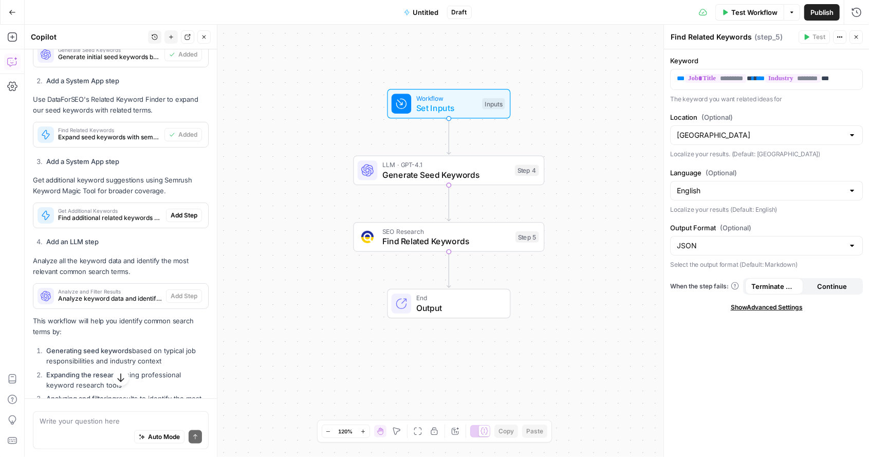
scroll to position [595, 0]
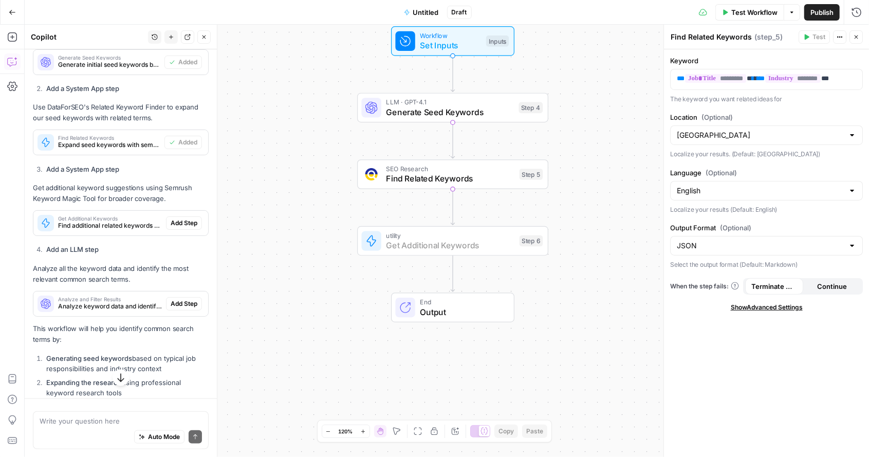
click at [179, 228] on span "Add Step" at bounding box center [184, 222] width 27 height 9
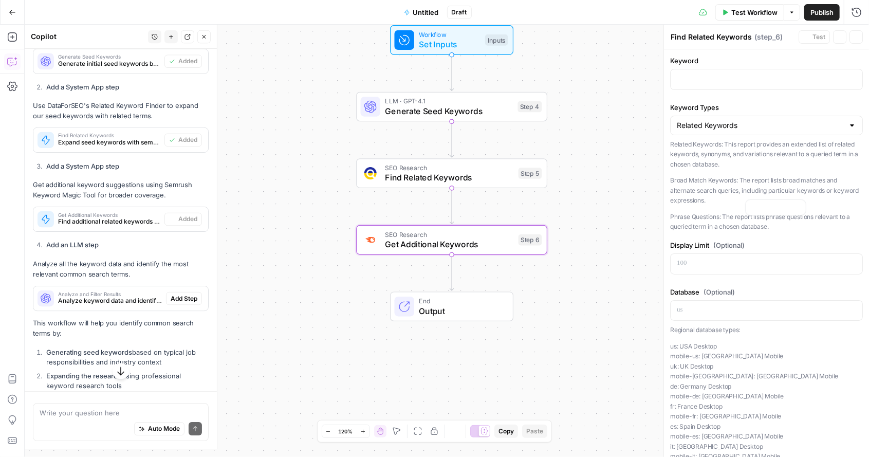
type textarea "Get Additional Keywords"
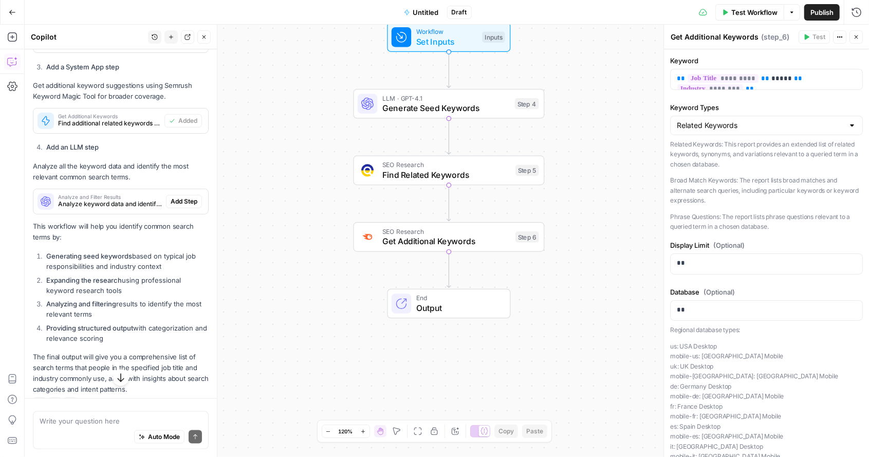
scroll to position [697, 0]
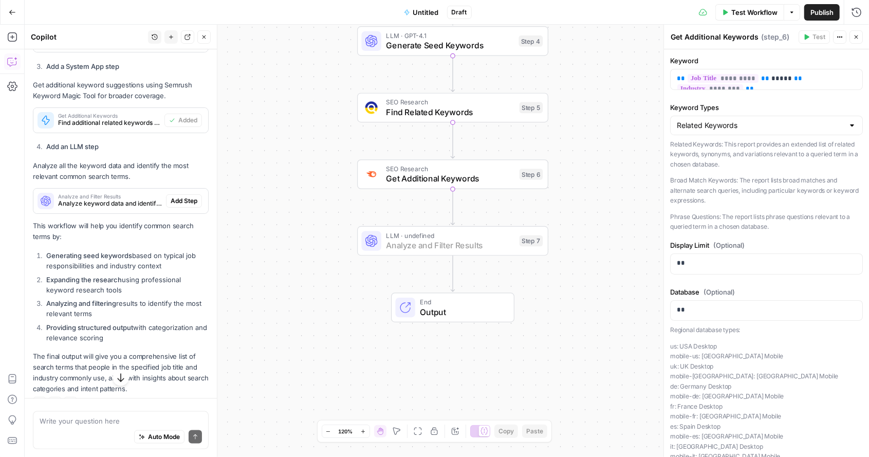
click at [174, 206] on span "Add Step" at bounding box center [184, 200] width 27 height 9
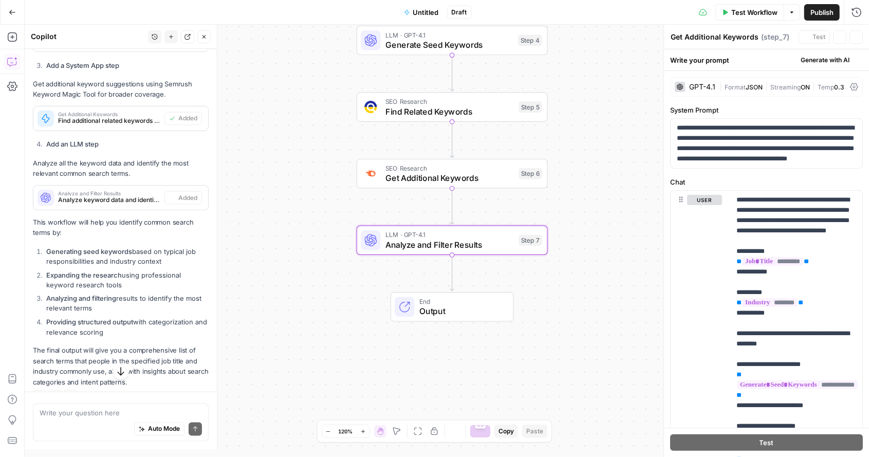
type textarea "Analyze and Filter Results"
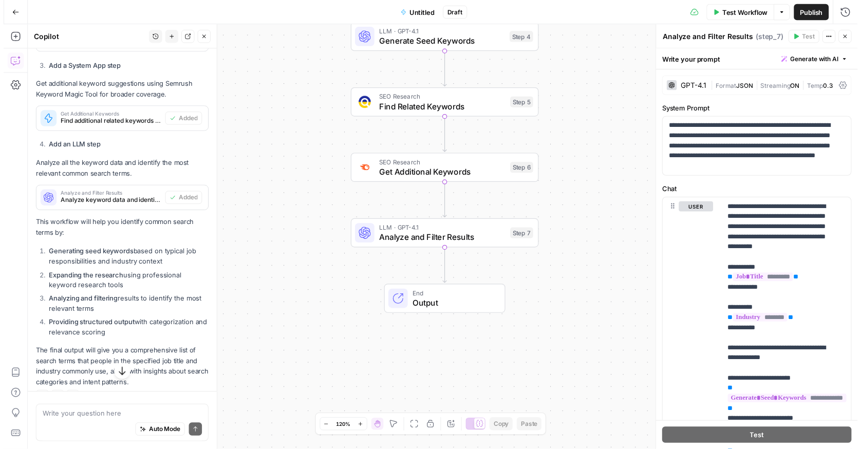
scroll to position [727, 0]
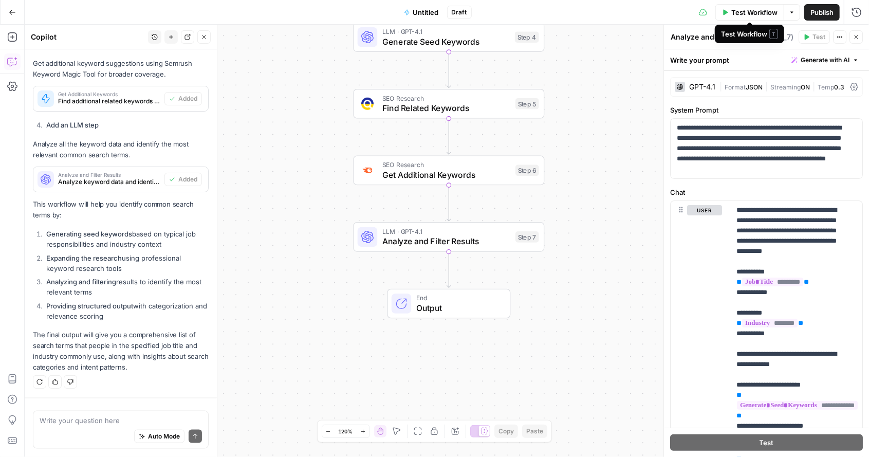
click at [745, 12] on span "Test Workflow" at bounding box center [754, 12] width 46 height 10
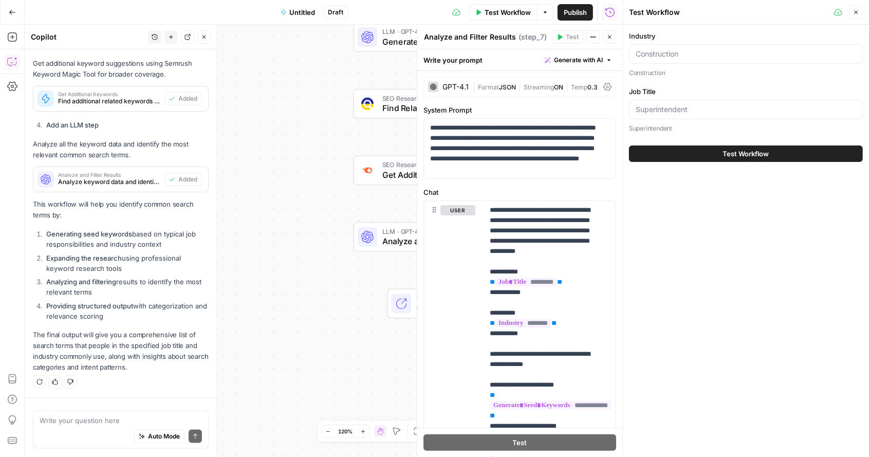
click at [747, 150] on span "Test Workflow" at bounding box center [746, 154] width 46 height 10
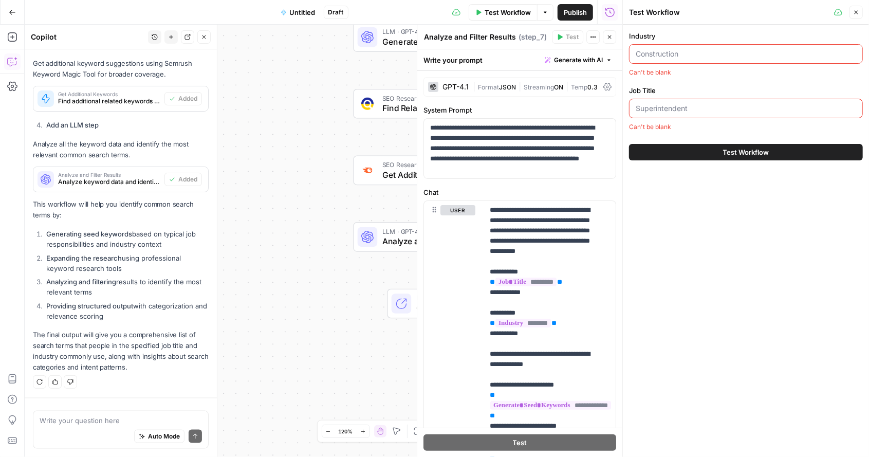
click at [691, 53] on input "Industry" at bounding box center [746, 54] width 221 height 10
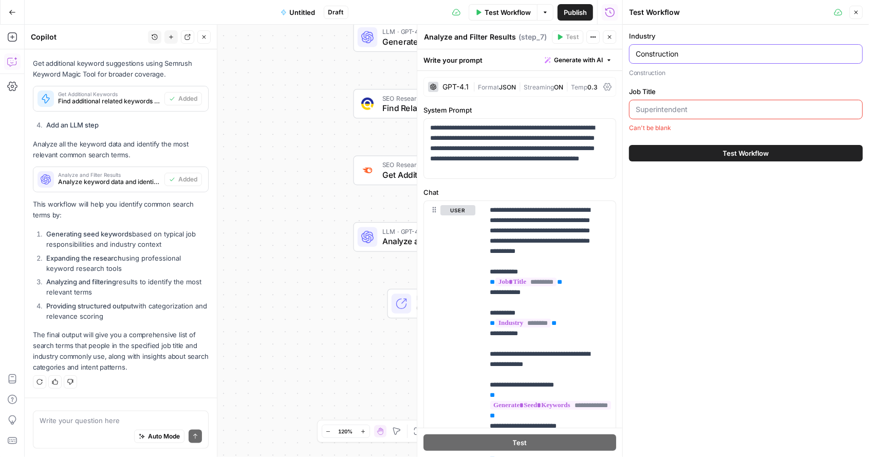
type input "Construction"
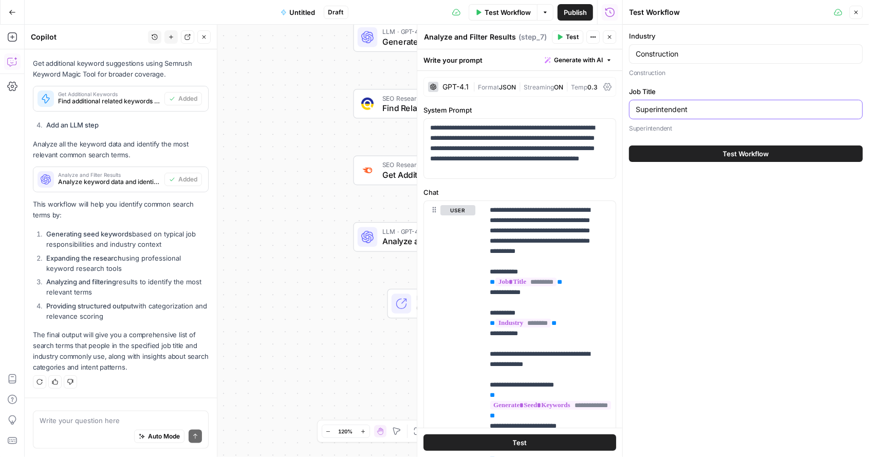
type input "Superintendent"
click at [755, 149] on span "Test Workflow" at bounding box center [746, 154] width 46 height 10
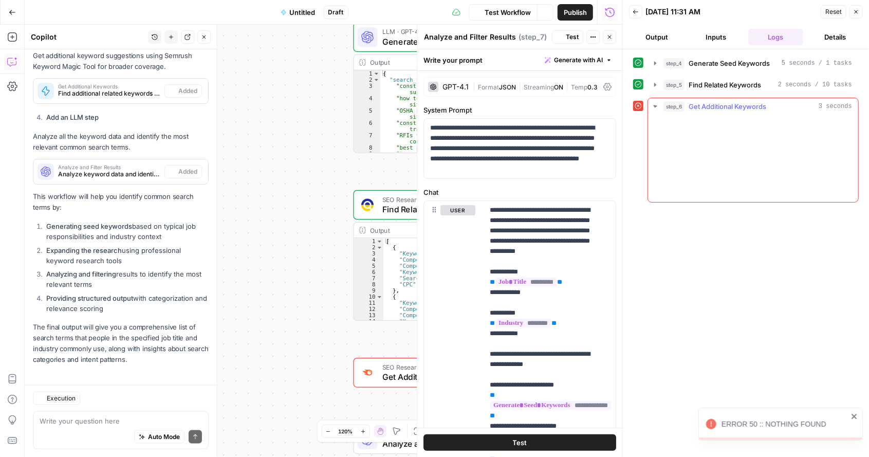
scroll to position [740, 0]
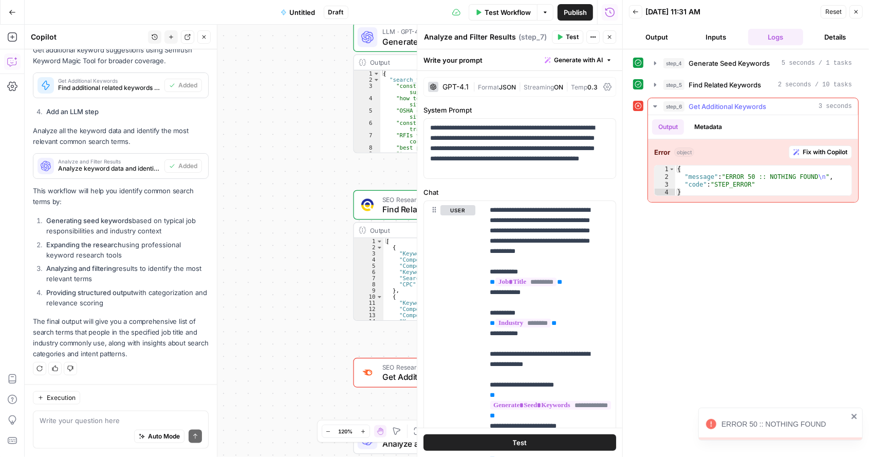
click at [829, 148] on span "Fix with Copilot" at bounding box center [825, 152] width 45 height 9
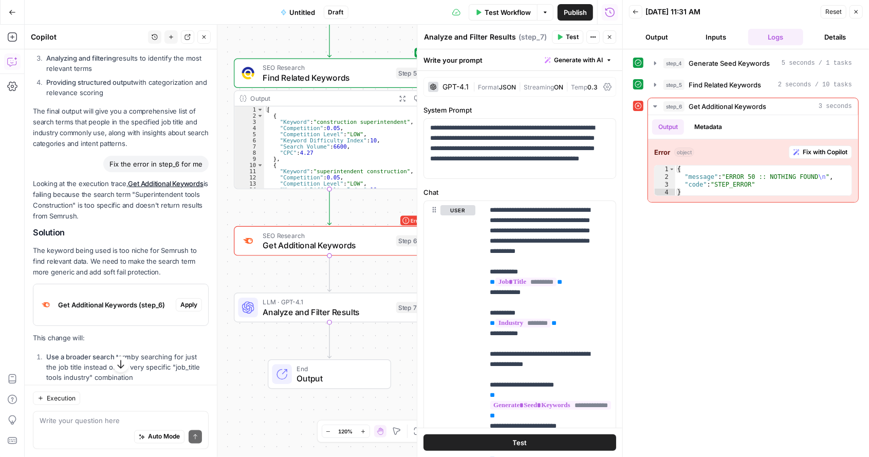
scroll to position [942, 0]
click at [184, 223] on p "Looking at the execution trace, Get Additional Keywords is failing because the …" at bounding box center [121, 201] width 176 height 44
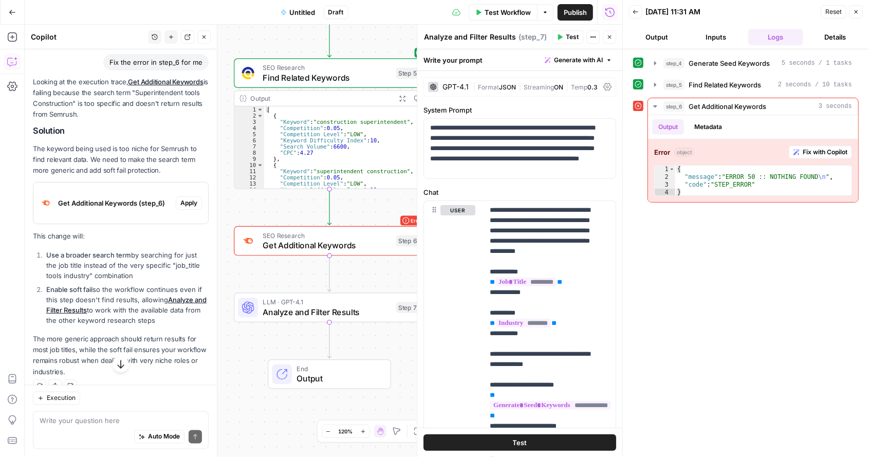
scroll to position [1046, 0]
click at [182, 206] on span "Apply" at bounding box center [188, 200] width 17 height 9
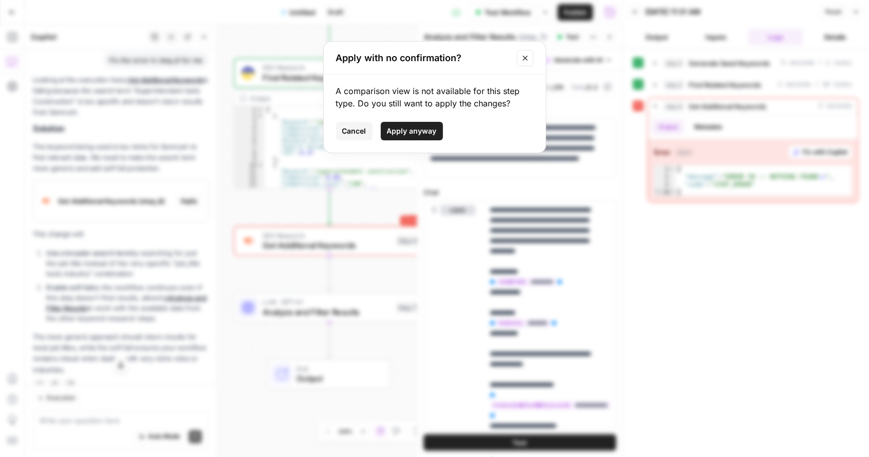
click at [414, 130] on span "Apply anyway" at bounding box center [412, 131] width 50 height 10
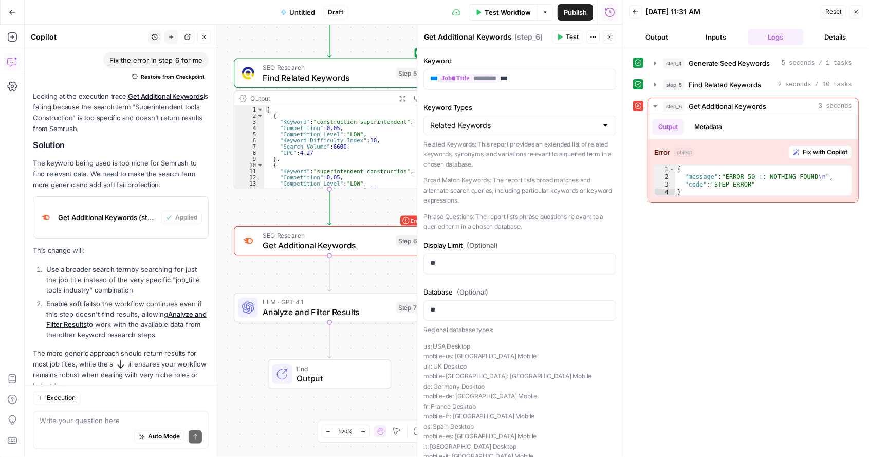
scroll to position [1086, 0]
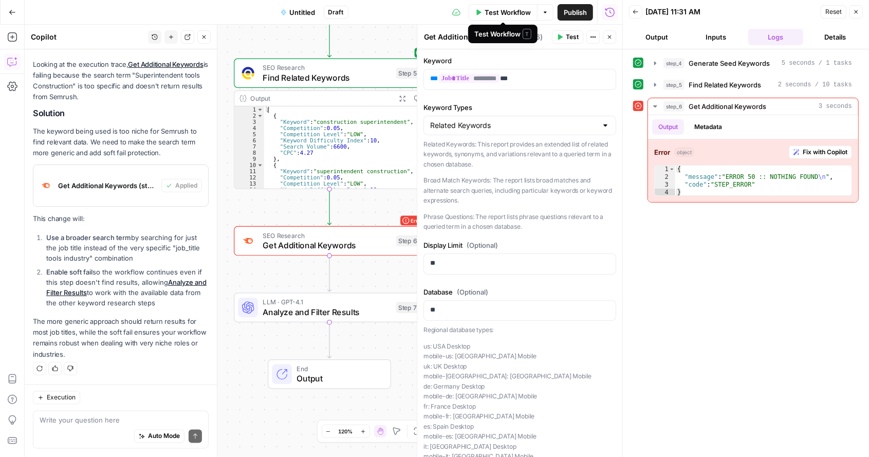
click at [506, 12] on span "Test Workflow" at bounding box center [508, 12] width 46 height 10
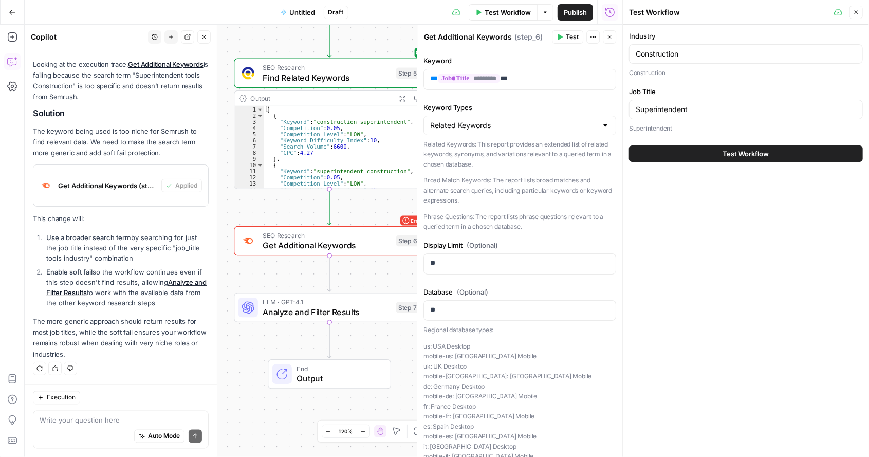
click at [751, 155] on span "Test Workflow" at bounding box center [746, 154] width 46 height 10
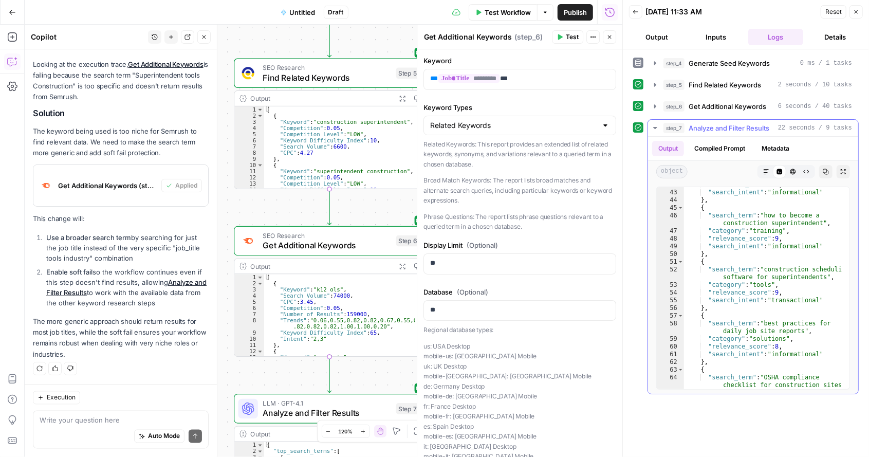
scroll to position [384, 0]
type textarea "*"
click at [830, 315] on div ""relevance_score" : 9 , "search_intent" : "informational" } , { "search_term" :…" at bounding box center [763, 289] width 159 height 218
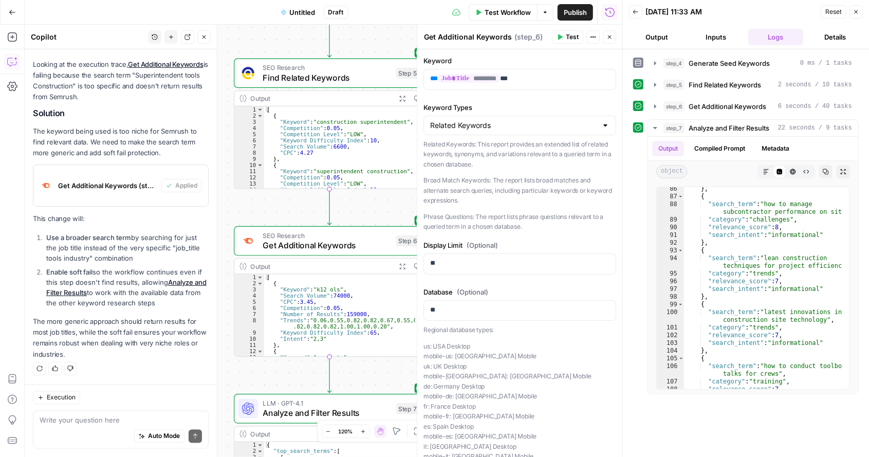
scroll to position [101, 0]
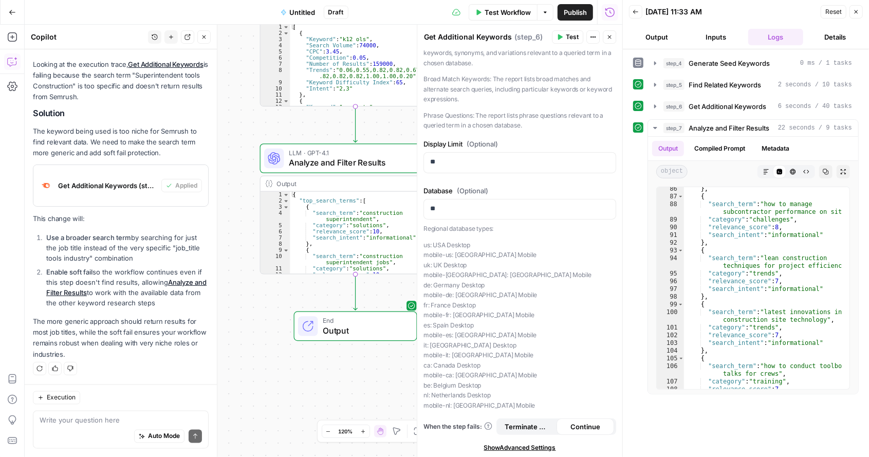
click at [386, 324] on span "Output" at bounding box center [365, 330] width 84 height 12
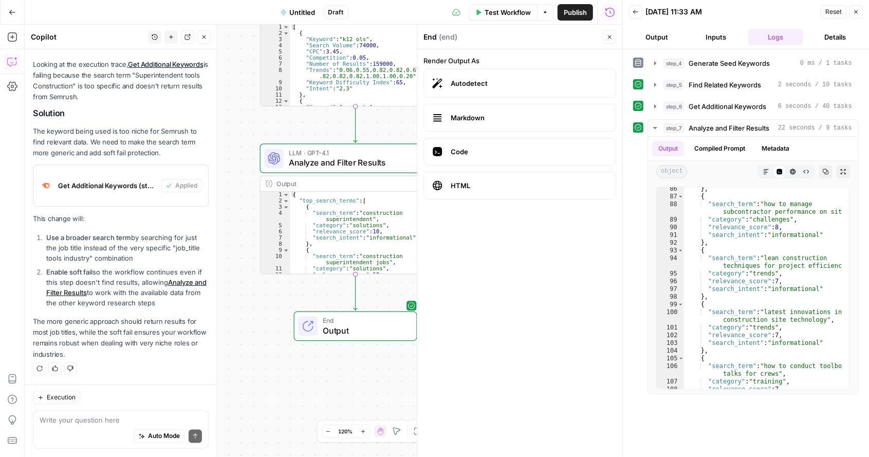
click at [526, 82] on span "Autodetect" at bounding box center [529, 83] width 157 height 10
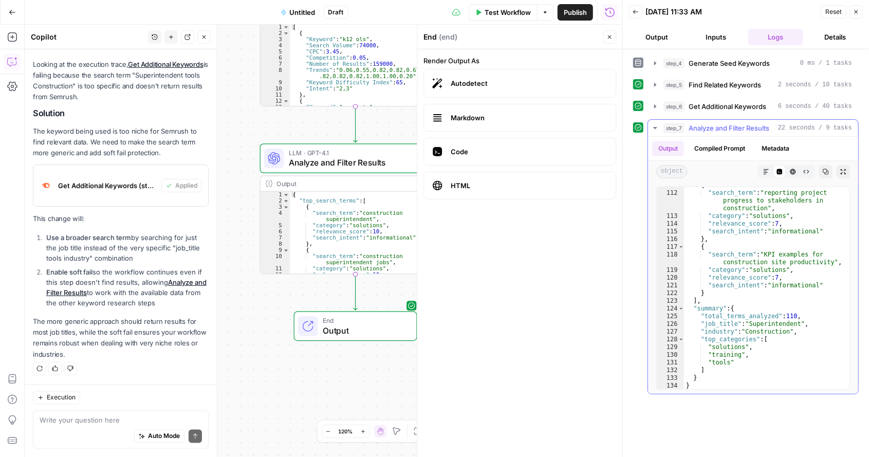
scroll to position [1008, 0]
click at [723, 144] on button "Compiled Prompt" at bounding box center [719, 148] width 63 height 15
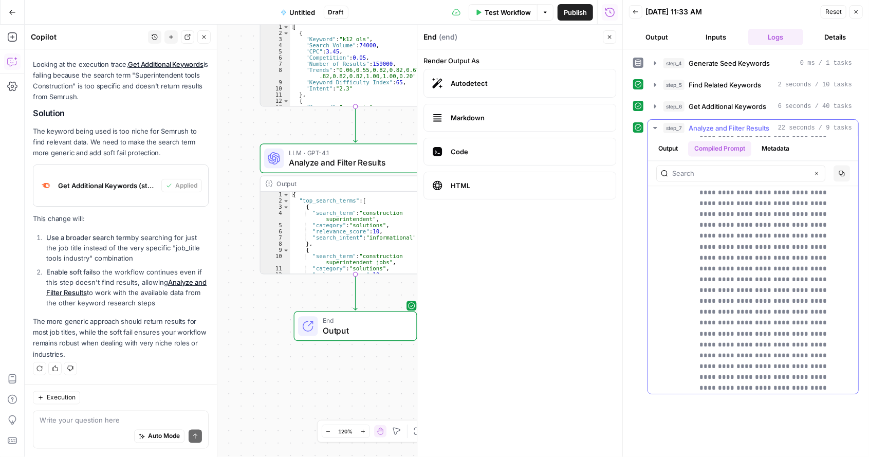
scroll to position [1570, 0]
click at [666, 147] on button "Output" at bounding box center [668, 148] width 32 height 15
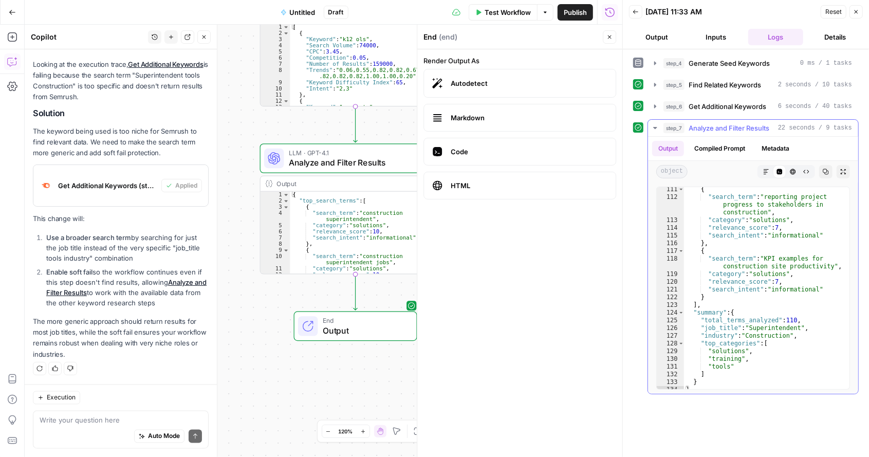
scroll to position [1005, 0]
click at [715, 144] on button "Compiled Prompt" at bounding box center [719, 148] width 63 height 15
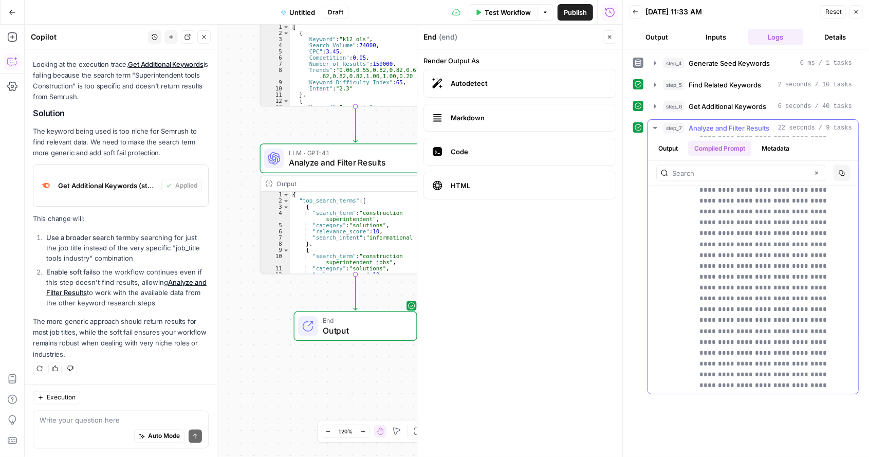
scroll to position [3589, 0]
click at [780, 144] on button "Metadata" at bounding box center [776, 148] width 40 height 15
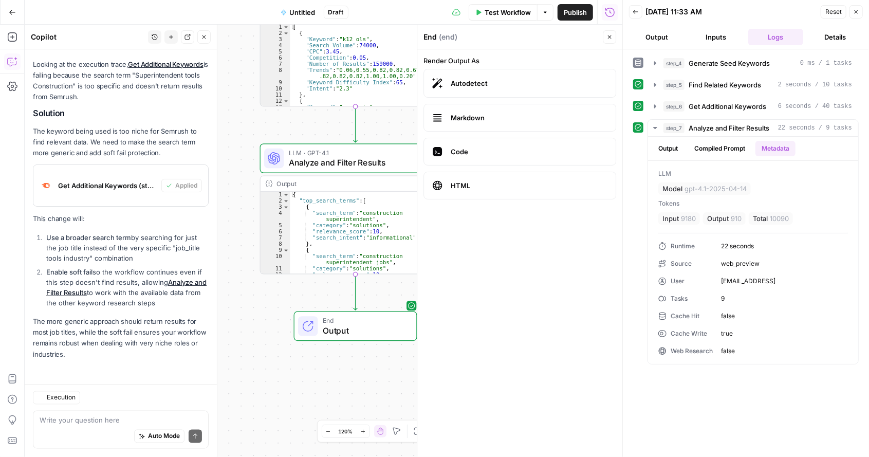
scroll to position [1086, 0]
click at [833, 36] on button "Details" at bounding box center [835, 37] width 56 height 16
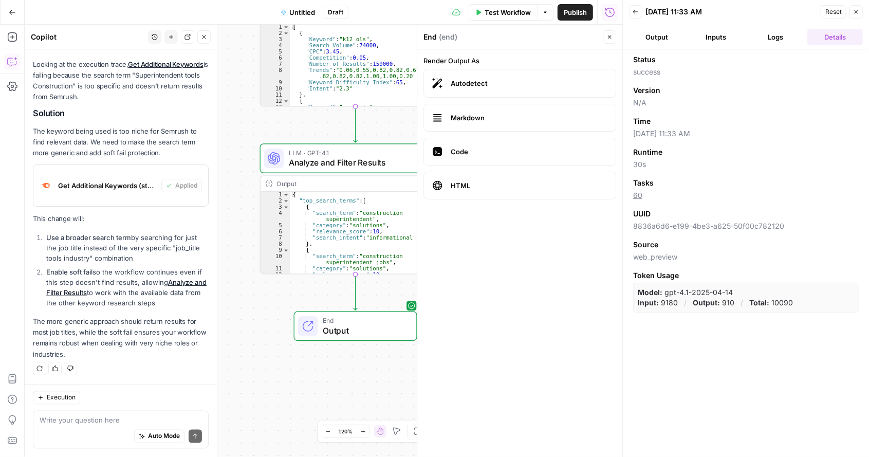
click at [778, 33] on button "Logs" at bounding box center [776, 37] width 56 height 16
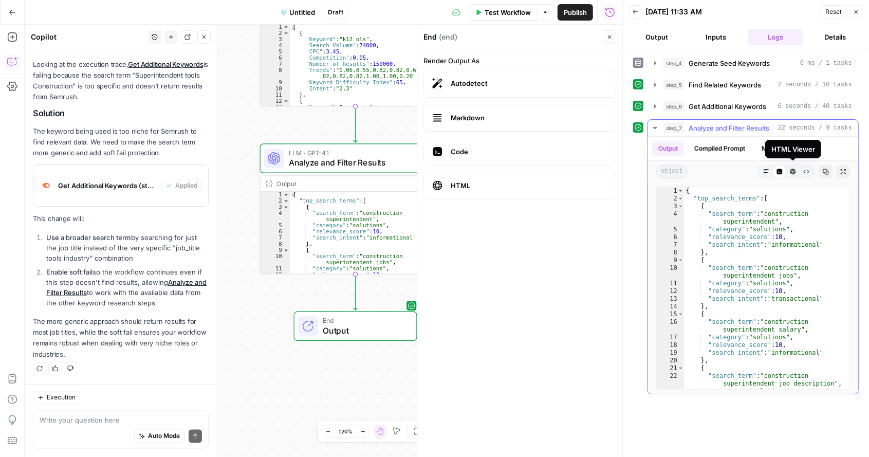
click at [793, 169] on icon "button" at bounding box center [793, 172] width 6 height 6
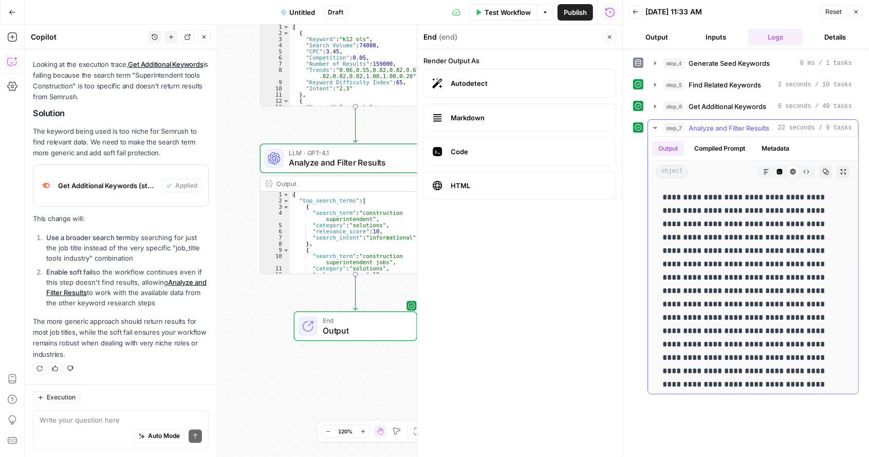
click at [777, 170] on icon "button" at bounding box center [780, 172] width 6 height 6
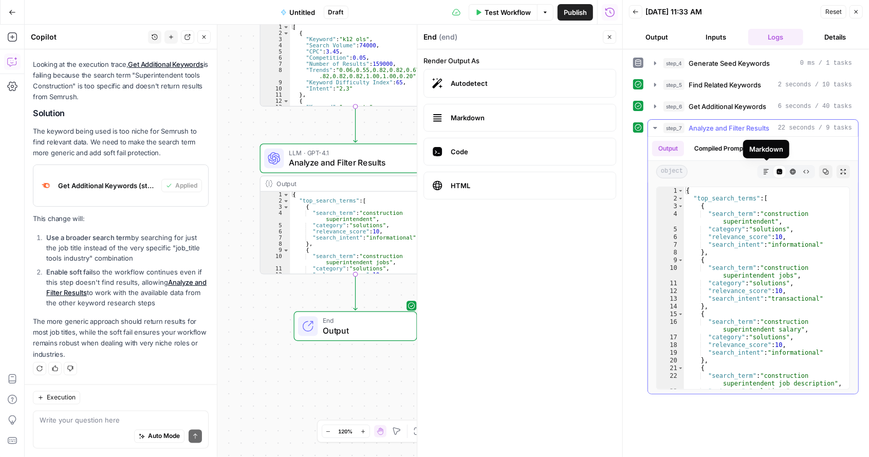
click at [767, 169] on icon "button" at bounding box center [766, 171] width 5 height 5
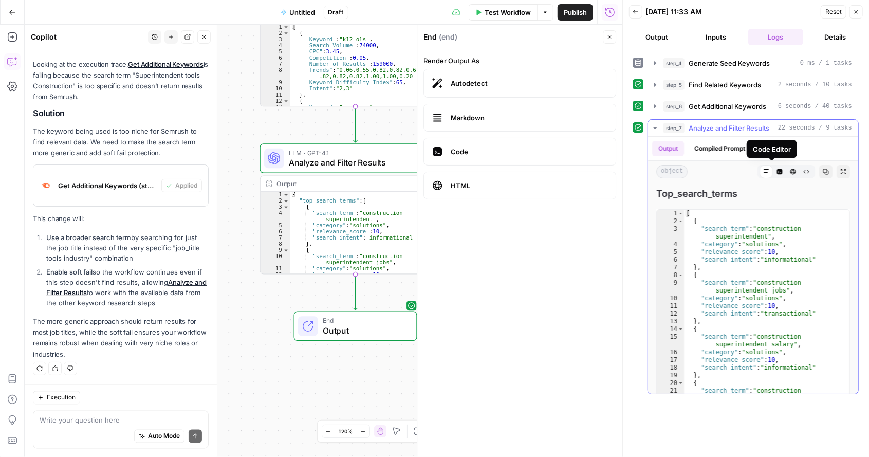
click at [773, 165] on button "Code Editor" at bounding box center [779, 171] width 13 height 13
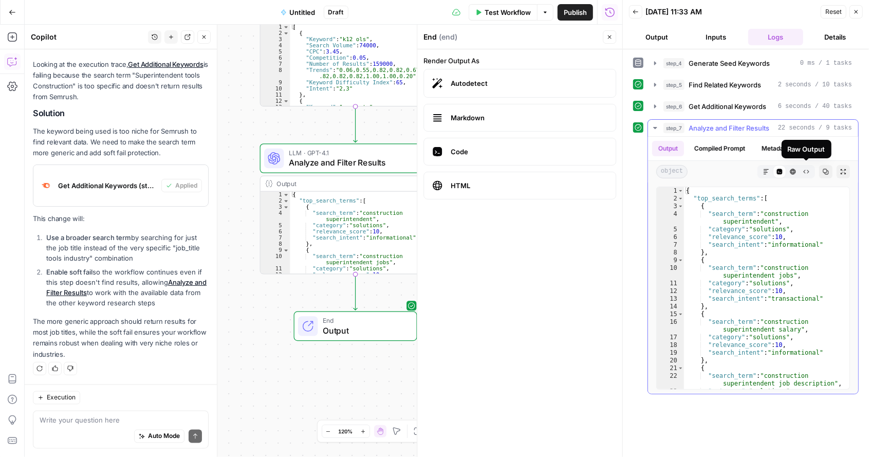
click at [809, 169] on icon "button" at bounding box center [806, 172] width 6 height 6
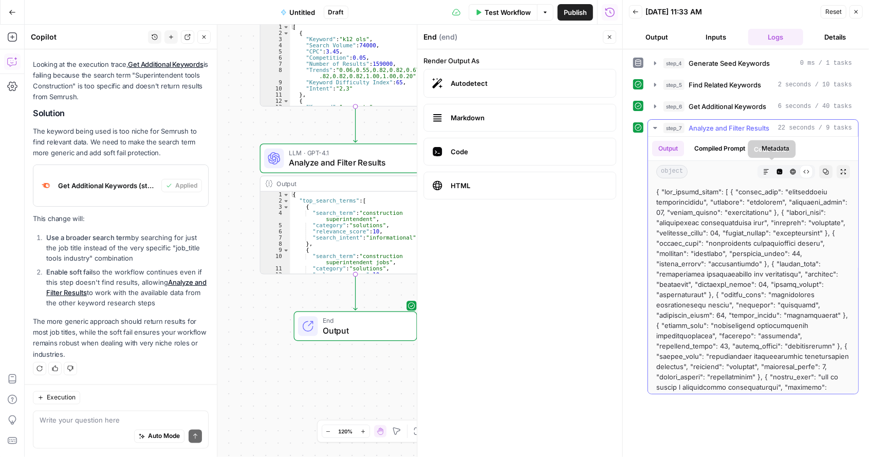
click at [777, 171] on icon "button" at bounding box center [780, 172] width 6 height 6
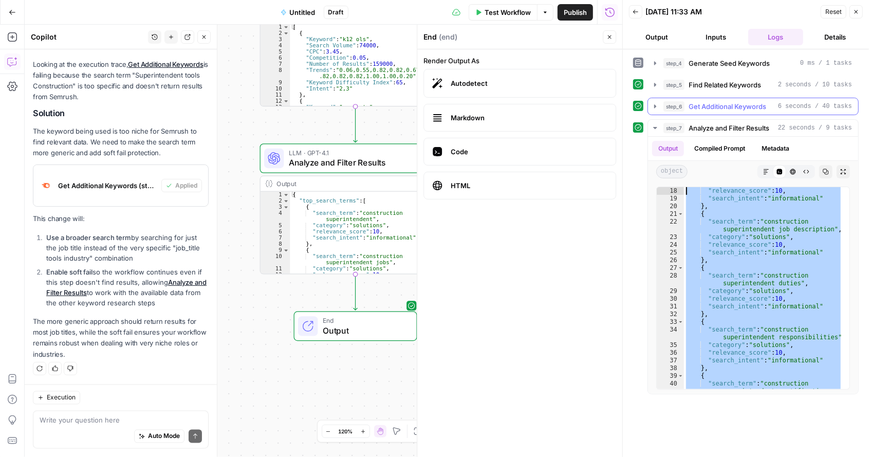
scroll to position [0, 0]
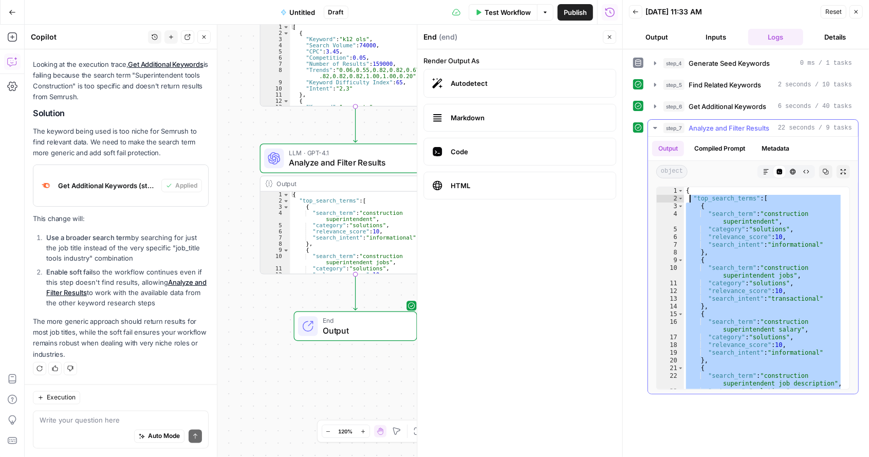
drag, startPoint x: 745, startPoint y: 363, endPoint x: 688, endPoint y: 194, distance: 179.0
click at [688, 194] on div "{ "top_search_terms" : [ { "search_term" : "construction superintendent" , "cat…" at bounding box center [763, 296] width 159 height 218
type textarea "**********"
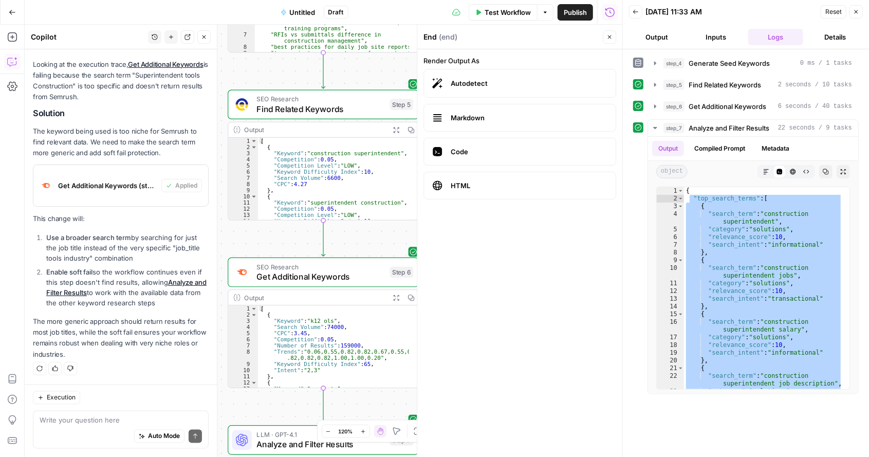
click at [725, 29] on button "Inputs" at bounding box center [717, 37] width 56 height 16
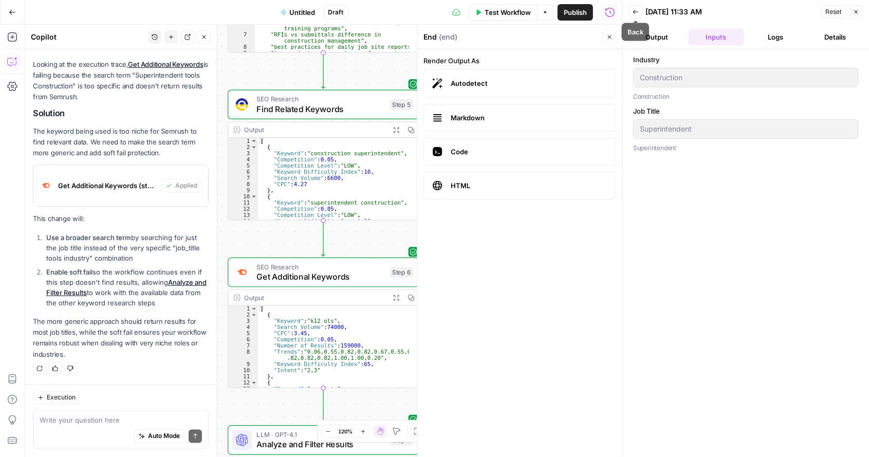
click at [636, 8] on button "Back" at bounding box center [635, 11] width 13 height 13
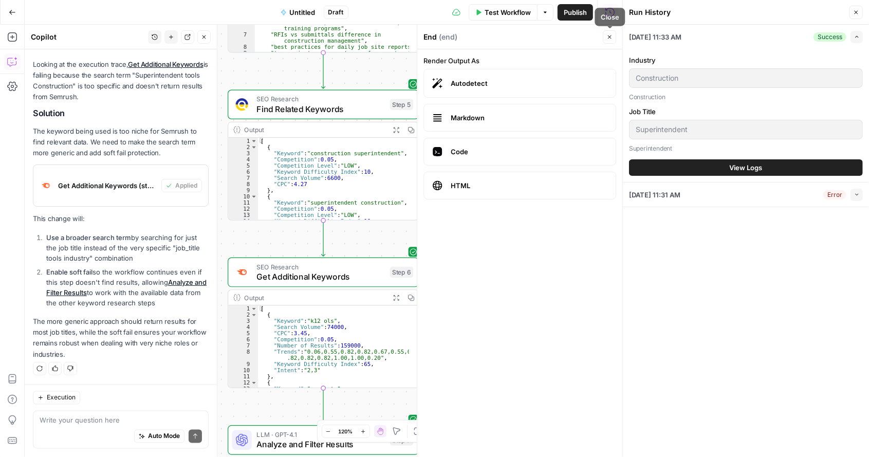
click at [613, 34] on button "Close" at bounding box center [609, 36] width 13 height 13
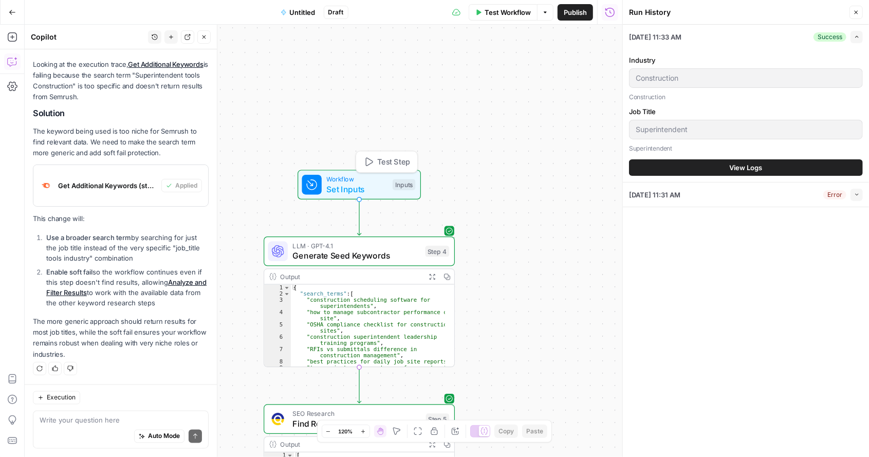
click at [351, 179] on span "Workflow" at bounding box center [357, 179] width 61 height 10
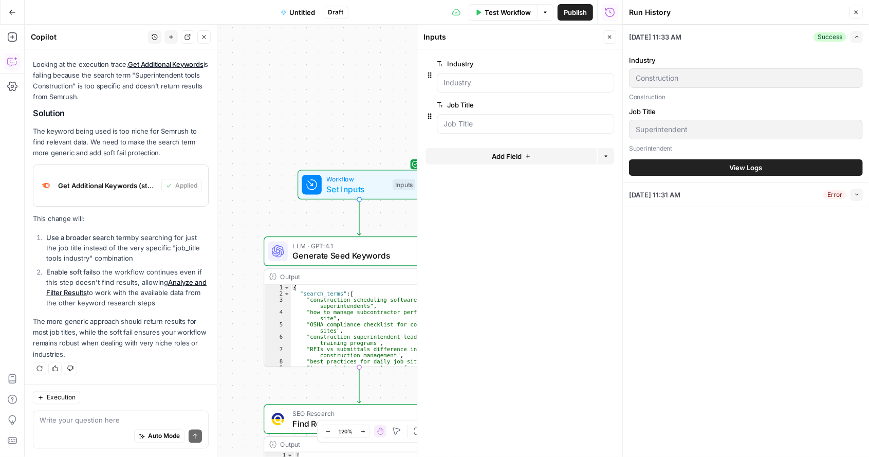
click at [591, 63] on icon "button" at bounding box center [593, 63] width 6 height 5
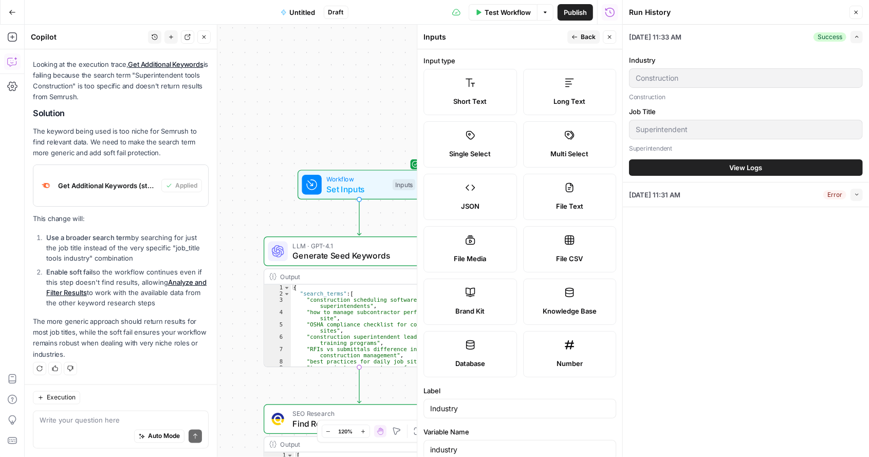
click at [587, 38] on span "Back" at bounding box center [588, 36] width 15 height 9
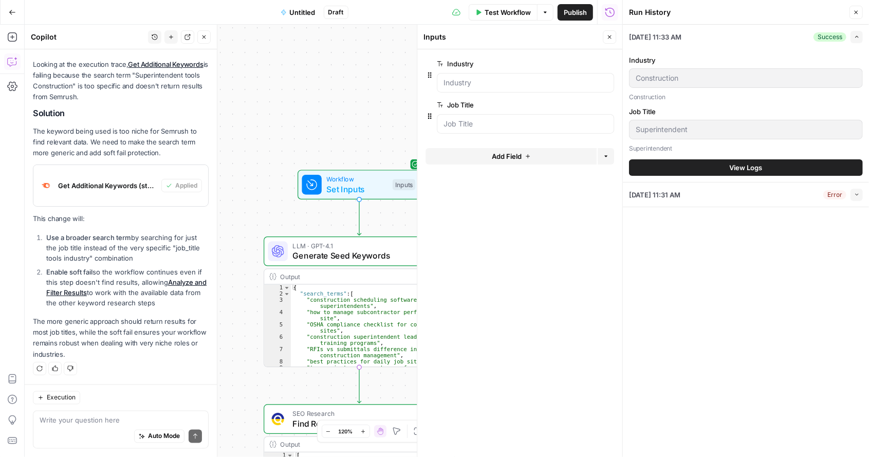
click at [582, 103] on span "edit field" at bounding box center [575, 105] width 23 height 8
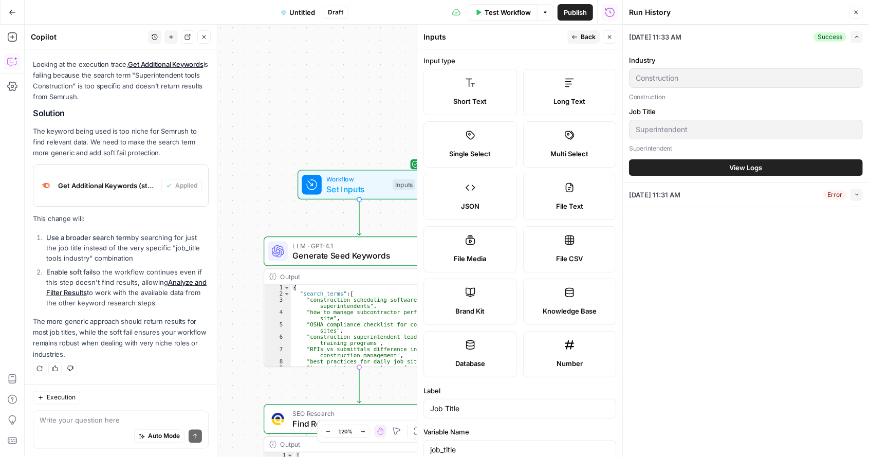
scroll to position [213, 0]
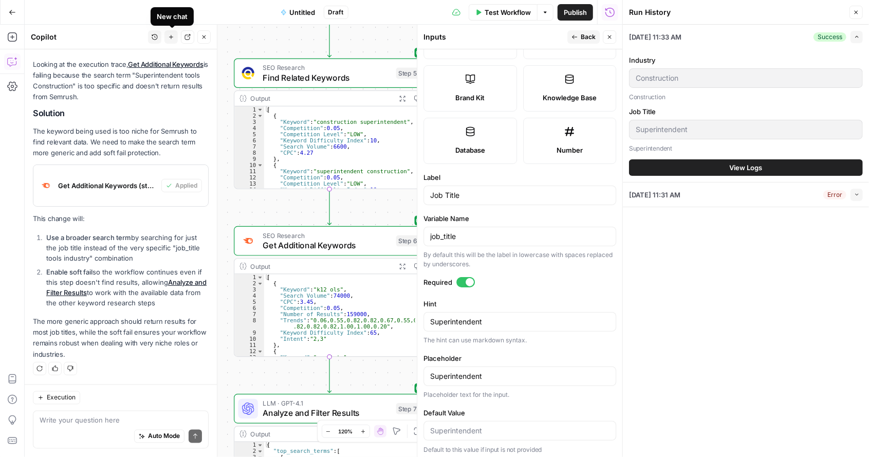
click at [168, 37] on span "New chat" at bounding box center [168, 37] width 1 height 1
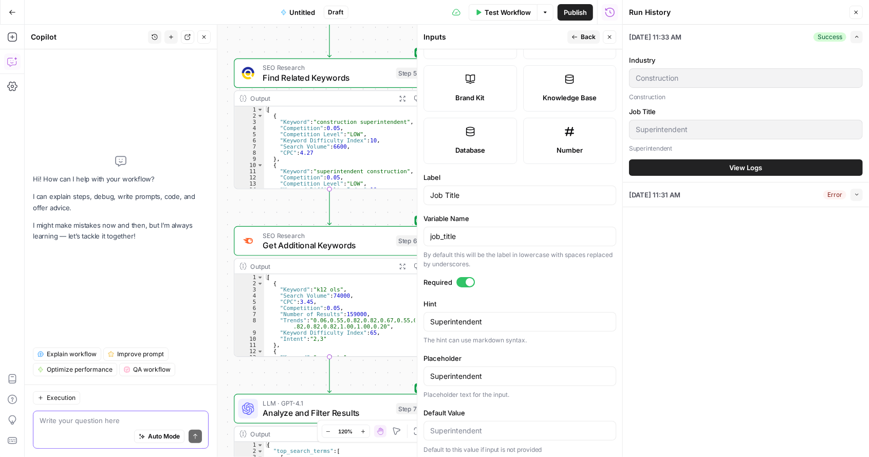
click at [103, 418] on textarea at bounding box center [121, 420] width 162 height 10
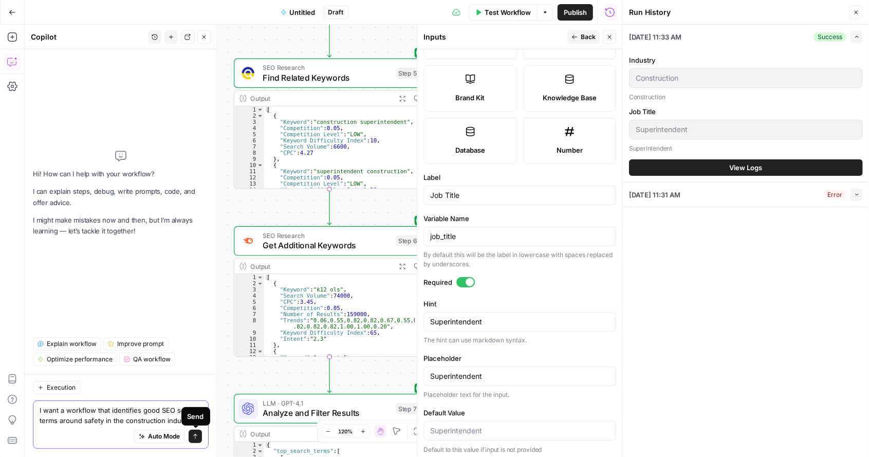
type textarea "I want a workflow that identifies good SEO search terms around safety in the co…"
click at [195, 435] on icon "submit" at bounding box center [195, 436] width 6 height 6
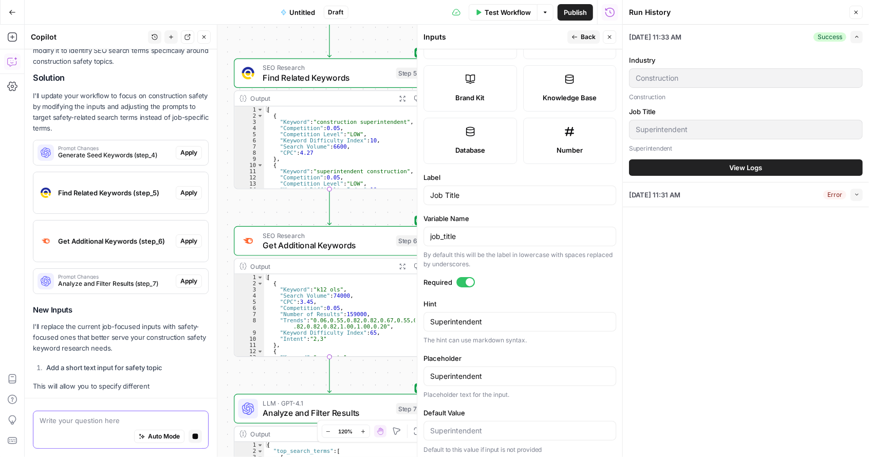
scroll to position [173, 0]
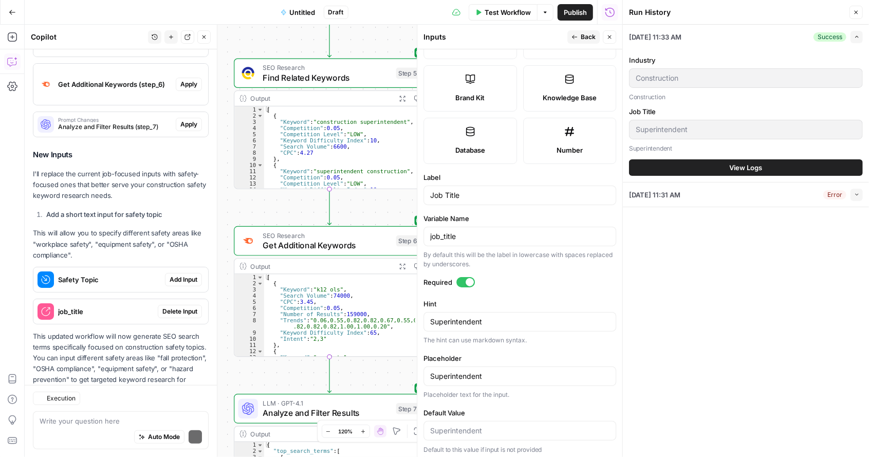
scroll to position [352, 0]
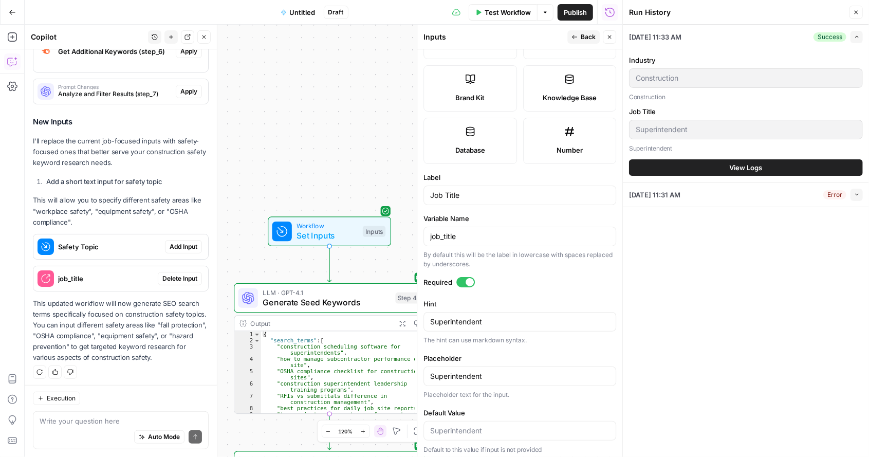
click at [550, 9] on button "Options" at bounding box center [545, 12] width 16 height 16
click at [610, 34] on icon "button" at bounding box center [610, 37] width 6 height 6
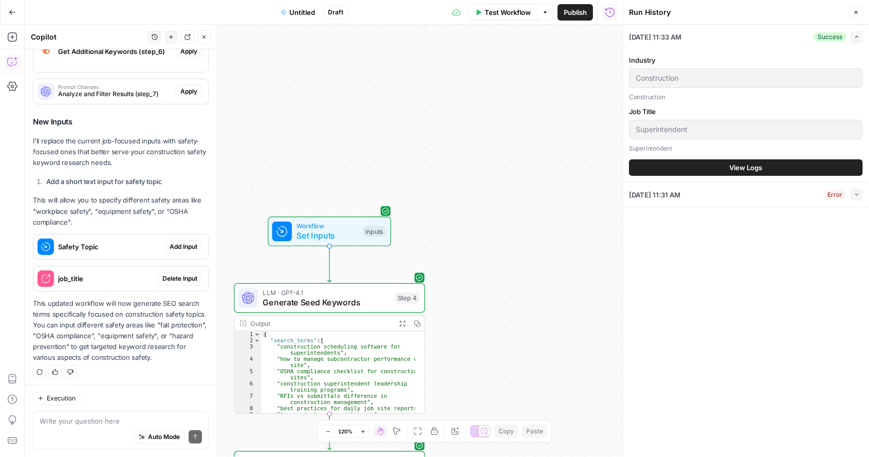
click at [860, 13] on button "Close" at bounding box center [856, 12] width 13 height 13
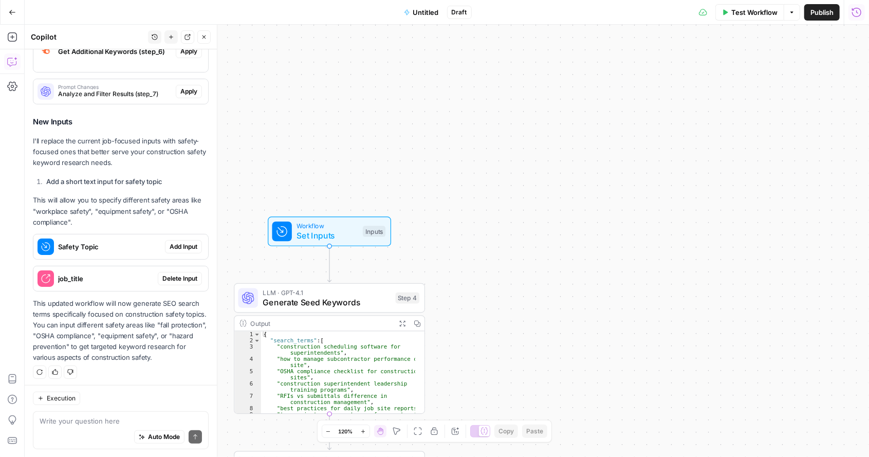
click at [792, 16] on button "Options" at bounding box center [792, 12] width 16 height 16
click at [645, 123] on div "Workflow Set Inputs Inputs LLM · GPT-4.1 Generate Seed Keywords Step 4 Output E…" at bounding box center [447, 241] width 844 height 432
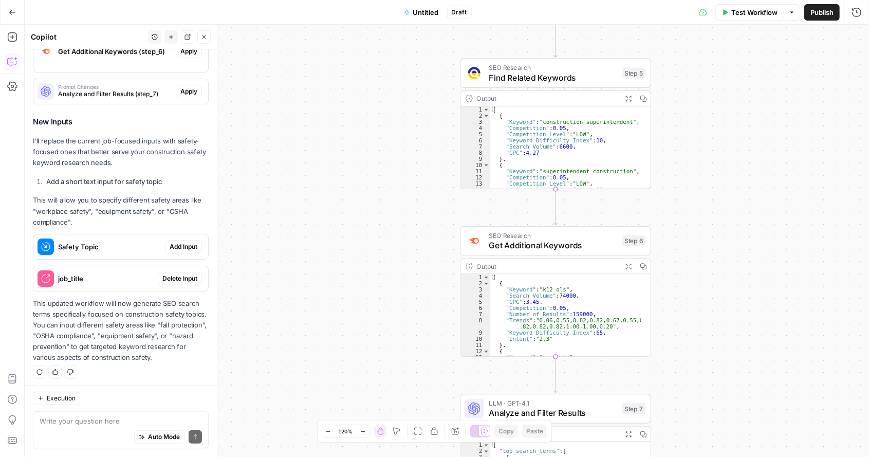
click at [14, 14] on icon "button" at bounding box center [12, 12] width 7 height 7
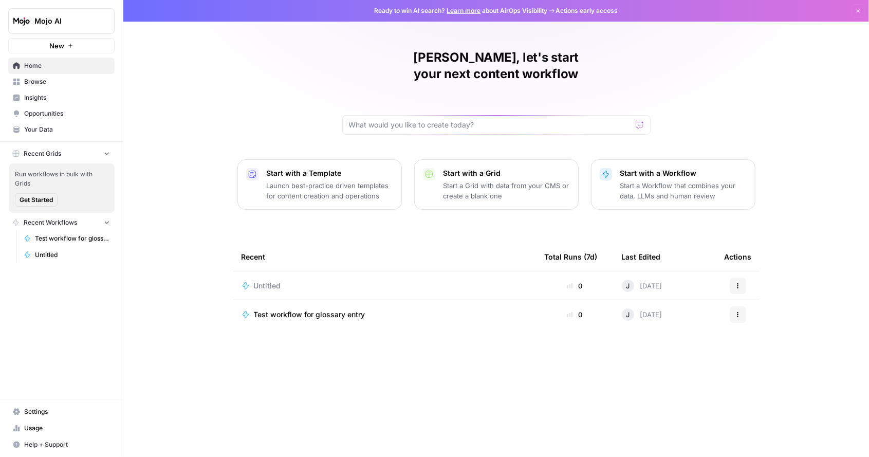
click at [672, 180] on p "Start a Workflow that combines your data, LLMs and human review" at bounding box center [683, 190] width 126 height 21
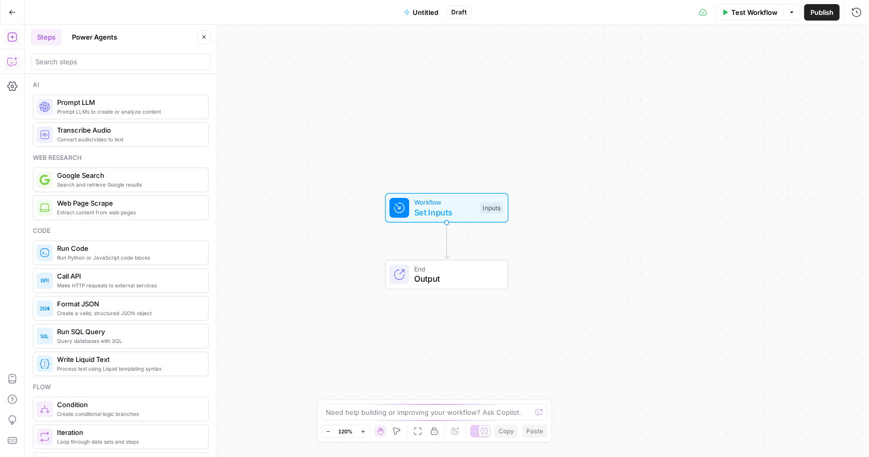
click at [9, 53] on button "Copilot" at bounding box center [12, 61] width 16 height 16
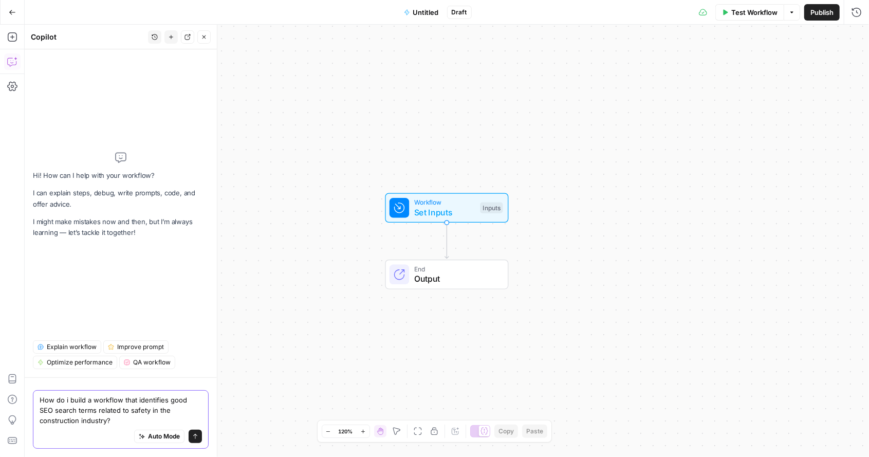
type textarea "How do i build a workflow that identifies good SEO search terms related to safe…"
click at [197, 437] on icon "submit" at bounding box center [195, 436] width 6 height 6
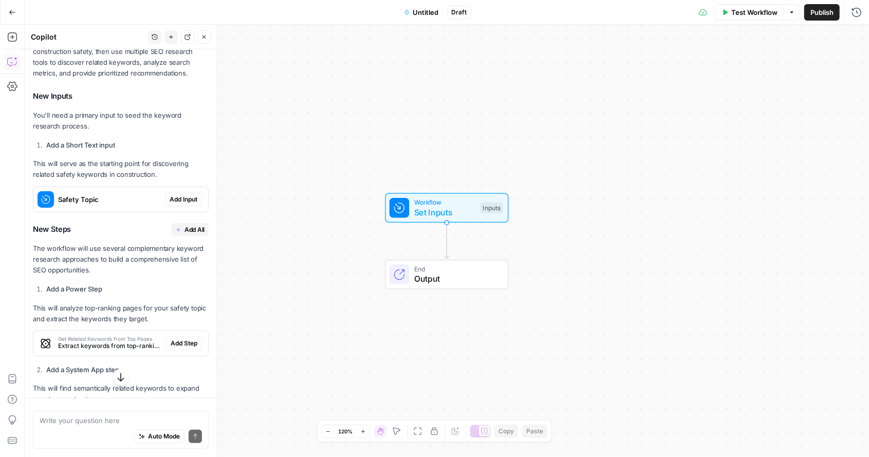
scroll to position [227, 0]
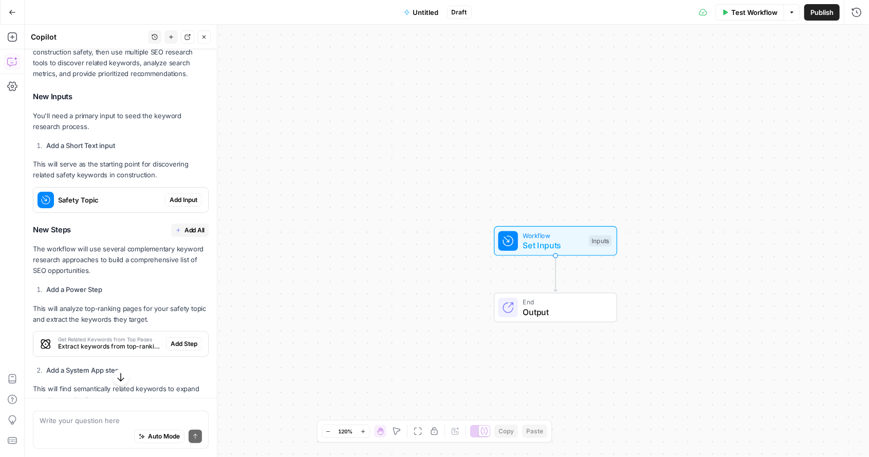
click at [185, 227] on span "Add All" at bounding box center [195, 230] width 20 height 9
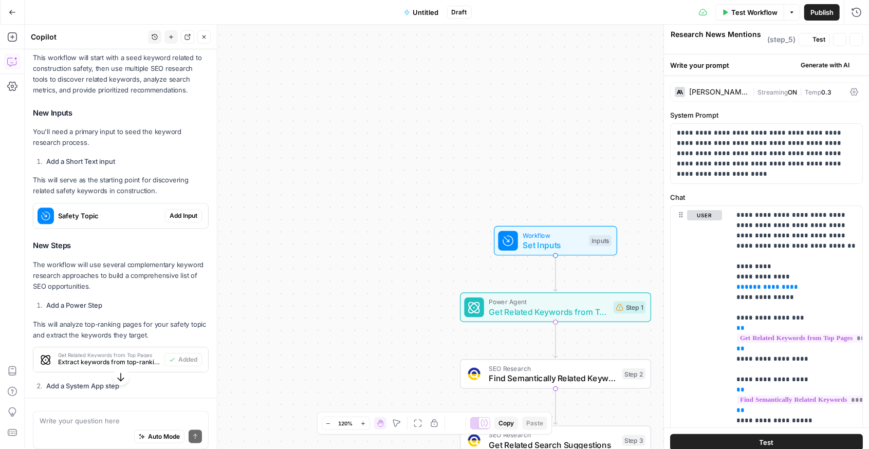
type textarea "Analyze and Prioritize Keywords"
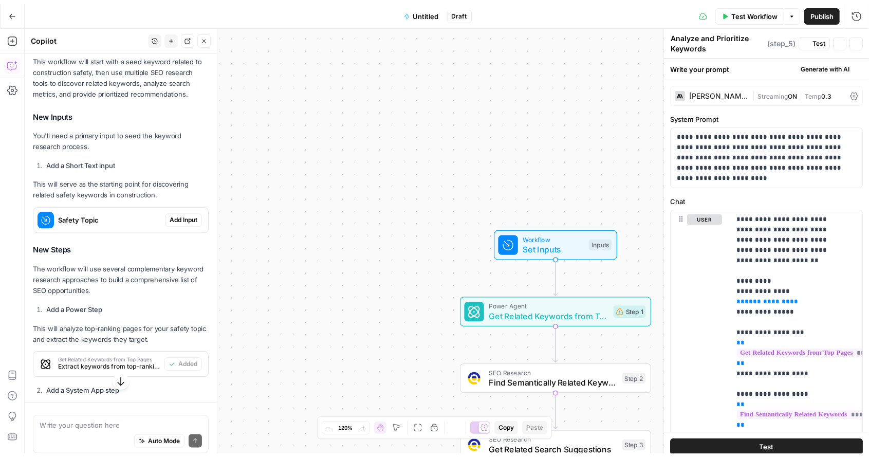
scroll to position [243, 0]
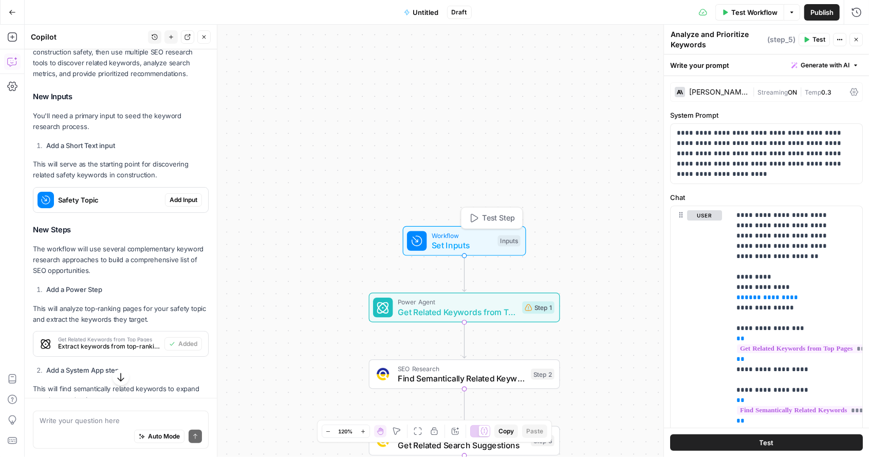
click at [465, 234] on span "Workflow" at bounding box center [462, 235] width 61 height 10
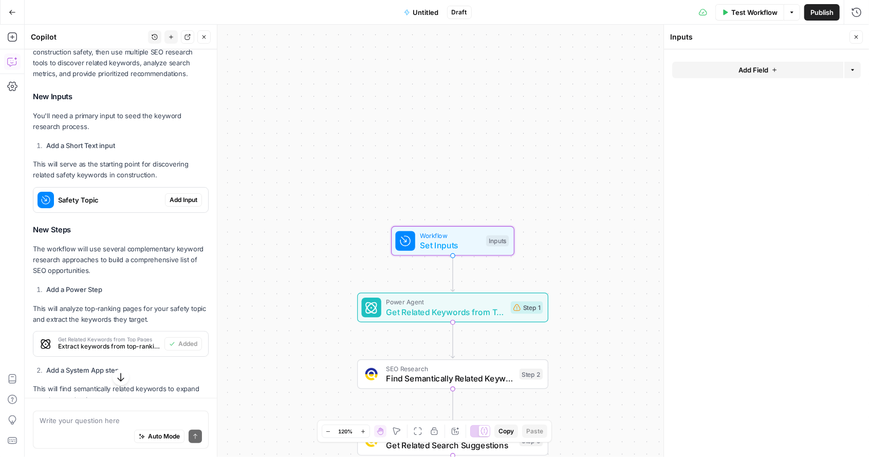
click at [170, 196] on span "Add Input" at bounding box center [184, 199] width 28 height 9
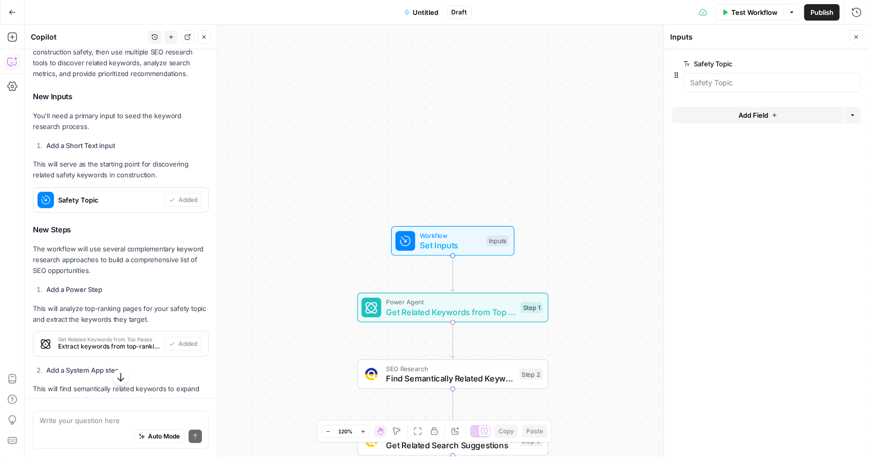
click at [752, 77] on div at bounding box center [772, 83] width 177 height 20
click at [823, 60] on span "edit field" at bounding box center [822, 64] width 23 height 8
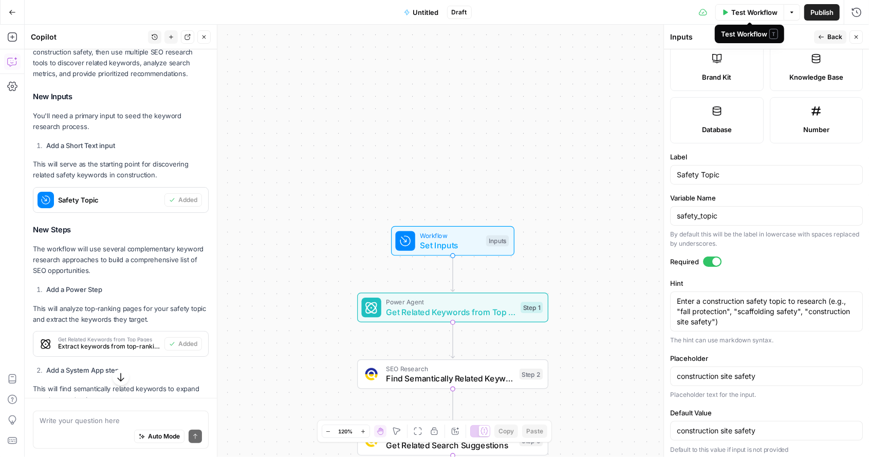
click at [736, 13] on span "Test Workflow" at bounding box center [754, 12] width 46 height 10
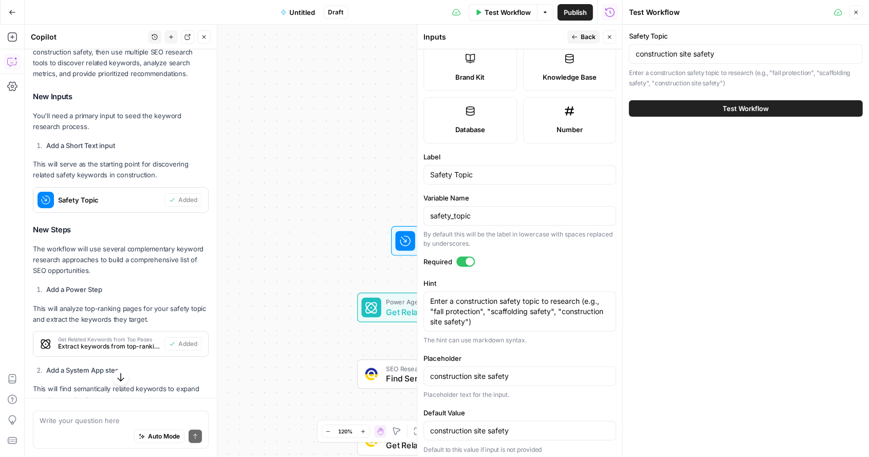
click at [739, 106] on span "Test Workflow" at bounding box center [746, 108] width 46 height 10
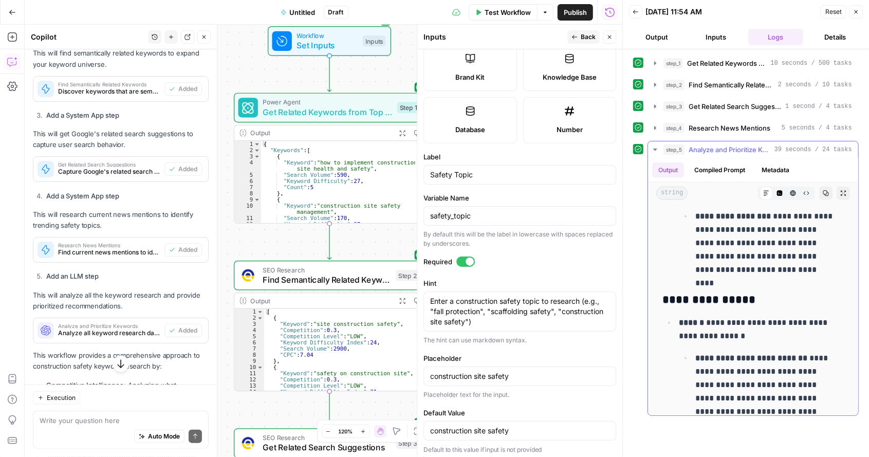
scroll to position [3277, 0]
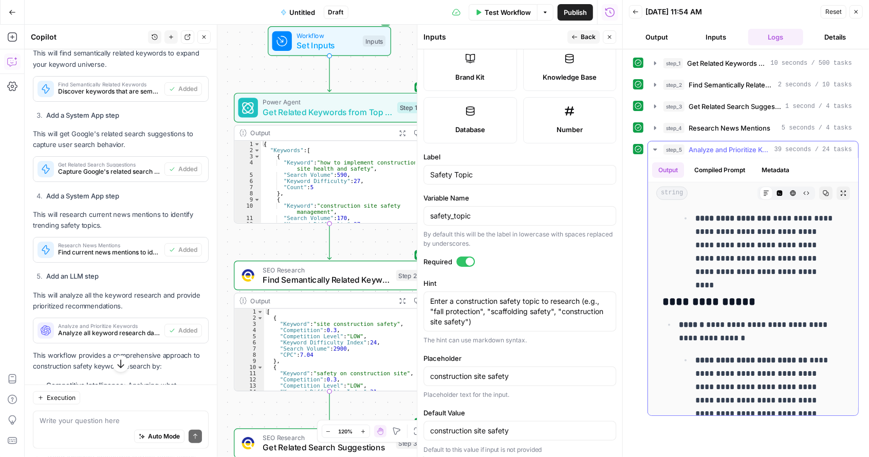
click at [825, 247] on p "**********" at bounding box center [765, 245] width 141 height 67
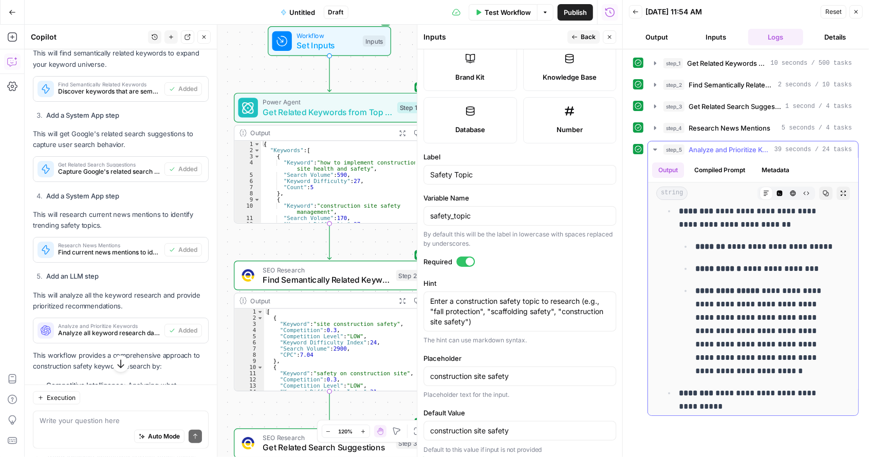
scroll to position [0, 0]
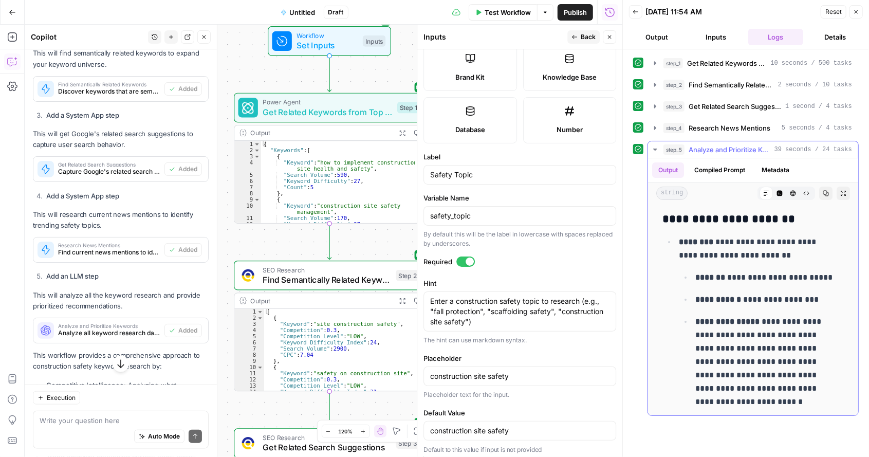
drag, startPoint x: 806, startPoint y: 395, endPoint x: 657, endPoint y: 215, distance: 232.9
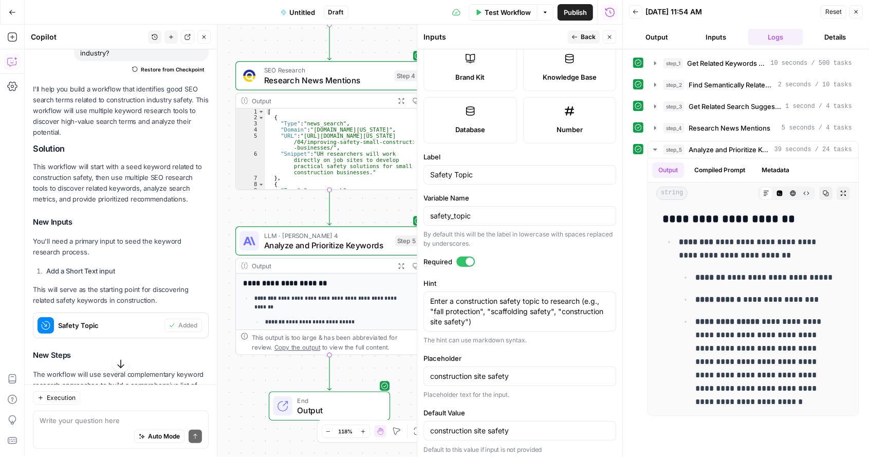
scroll to position [118, 0]
